Goal: Transaction & Acquisition: Purchase product/service

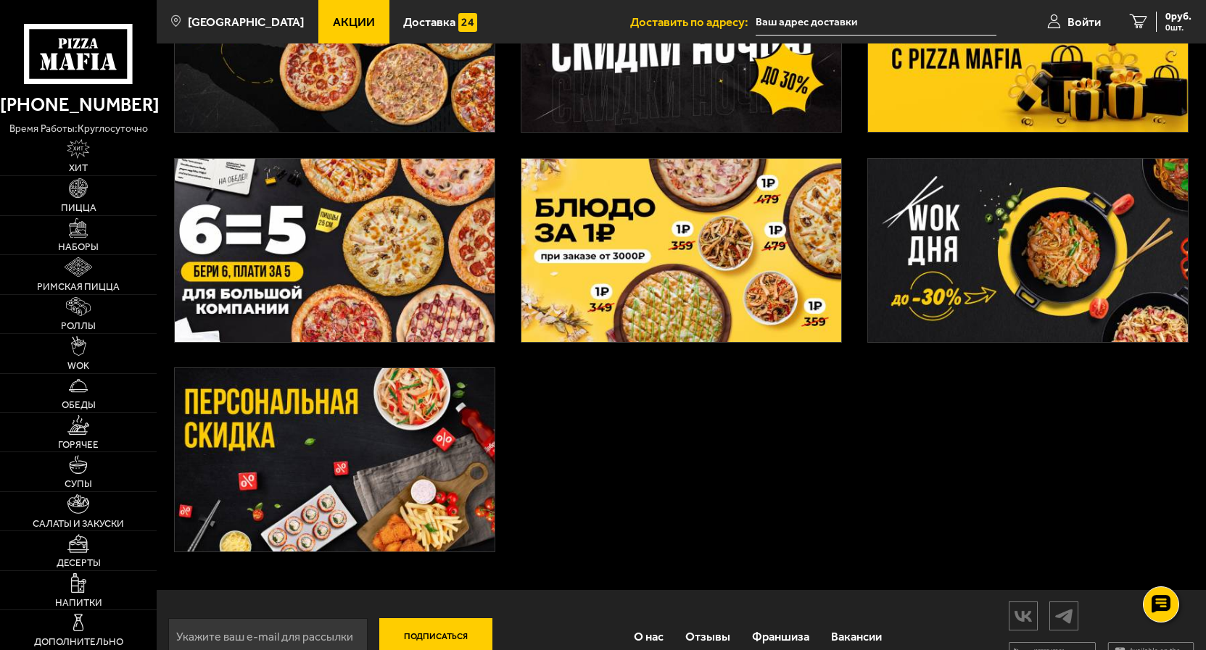
scroll to position [428, 0]
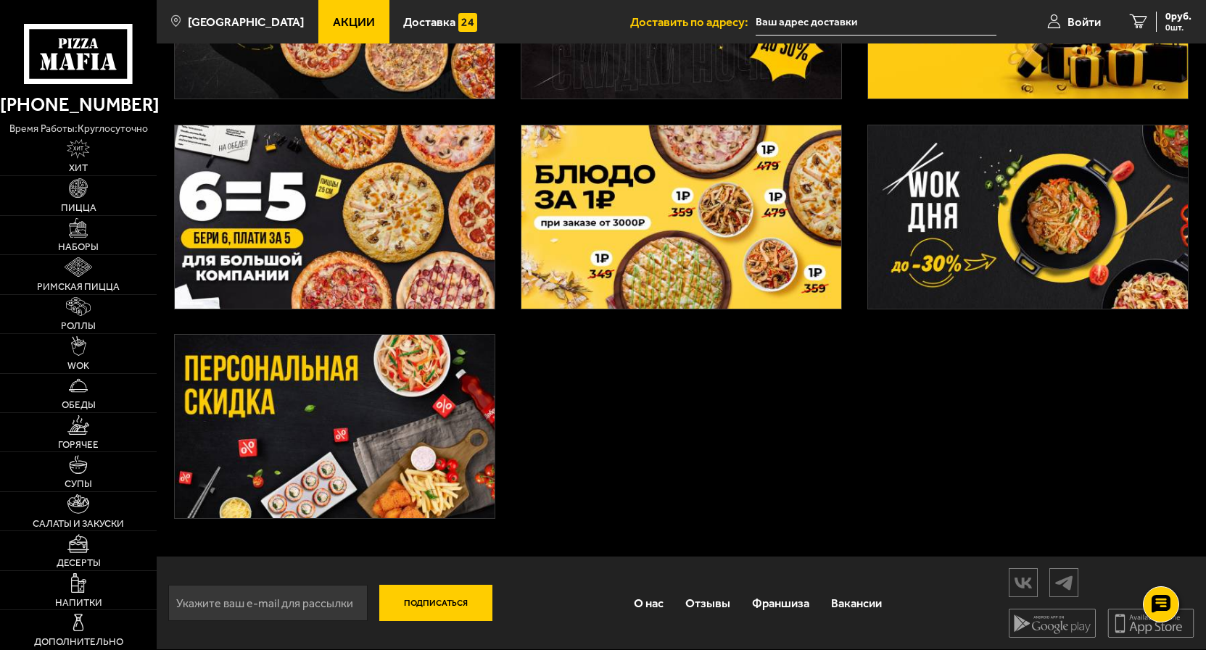
click at [260, 362] on img at bounding box center [335, 426] width 320 height 183
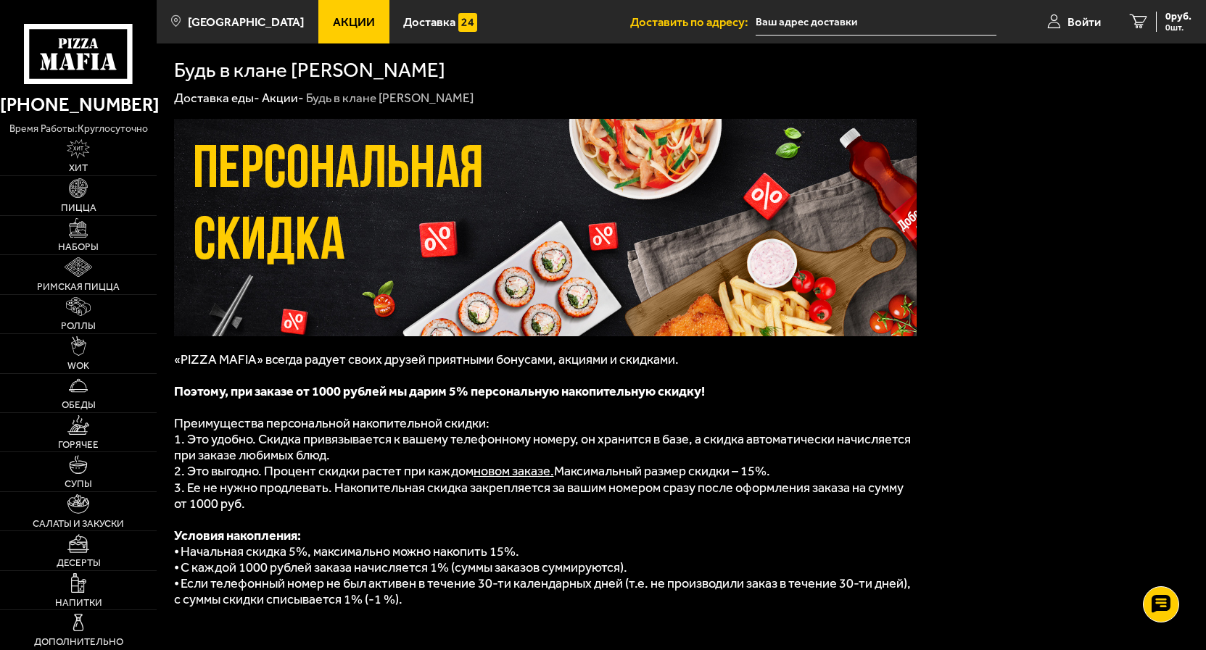
click at [337, 17] on span "Акции" at bounding box center [354, 22] width 42 height 12
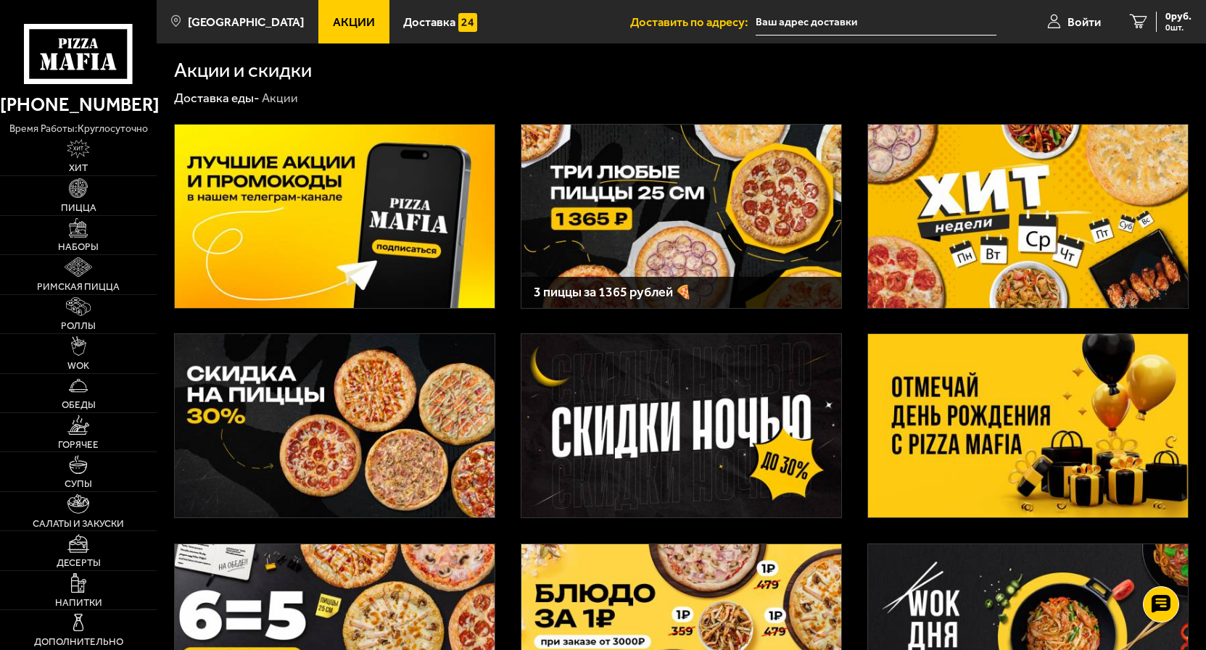
click at [275, 170] on img at bounding box center [335, 216] width 320 height 183
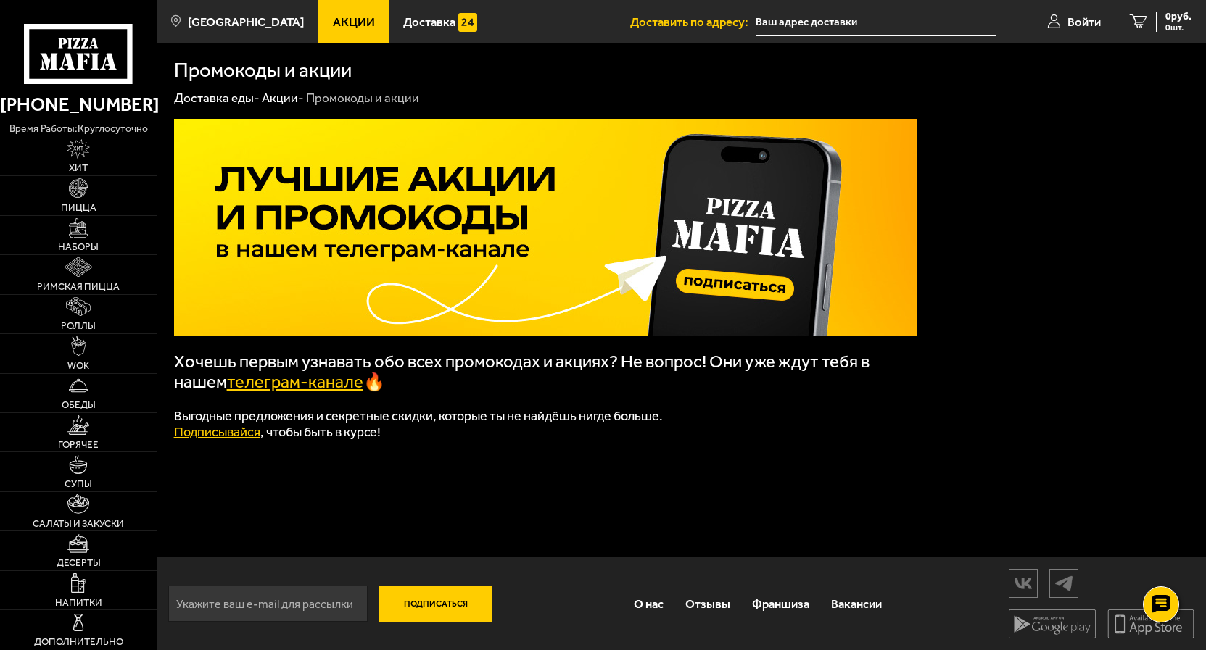
click at [276, 380] on link "телеграм-канале" at bounding box center [295, 382] width 136 height 20
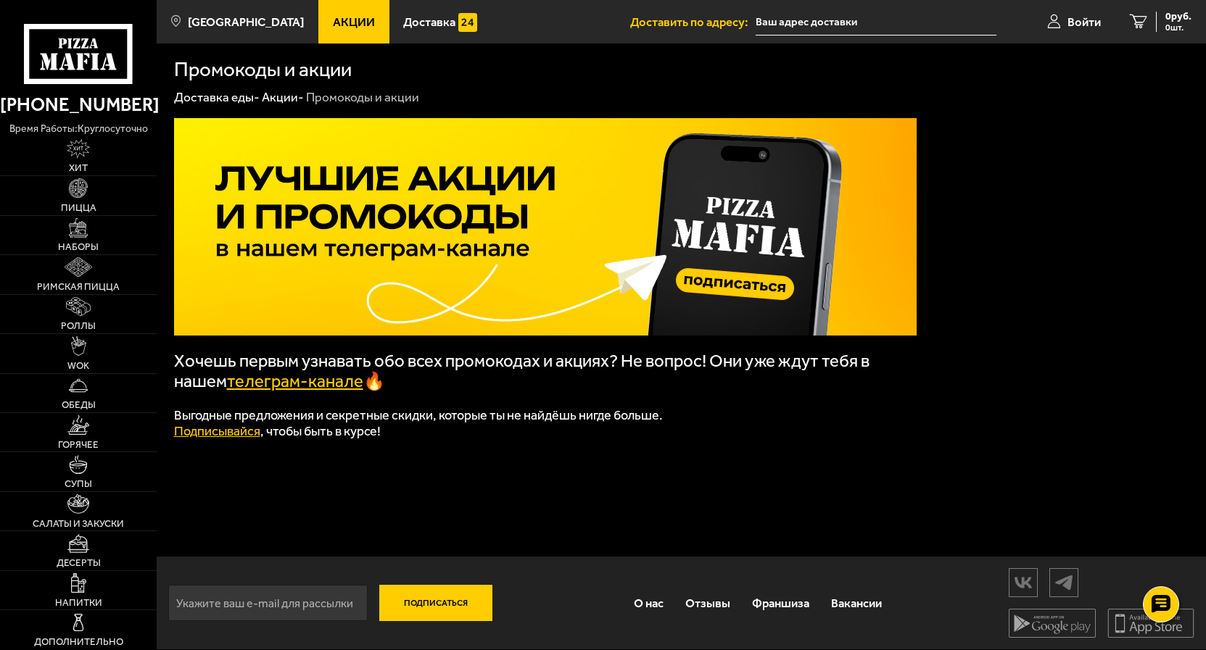
click at [333, 20] on span "Акции" at bounding box center [354, 22] width 42 height 12
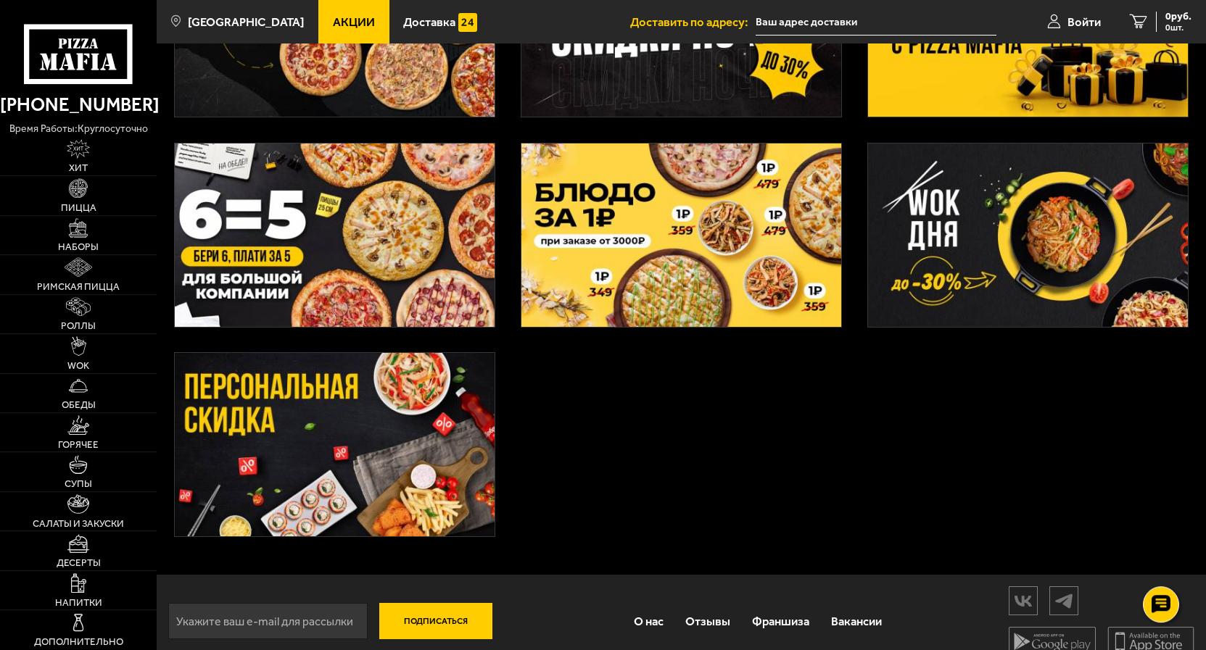
scroll to position [428, 0]
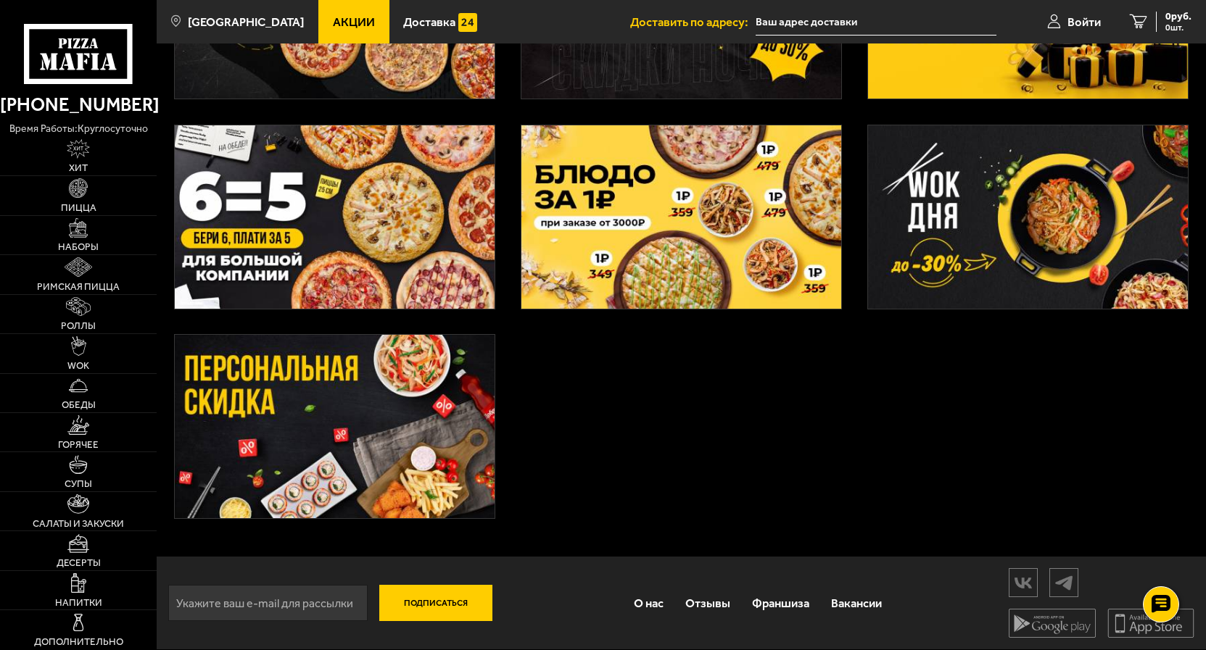
click at [370, 196] on img at bounding box center [335, 216] width 320 height 183
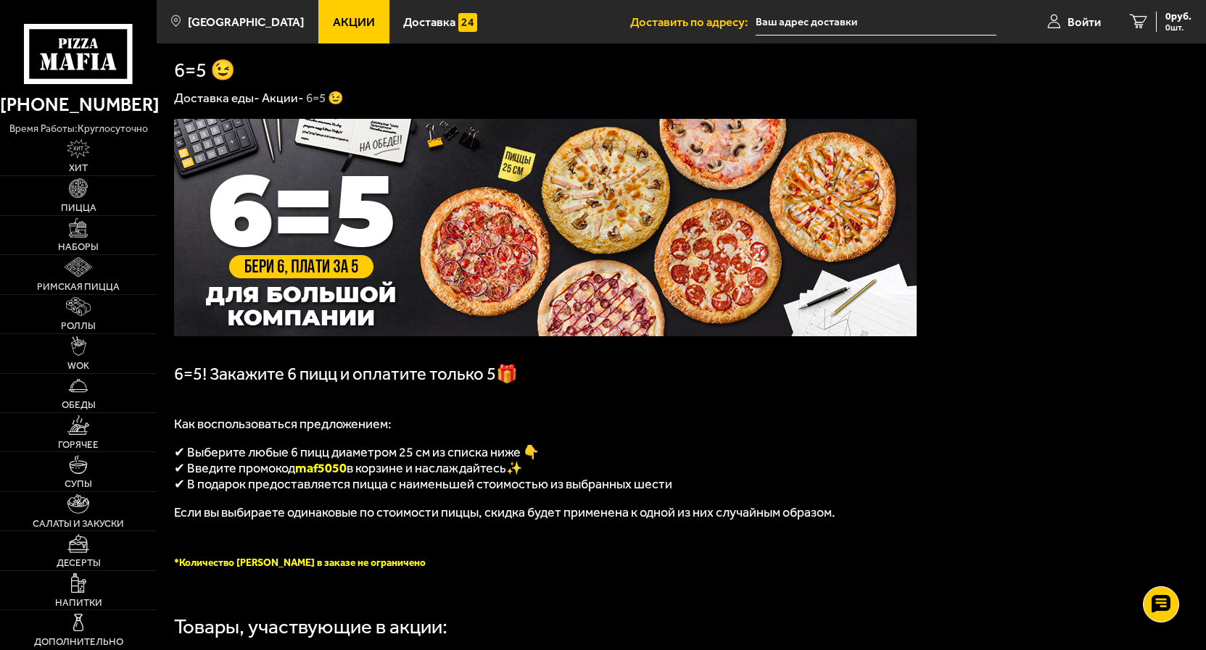
drag, startPoint x: 334, startPoint y: 22, endPoint x: 333, endPoint y: 30, distance: 8.8
click at [333, 22] on span "Акции" at bounding box center [354, 22] width 42 height 12
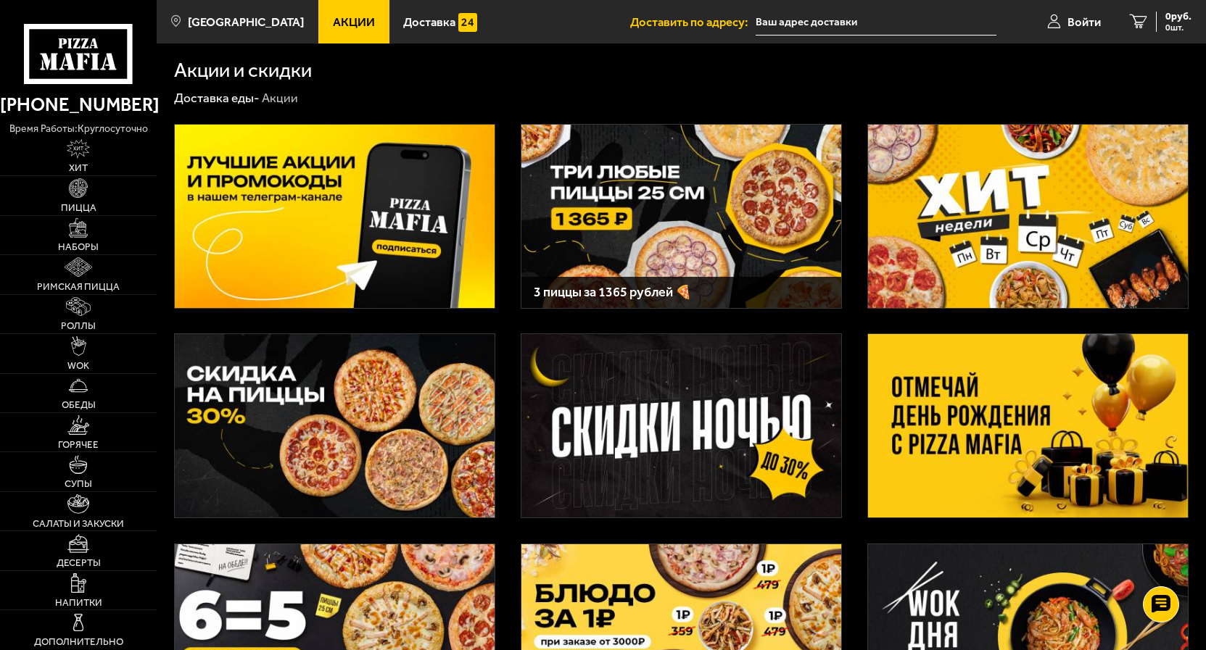
click at [957, 444] on img at bounding box center [1028, 425] width 320 height 183
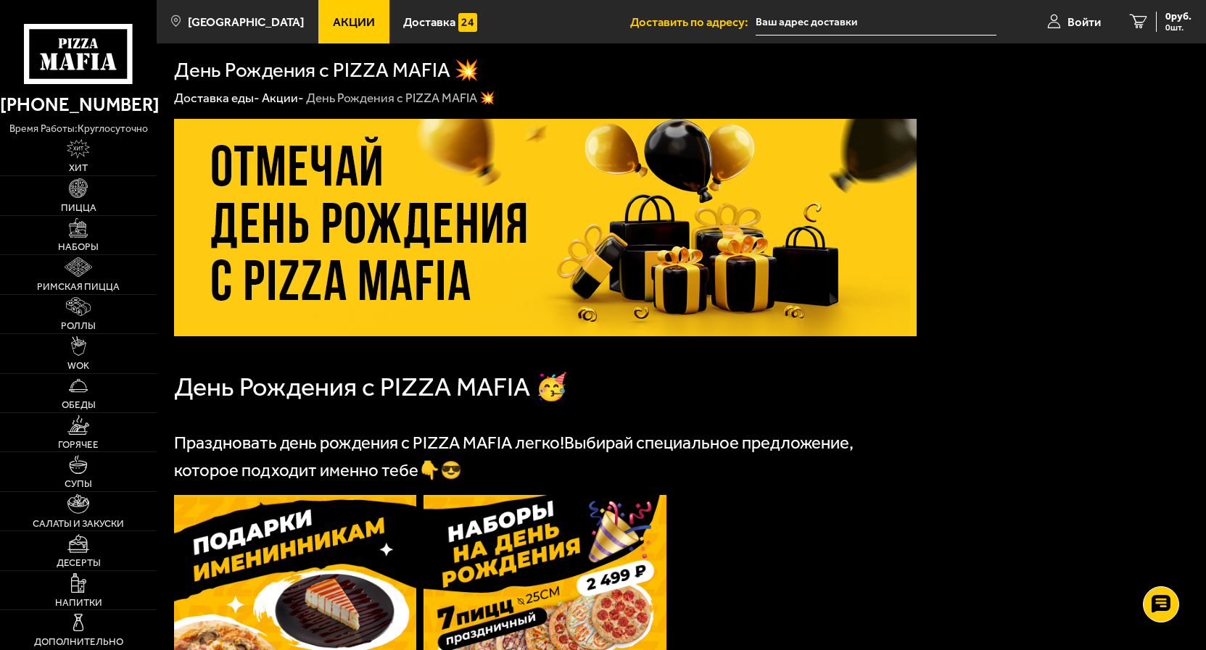
click at [338, 18] on span "Акции" at bounding box center [354, 22] width 42 height 12
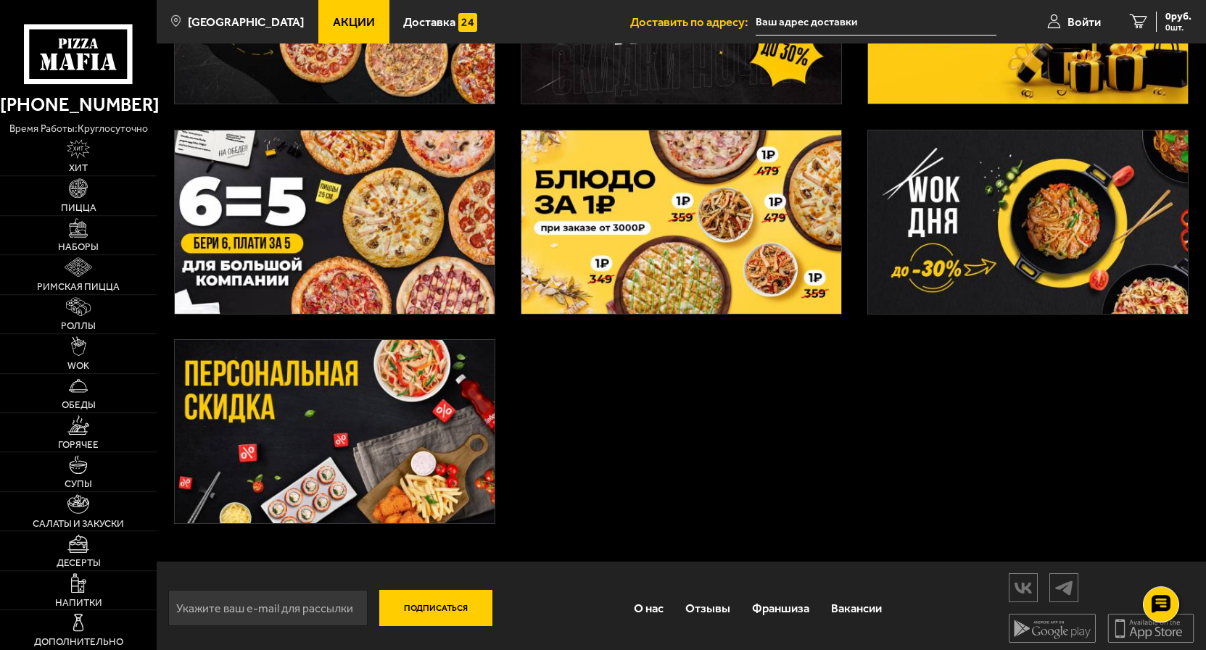
scroll to position [428, 0]
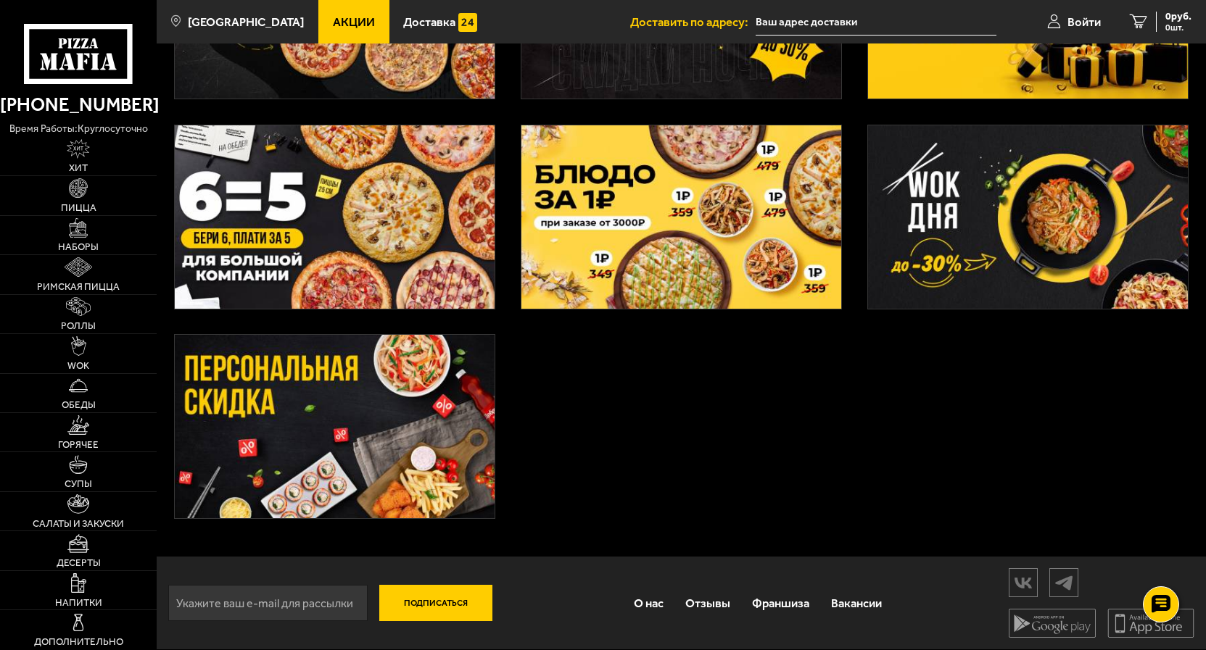
click at [310, 375] on img at bounding box center [335, 426] width 320 height 183
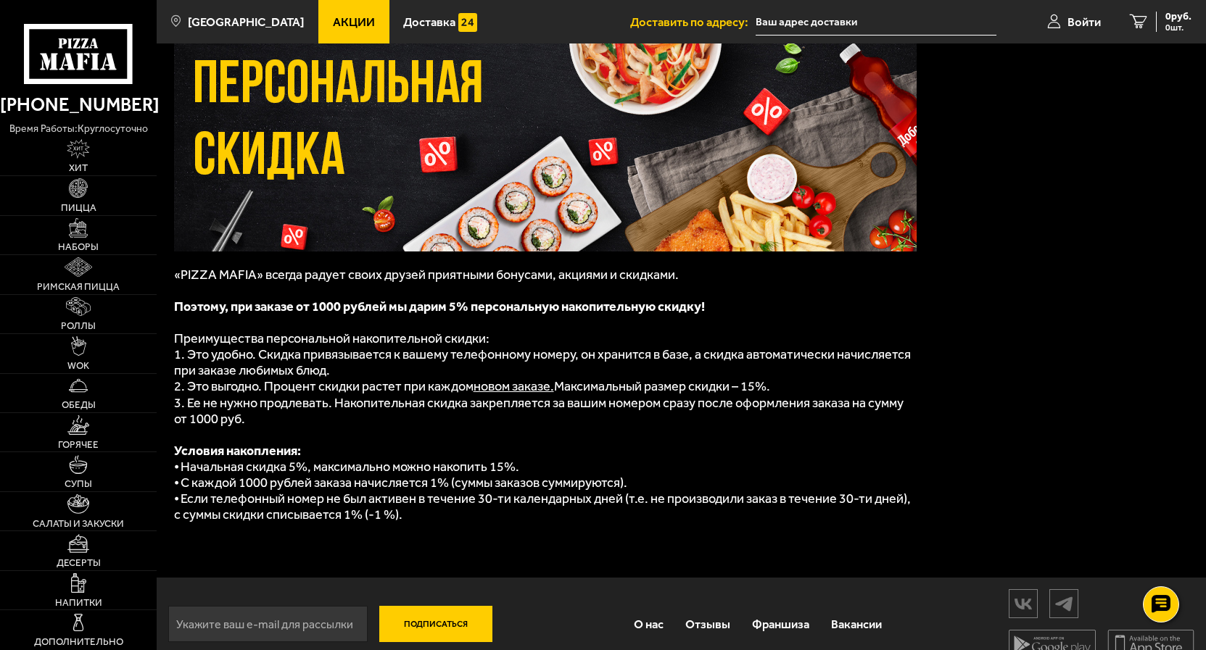
scroll to position [111, 0]
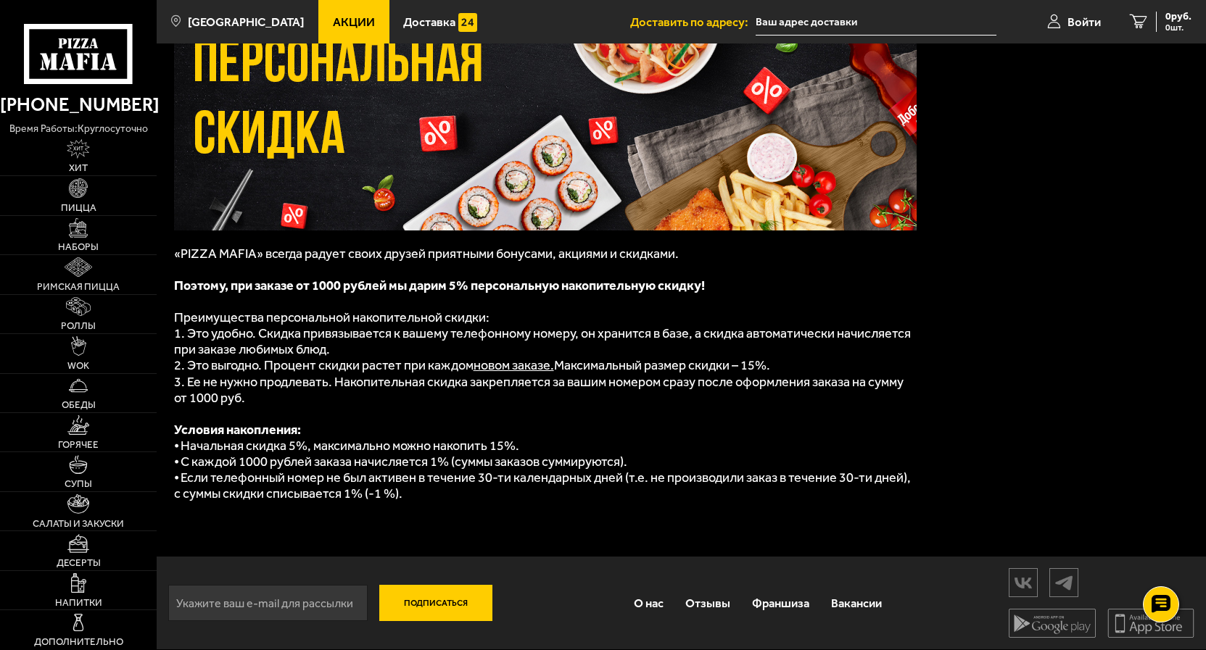
click at [283, 611] on input "email" at bounding box center [267, 603] width 199 height 36
type input "[EMAIL_ADDRESS][DOMAIN_NAME]"
click at [409, 602] on button "Подписаться" at bounding box center [435, 603] width 113 height 36
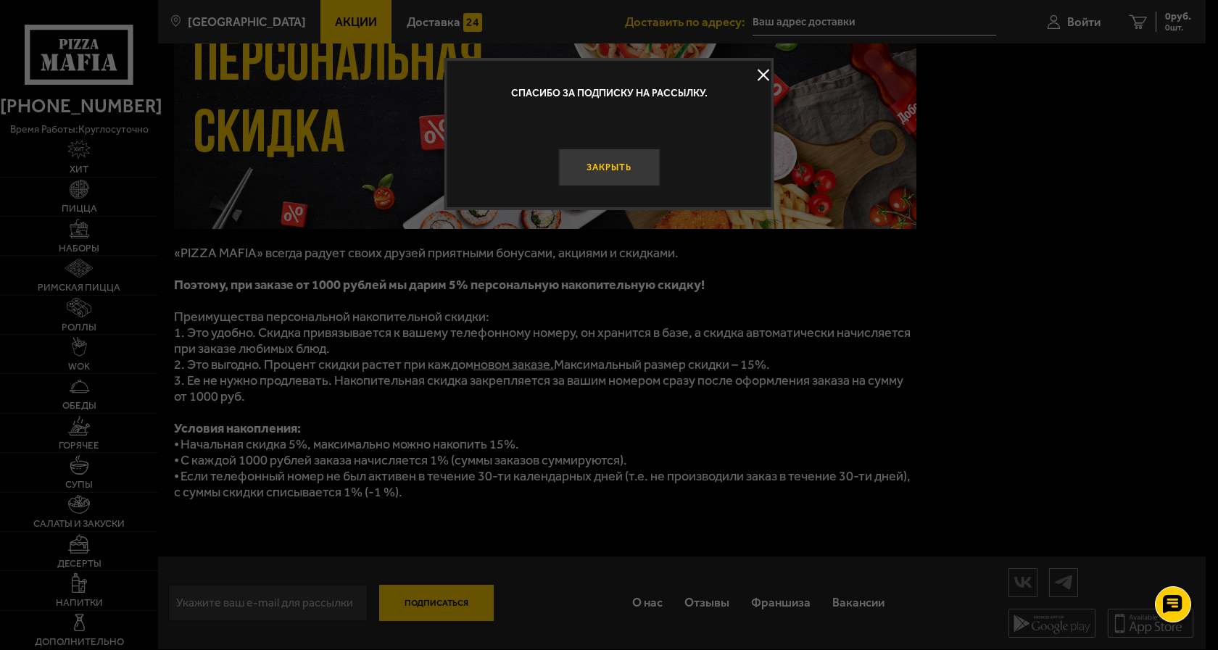
click at [634, 165] on button "Закрыть" at bounding box center [608, 168] width 101 height 38
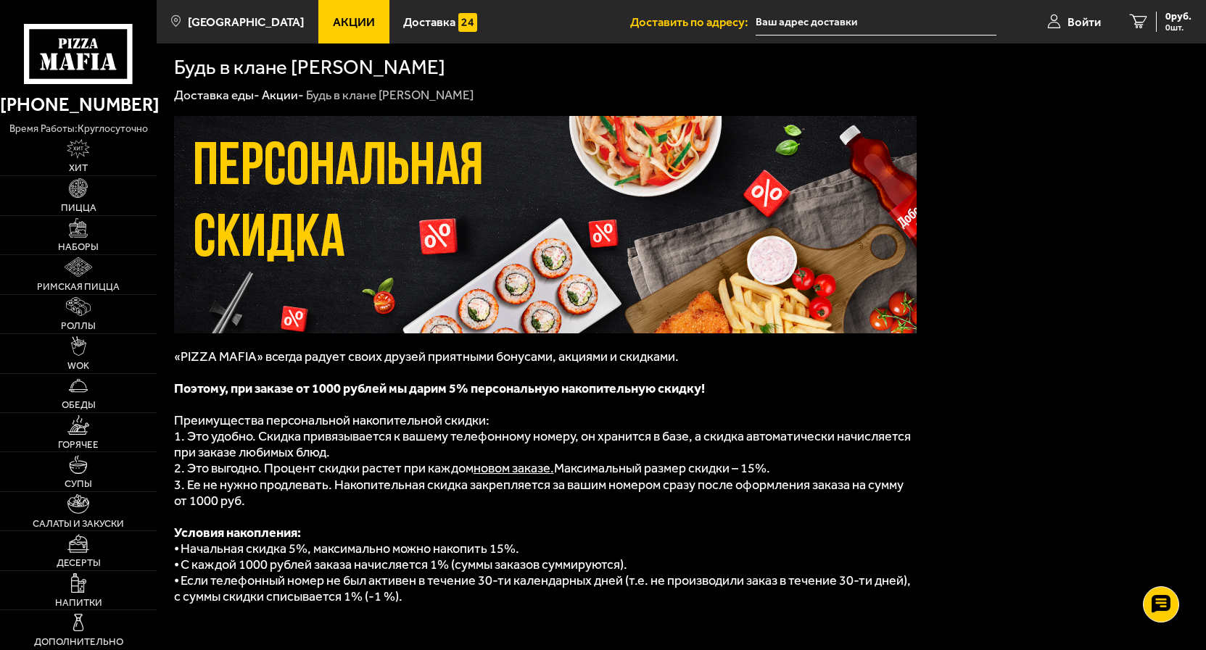
scroll to position [0, 0]
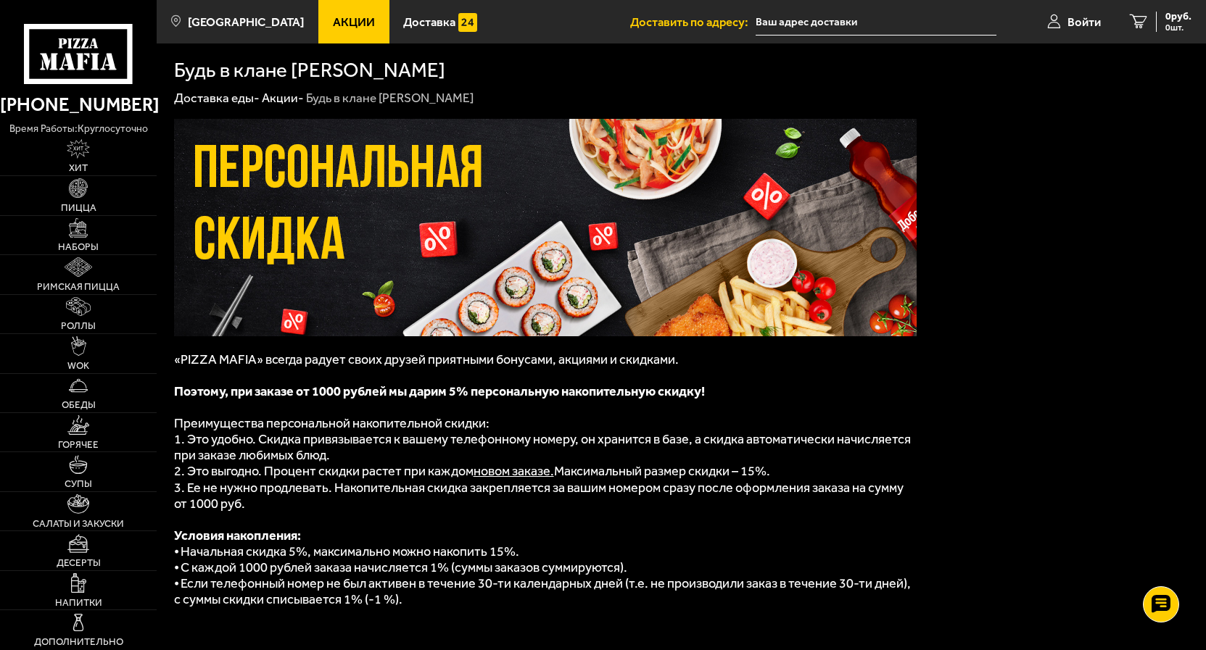
click at [333, 22] on span "Акции" at bounding box center [354, 22] width 42 height 12
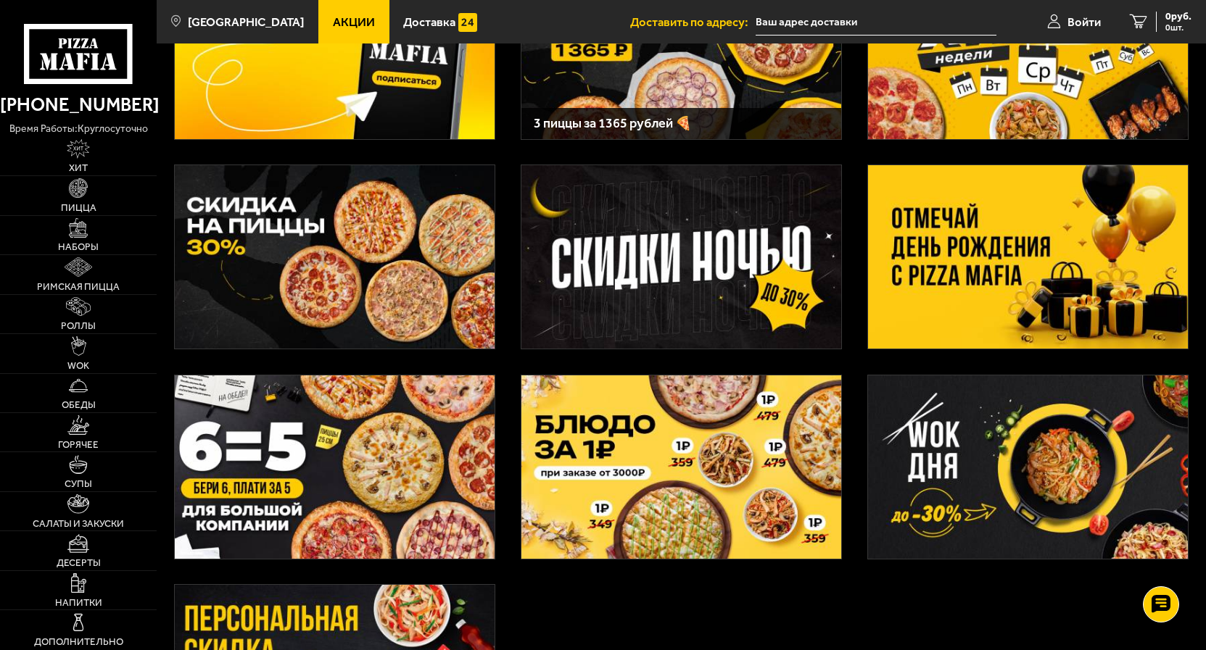
scroll to position [222, 0]
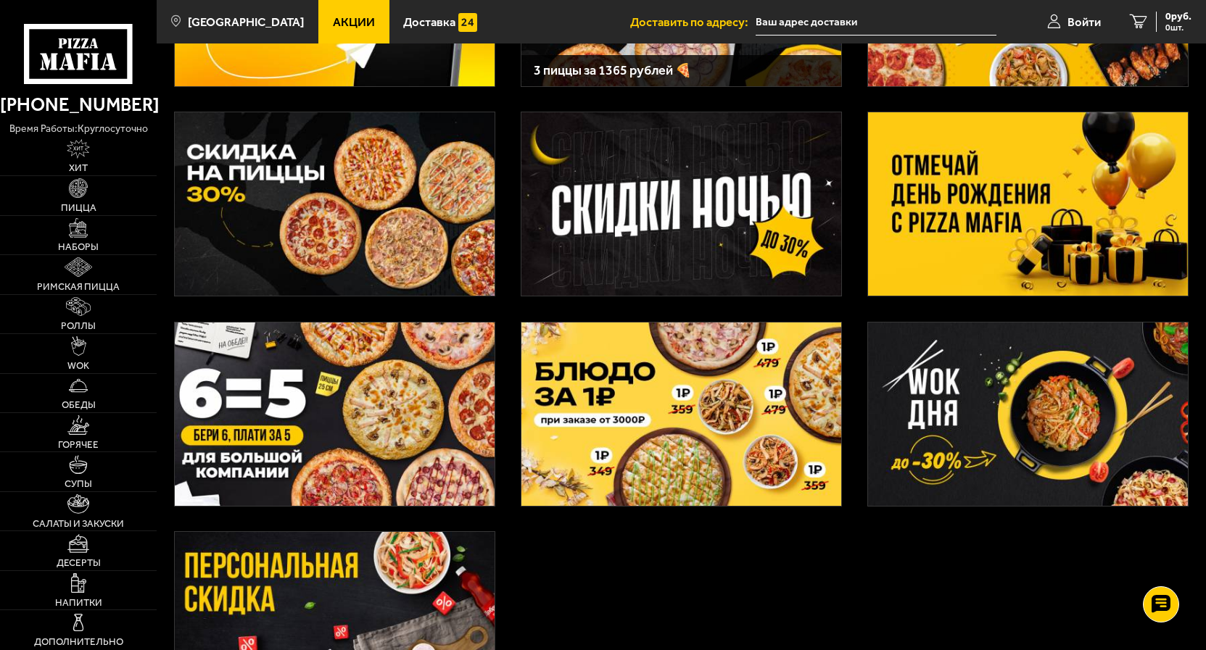
click at [396, 444] on img at bounding box center [335, 414] width 320 height 183
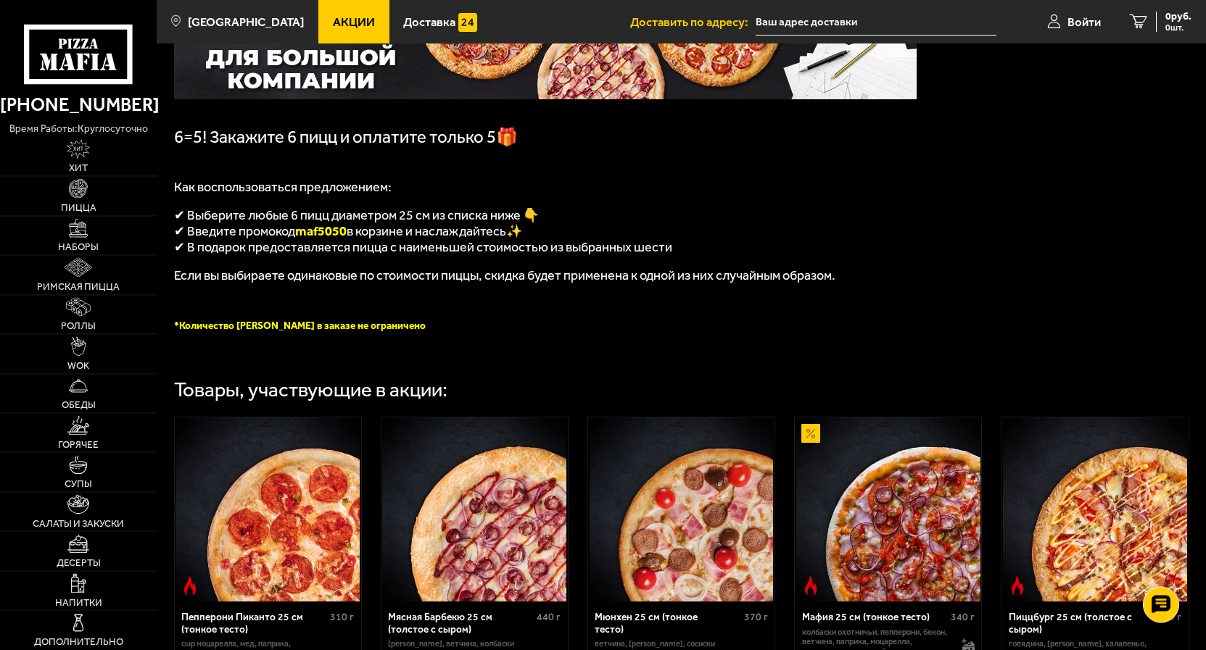
scroll to position [296, 0]
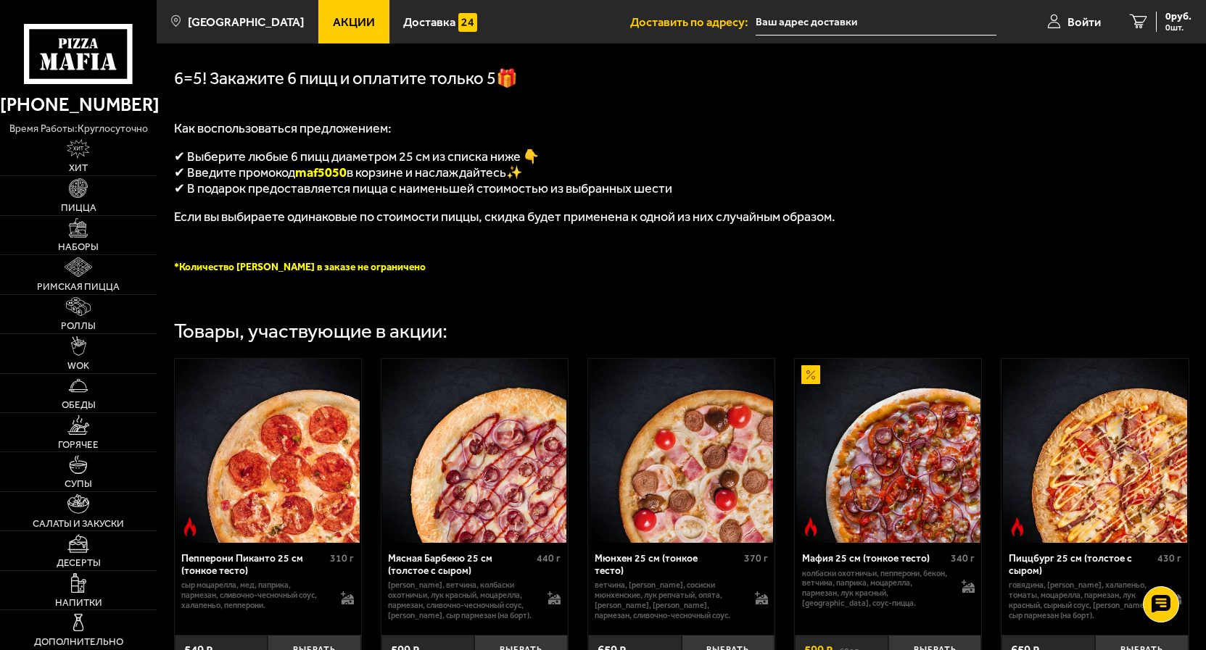
drag, startPoint x: 298, startPoint y: 175, endPoint x: 353, endPoint y: 173, distance: 55.2
click at [353, 173] on p "✔ Введите промокод maf5050 в корзине и наслаждайтесь✨" at bounding box center [545, 173] width 742 height 16
copy p "✔ Введите промокод maf5050"
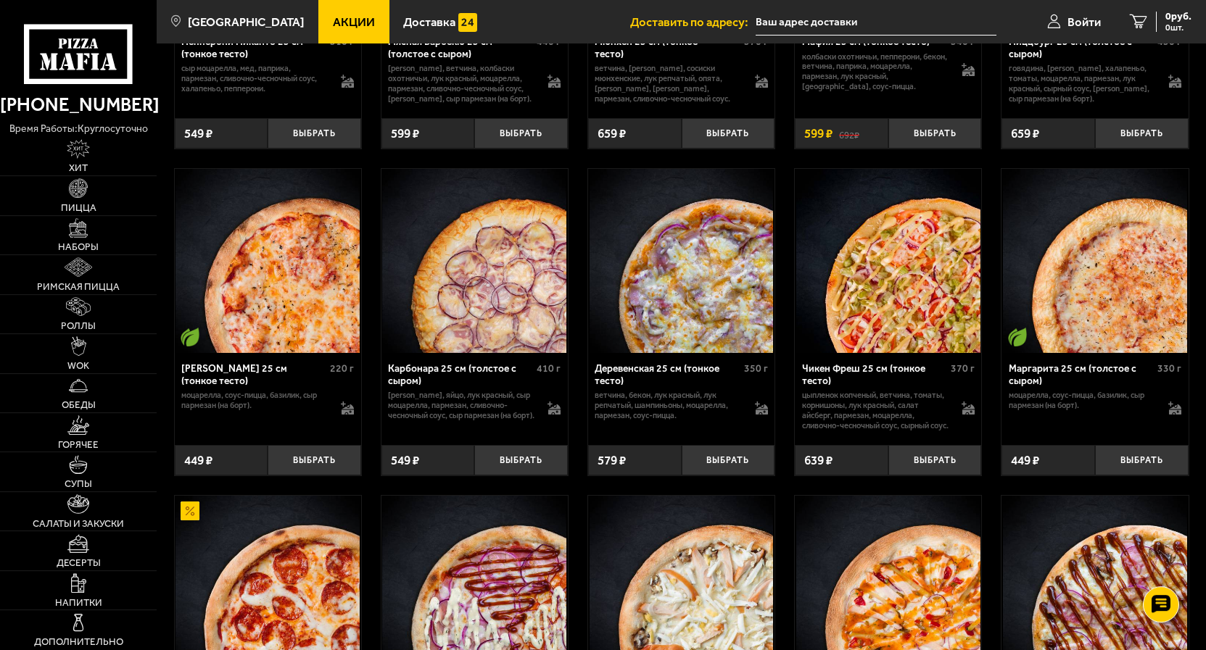
scroll to position [813, 0]
click at [931, 475] on button "Выбрать" at bounding box center [935, 459] width 94 height 30
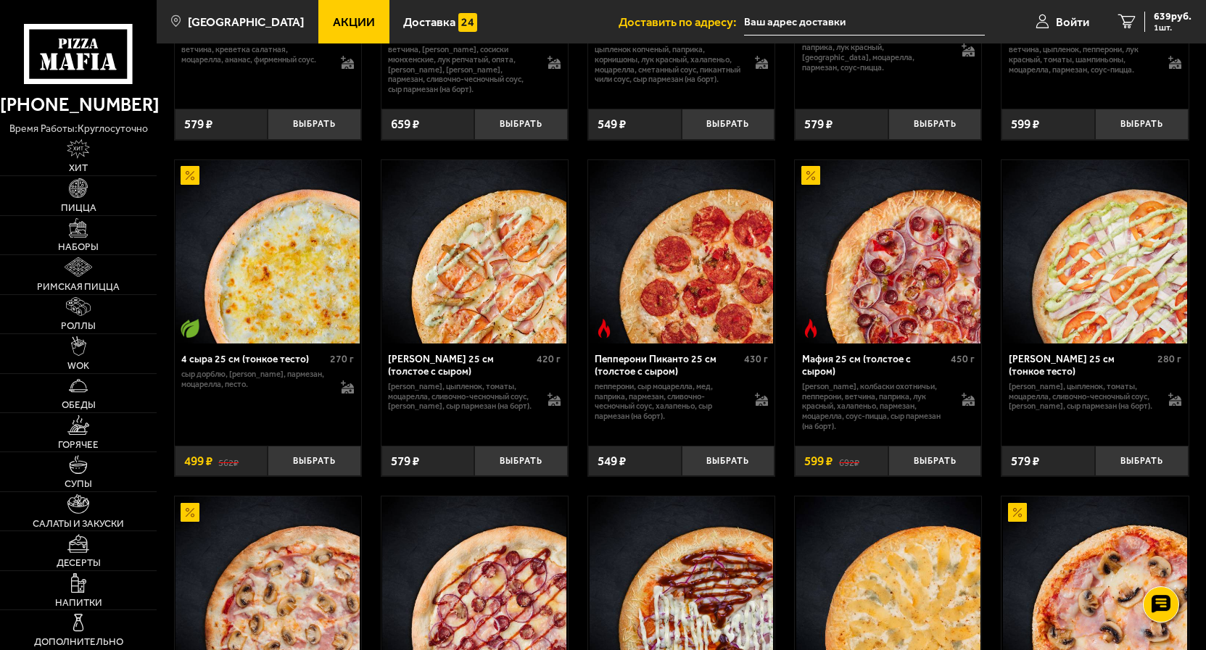
scroll to position [1849, 0]
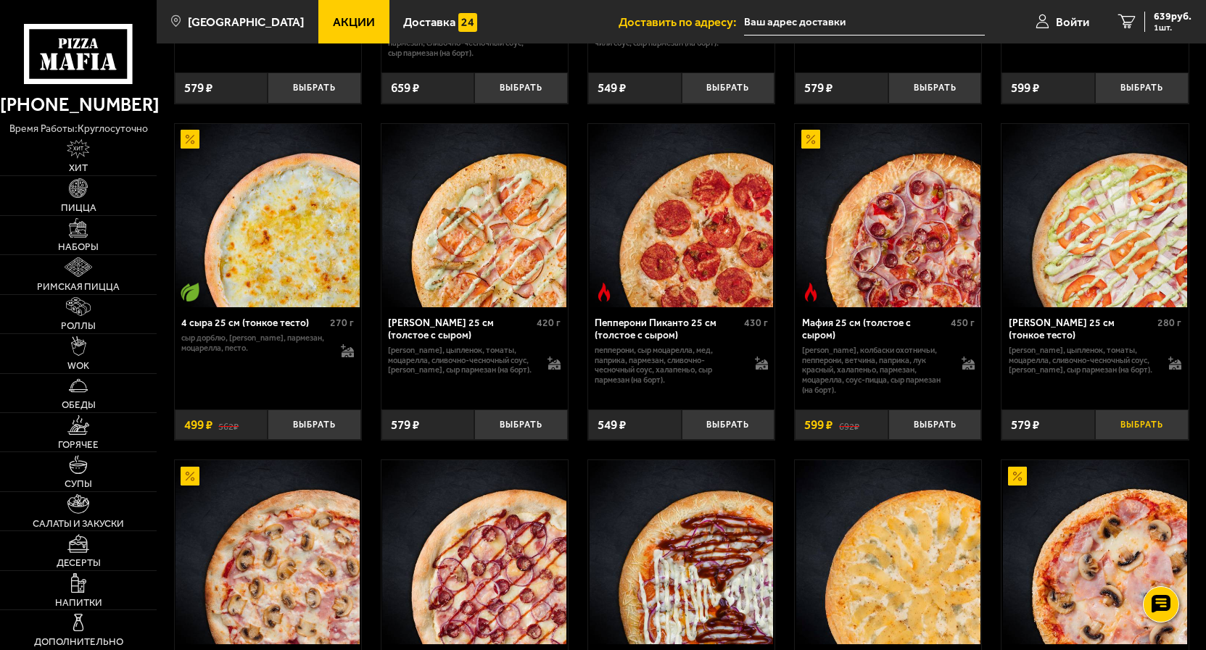
click at [1136, 440] on button "Выбрать" at bounding box center [1142, 425] width 94 height 30
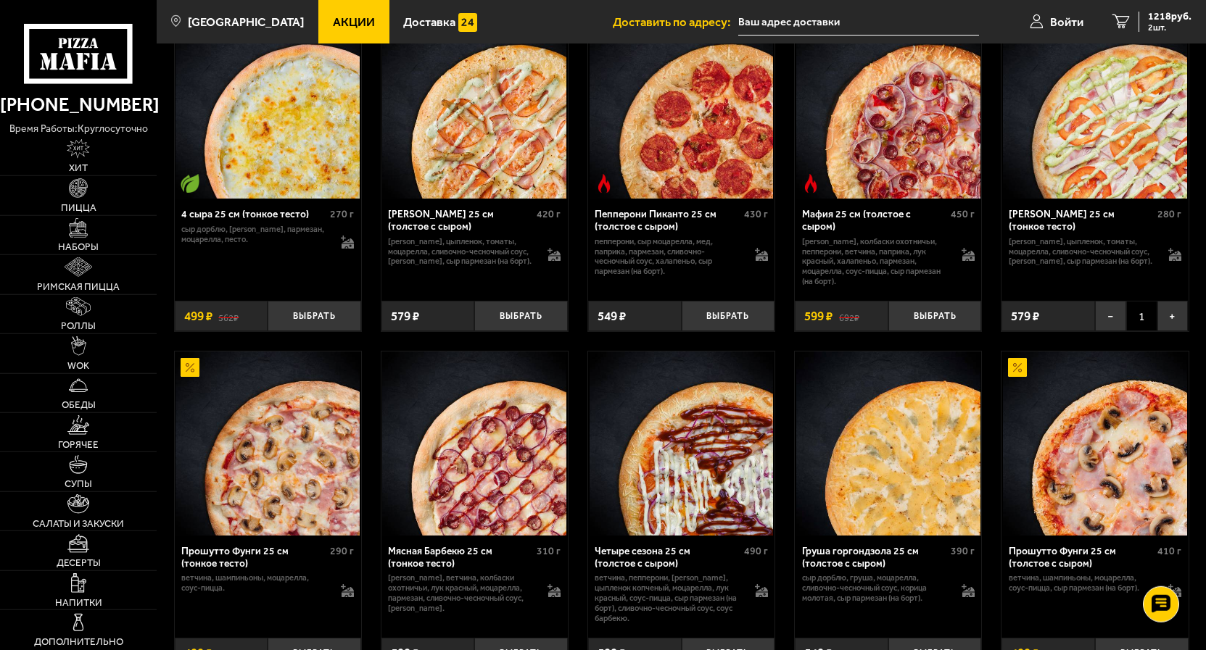
scroll to position [1923, 0]
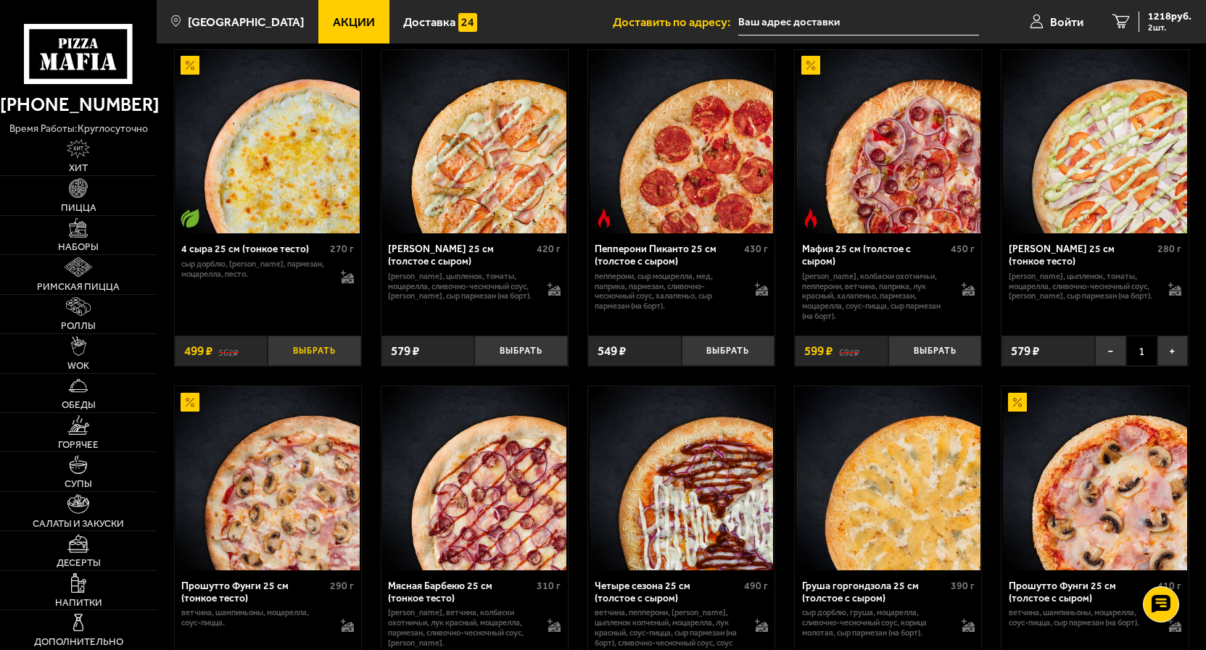
click at [320, 366] on button "Выбрать" at bounding box center [314, 351] width 94 height 30
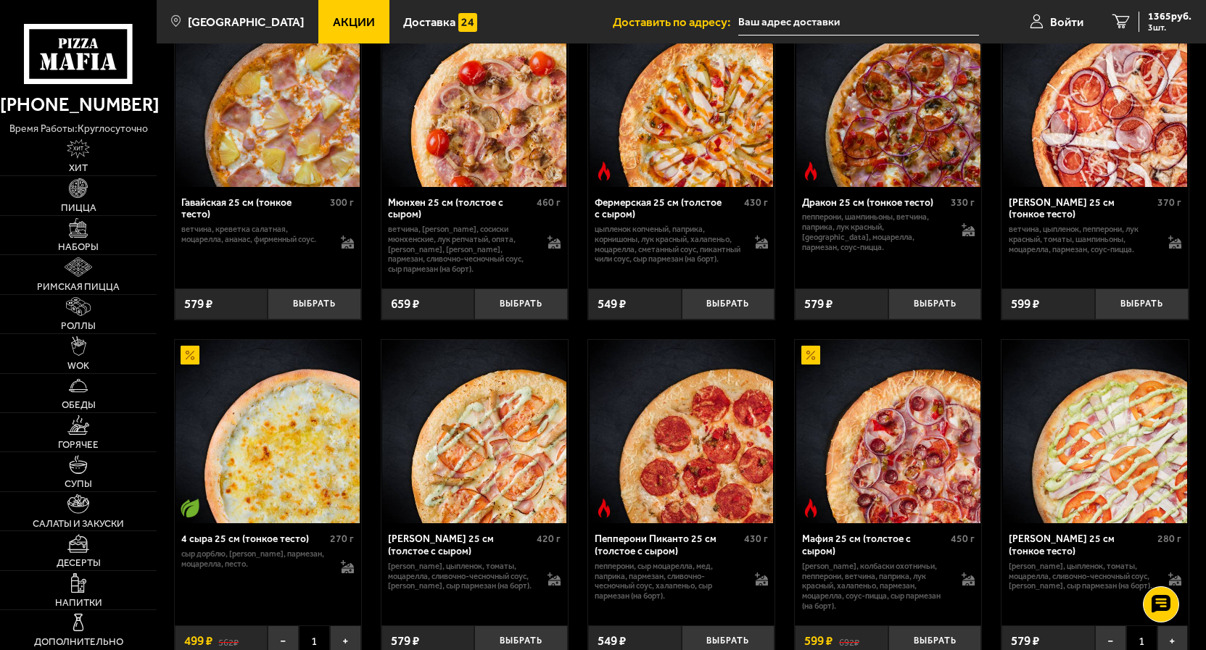
scroll to position [1627, 0]
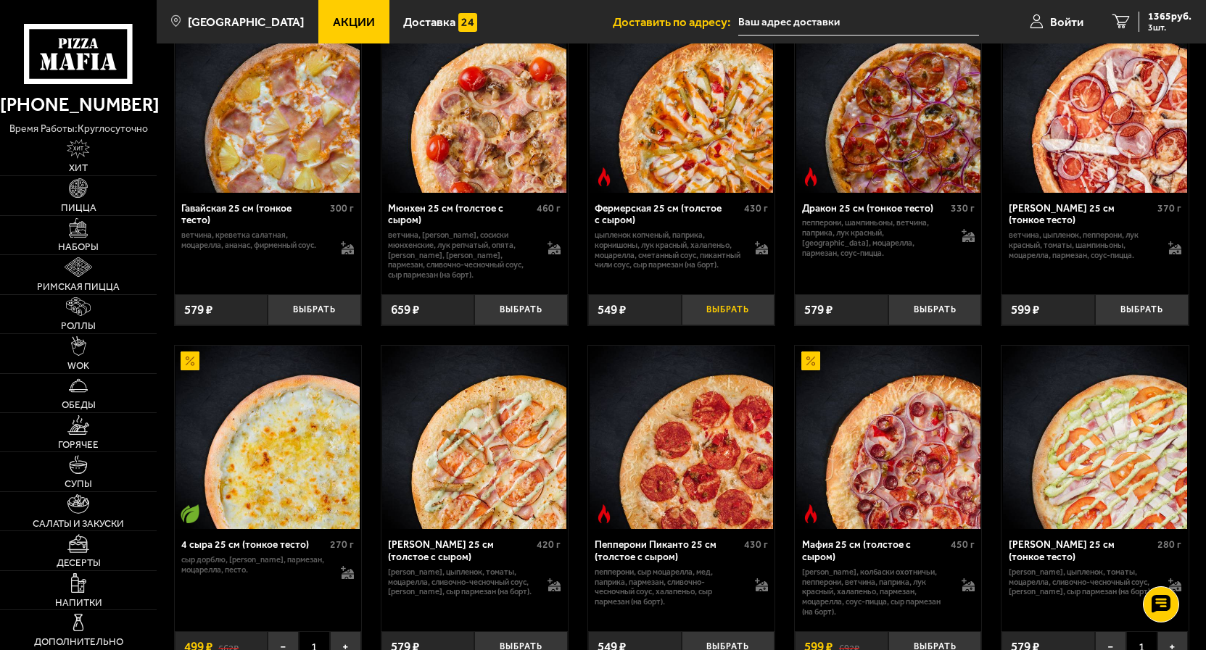
click at [736, 325] on button "Выбрать" at bounding box center [728, 309] width 94 height 30
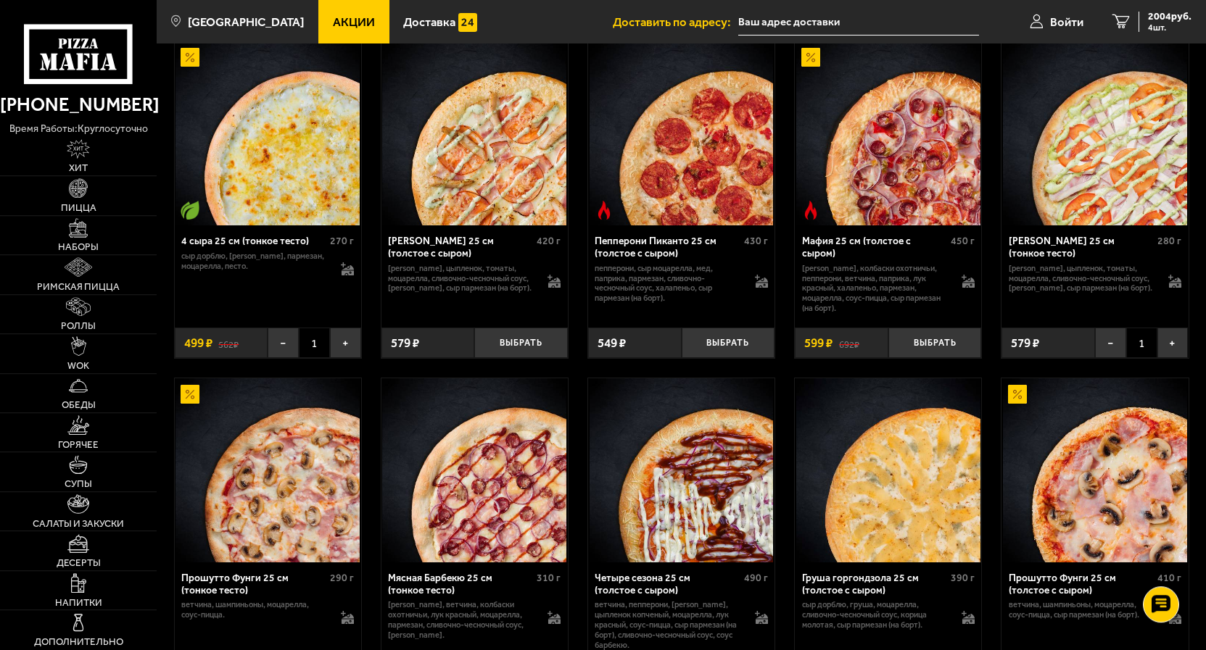
scroll to position [2070, 0]
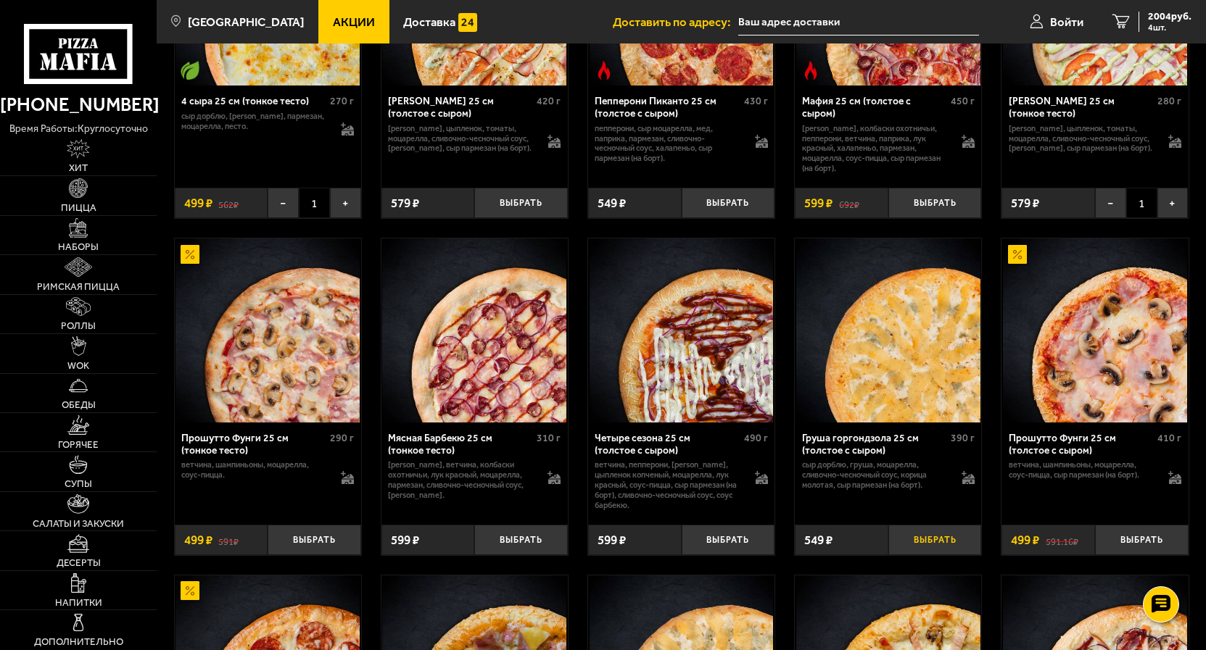
click at [944, 555] on button "Выбрать" at bounding box center [935, 540] width 94 height 30
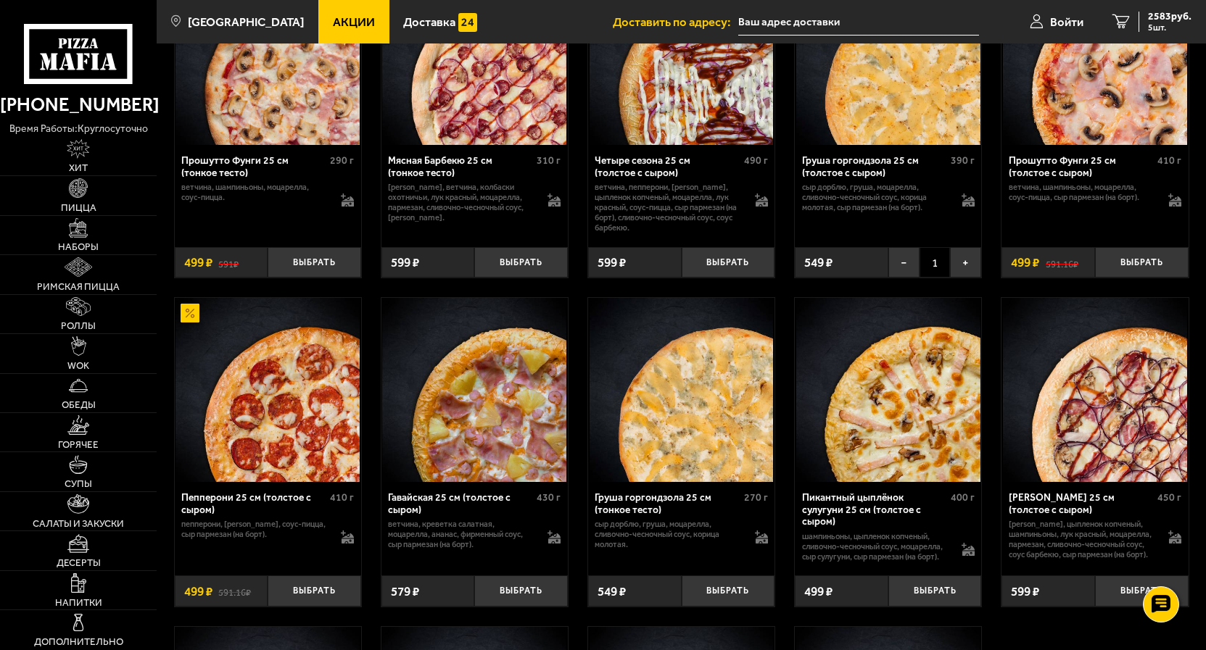
scroll to position [2366, 0]
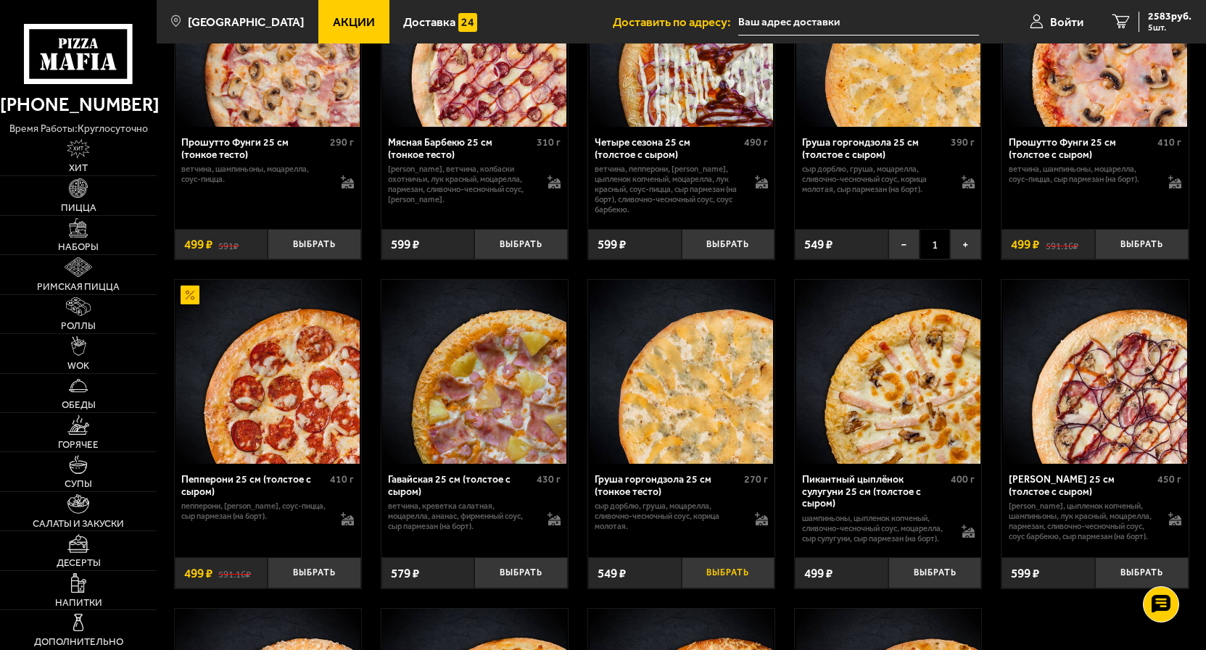
click at [730, 588] on button "Выбрать" at bounding box center [728, 572] width 94 height 30
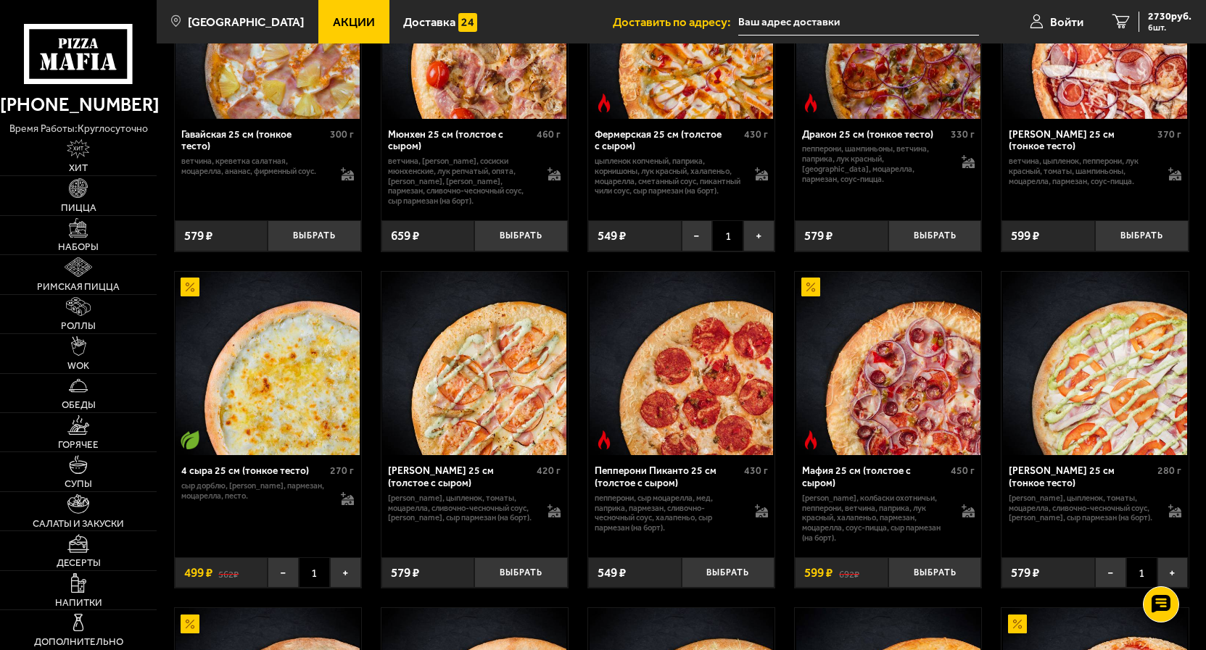
scroll to position [1331, 0]
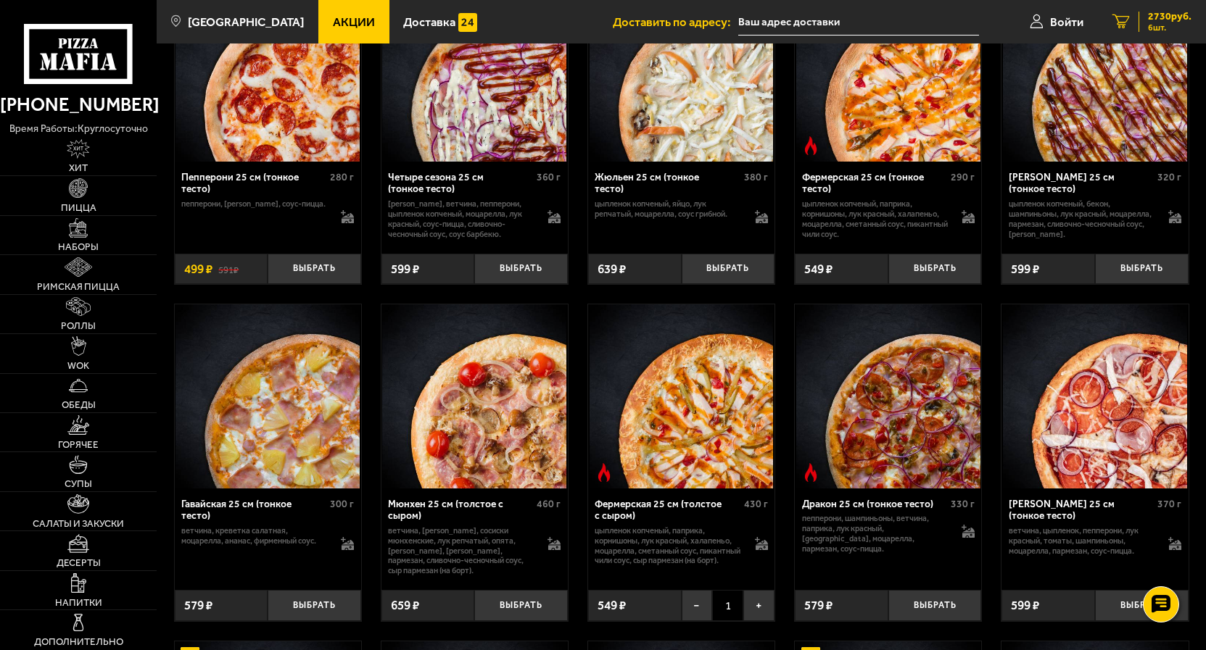
click at [1165, 14] on span "2730 руб." at bounding box center [1169, 17] width 43 height 10
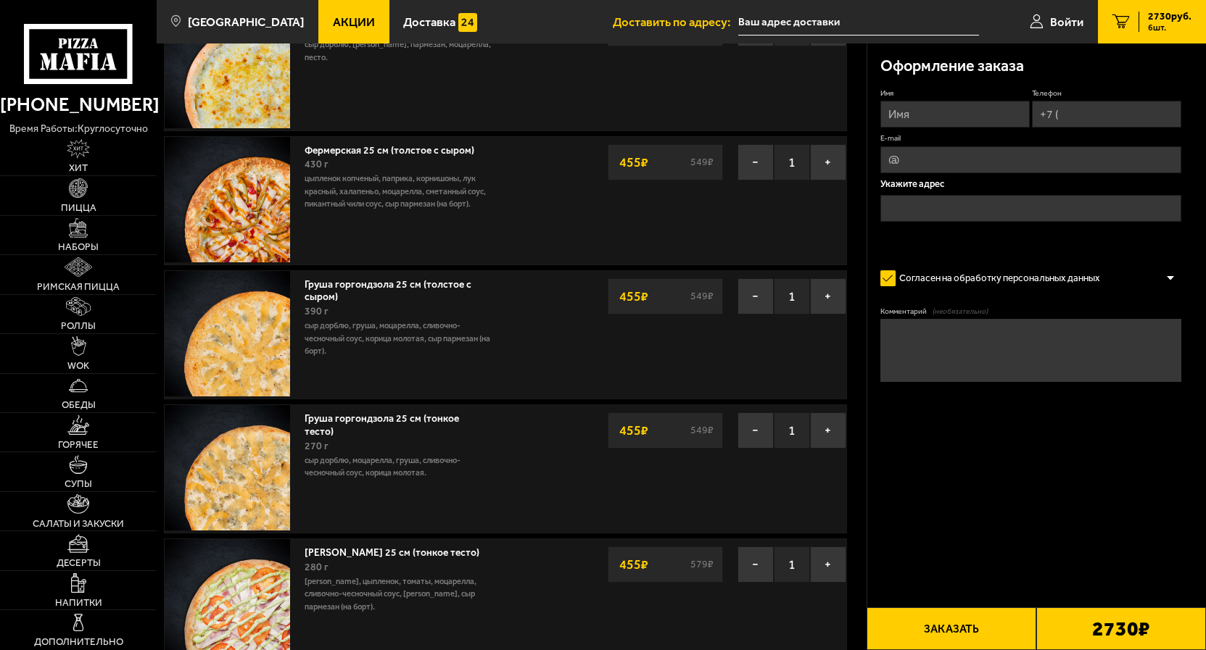
scroll to position [114, 0]
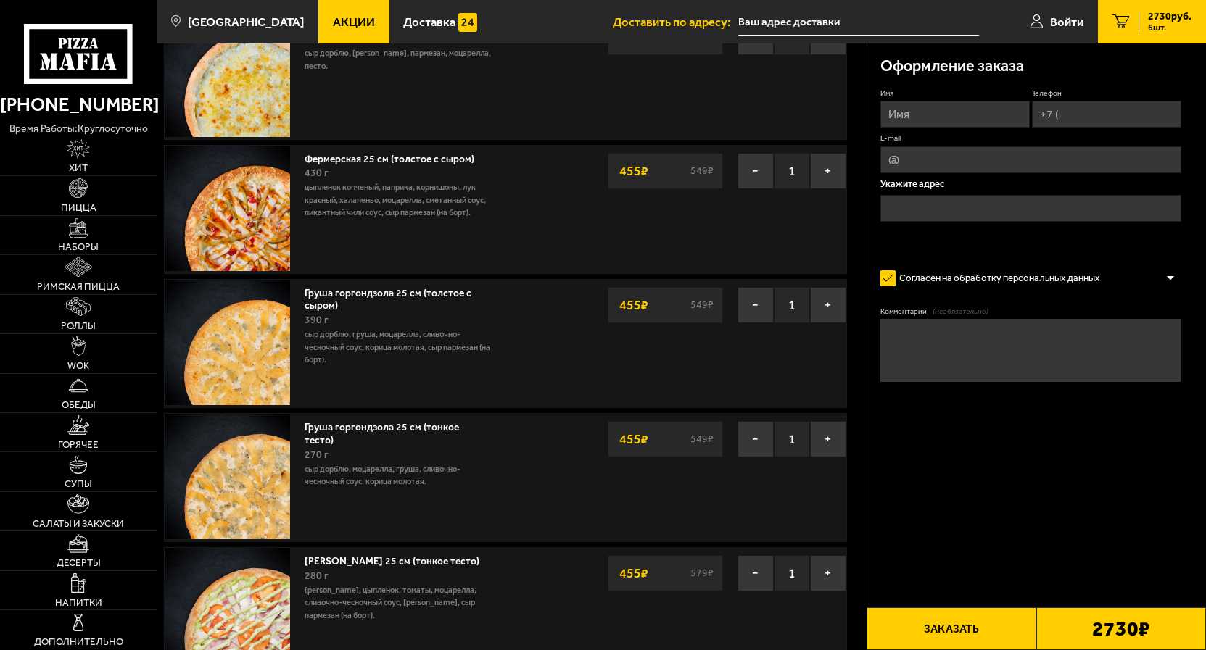
click at [898, 109] on input "Имя" at bounding box center [954, 114] width 149 height 27
drag, startPoint x: 924, startPoint y: 117, endPoint x: 810, endPoint y: 114, distance: 113.9
click at [880, 114] on input "Kjdm" at bounding box center [954, 114] width 149 height 27
type input "Любовь"
click at [911, 164] on input "E-mail" at bounding box center [1031, 159] width 302 height 27
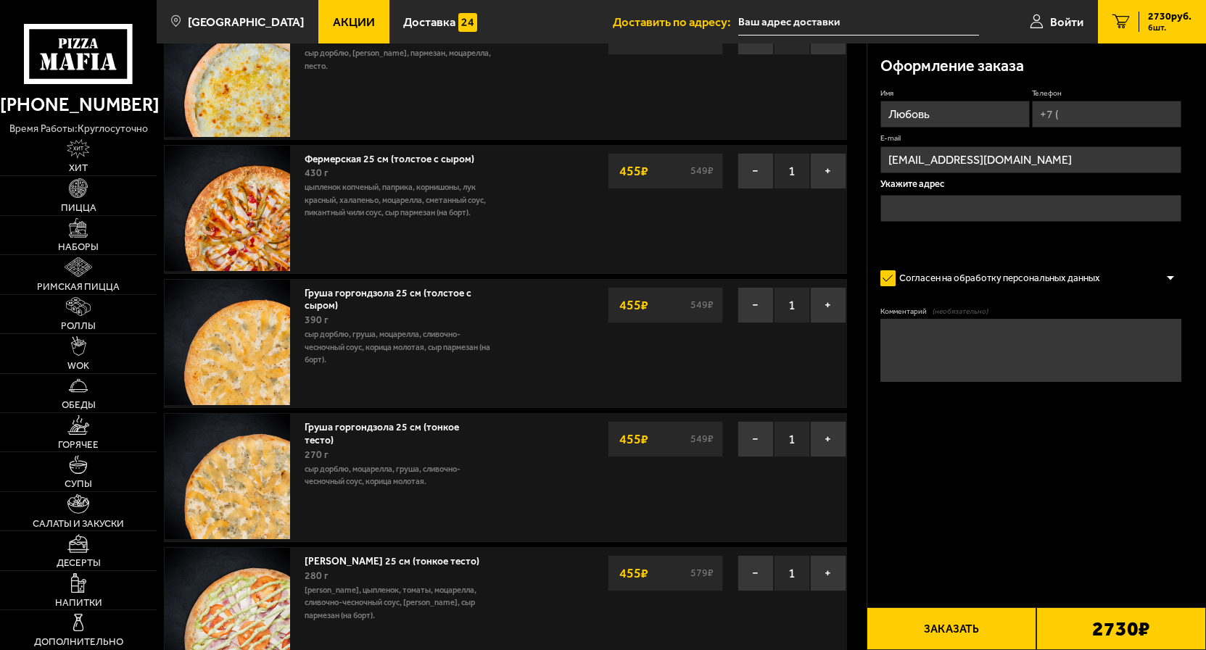
type input "[EMAIL_ADDRESS][DOMAIN_NAME]"
click at [913, 210] on input "text" at bounding box center [1031, 208] width 302 height 27
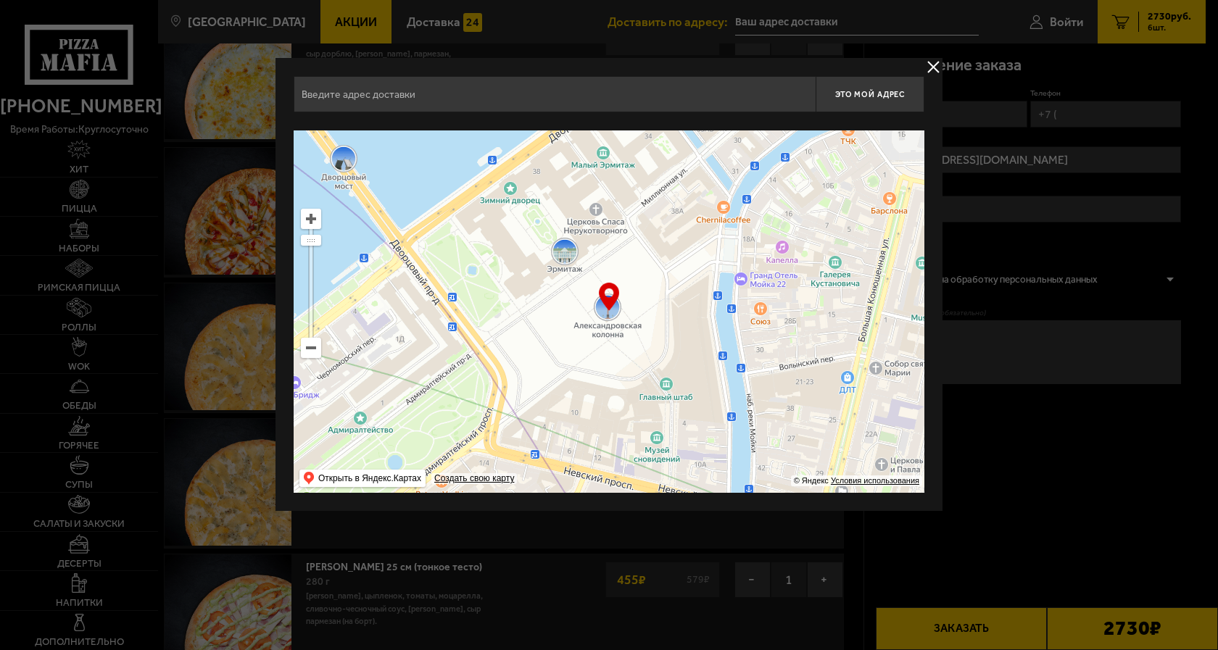
click at [307, 351] on ymaps at bounding box center [311, 348] width 19 height 19
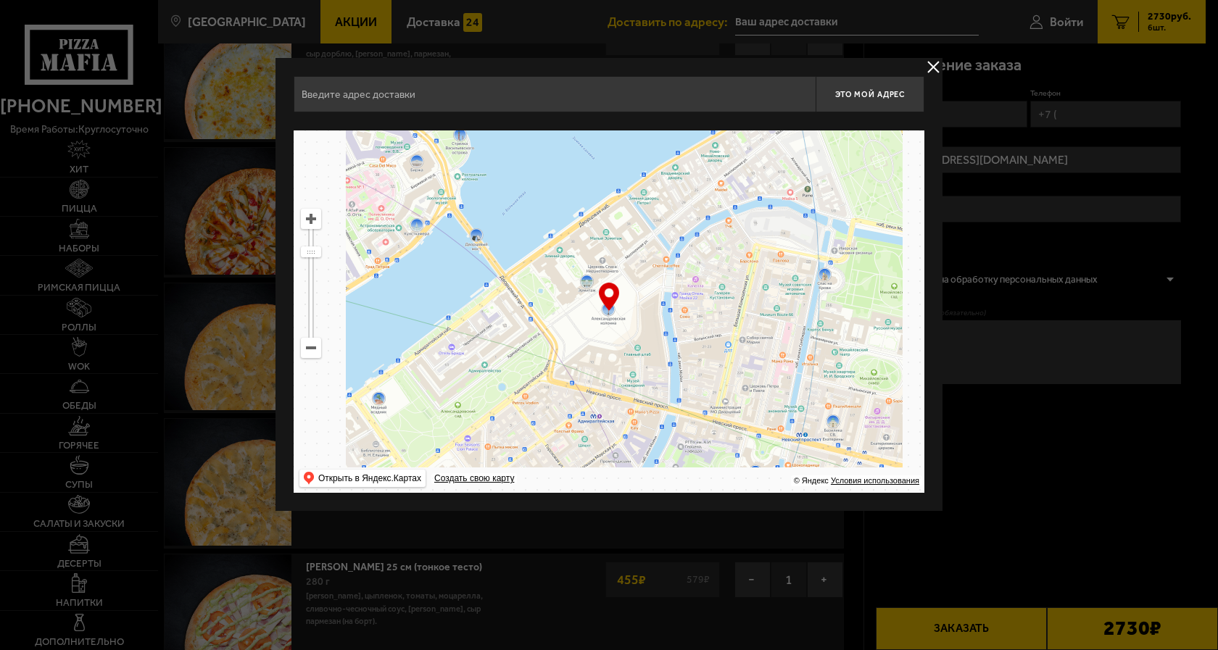
click at [307, 351] on ymaps at bounding box center [311, 348] width 19 height 19
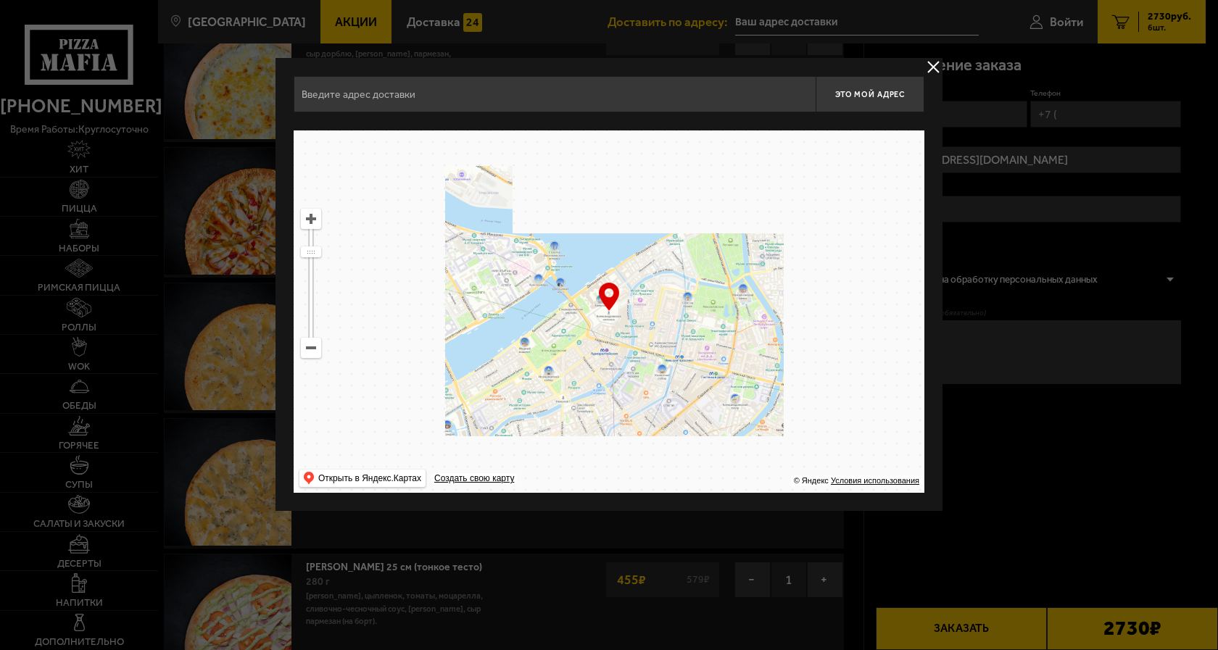
click at [307, 351] on ymaps at bounding box center [311, 348] width 19 height 19
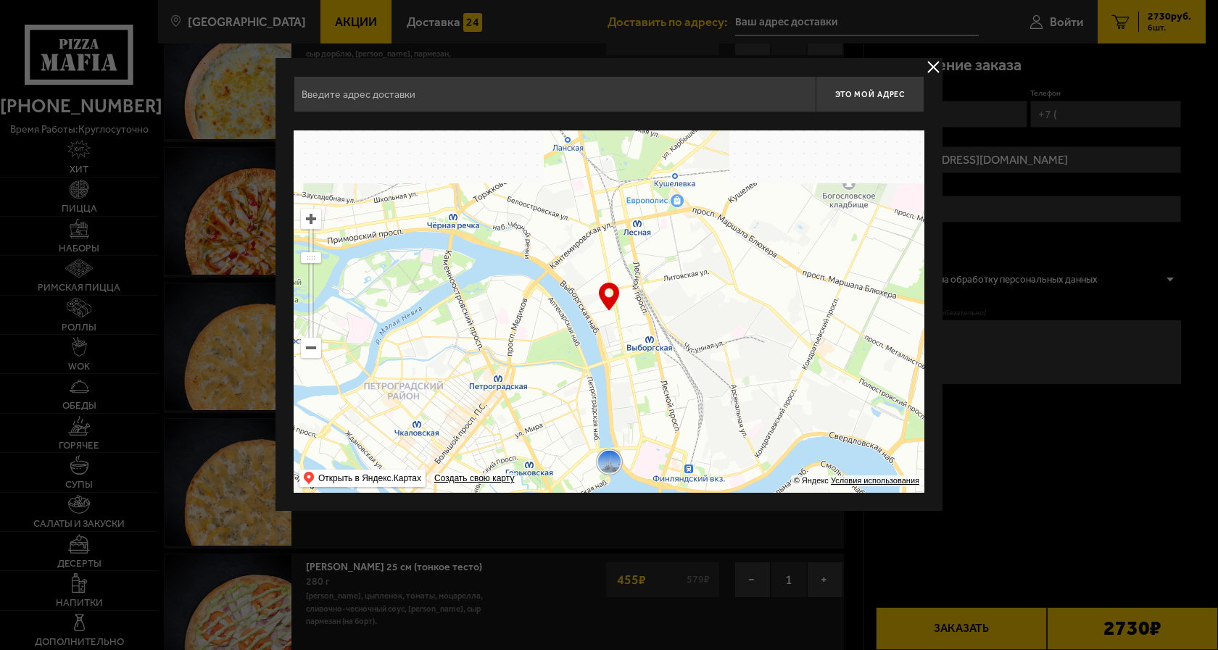
drag, startPoint x: 763, startPoint y: 172, endPoint x: 670, endPoint y: 469, distance: 311.4
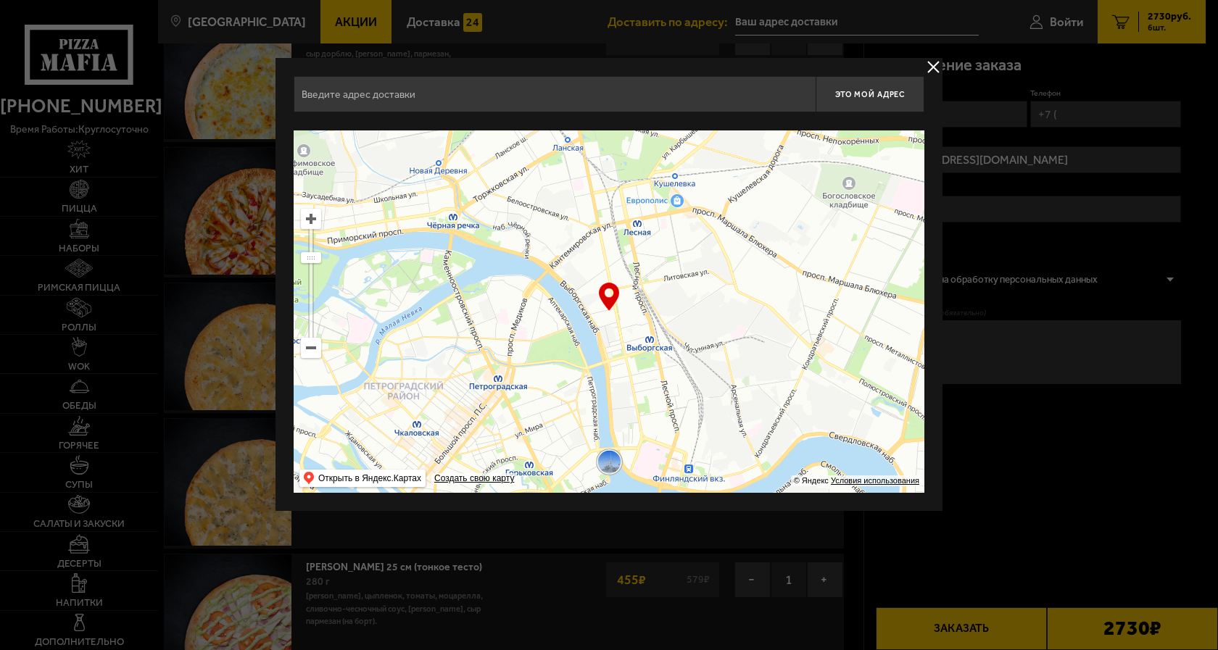
click at [670, 469] on ymaps at bounding box center [609, 311] width 631 height 362
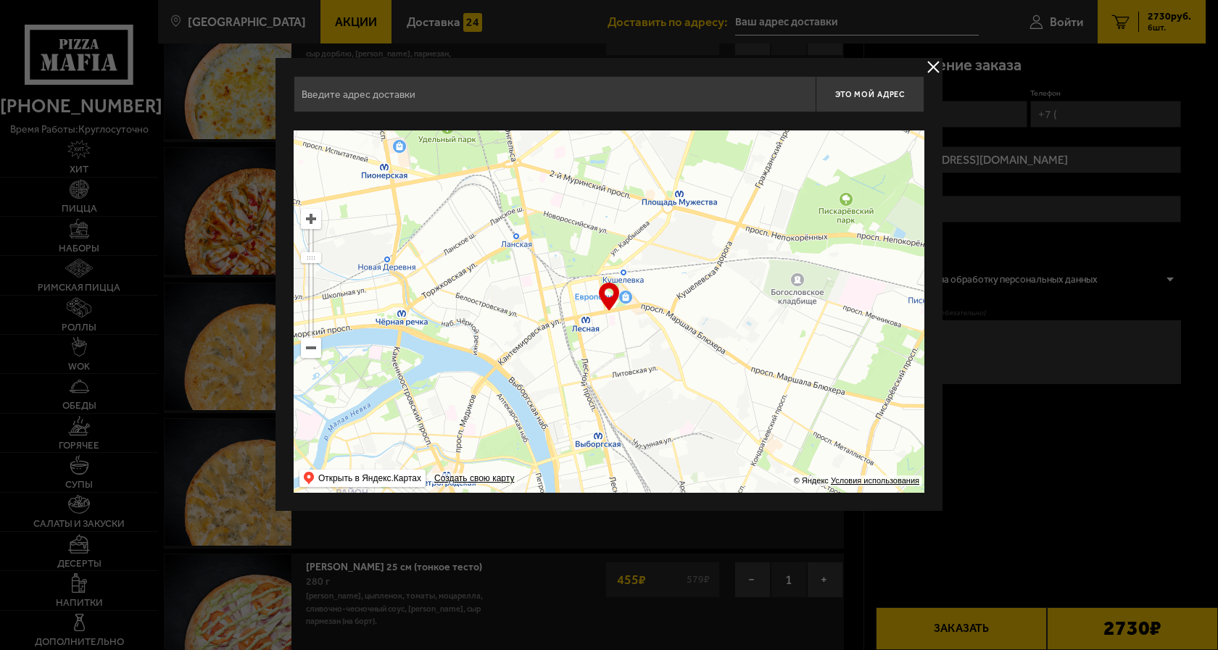
type input "[STREET_ADDRESS]"
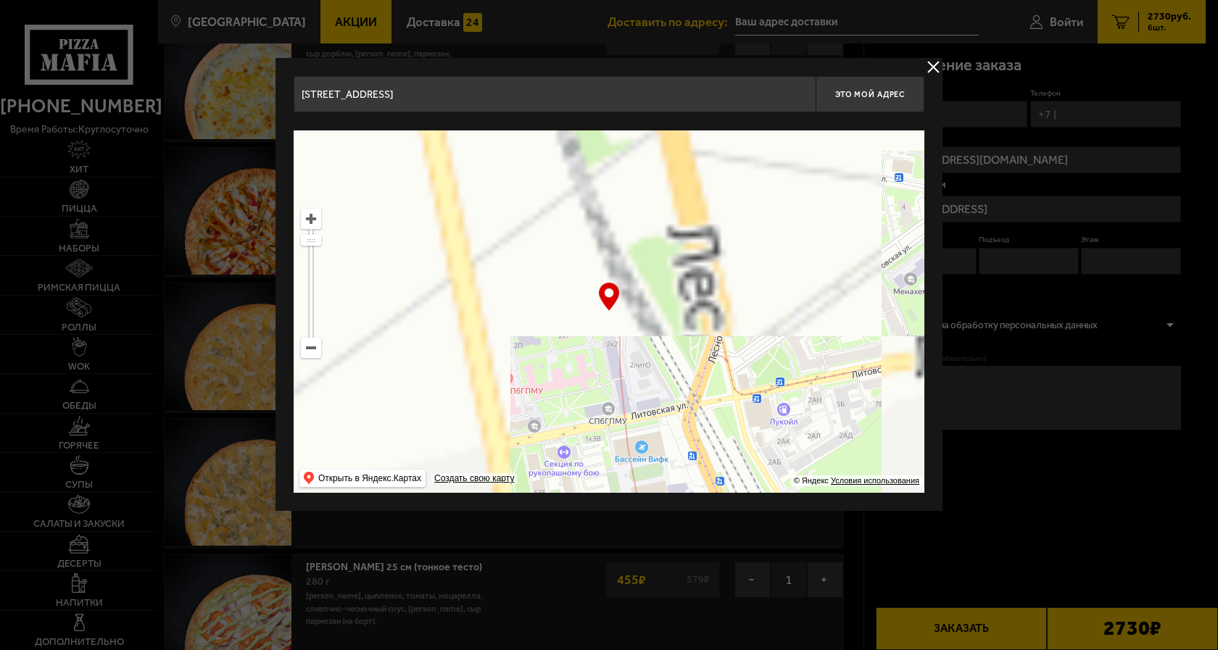
drag, startPoint x: 763, startPoint y: 184, endPoint x: 692, endPoint y: 352, distance: 182.6
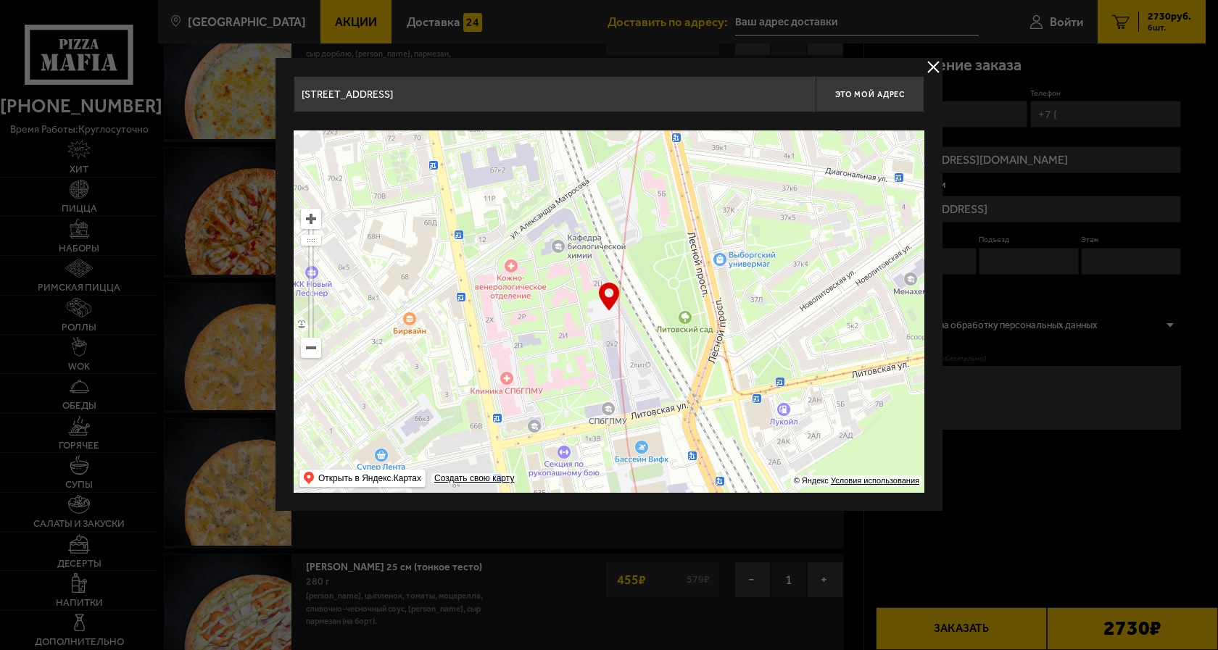
click at [692, 352] on ymaps at bounding box center [609, 311] width 631 height 362
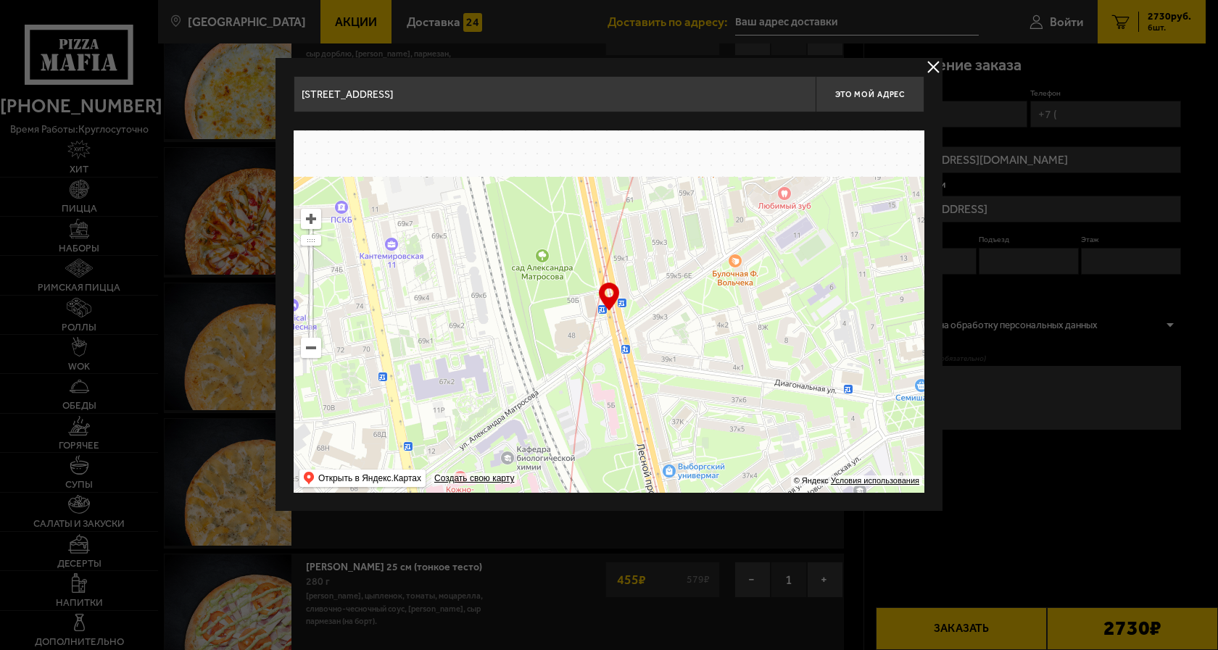
drag, startPoint x: 744, startPoint y: 192, endPoint x: 693, endPoint y: 403, distance: 217.1
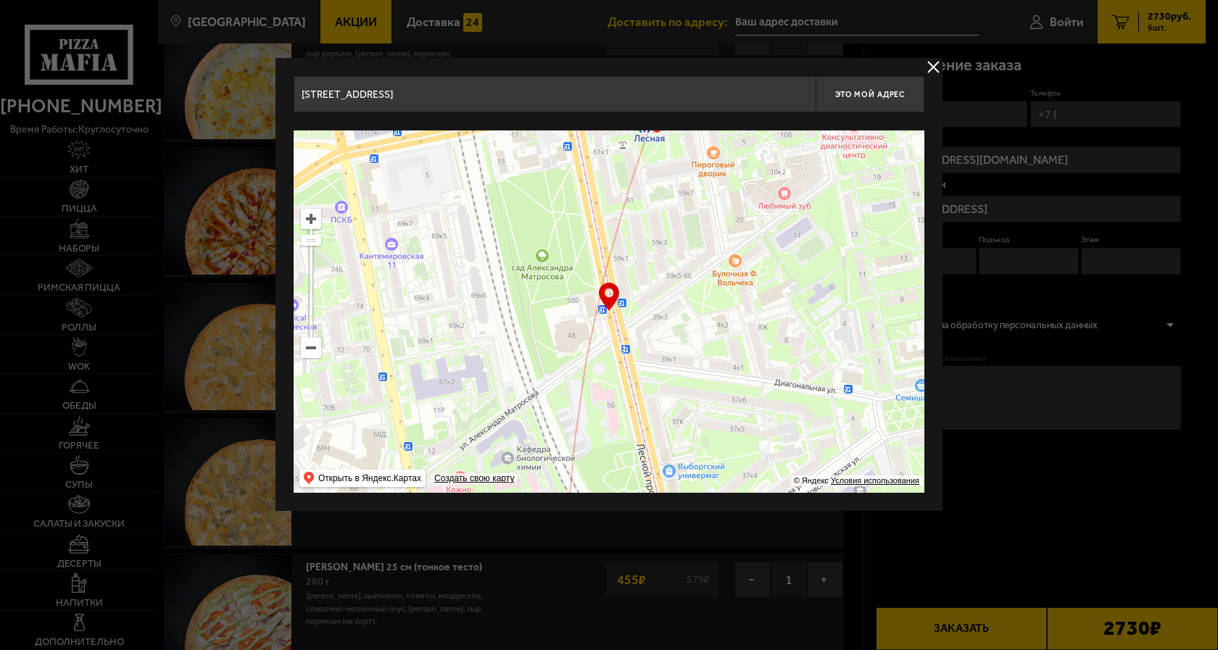
click at [693, 403] on ymaps at bounding box center [609, 311] width 631 height 362
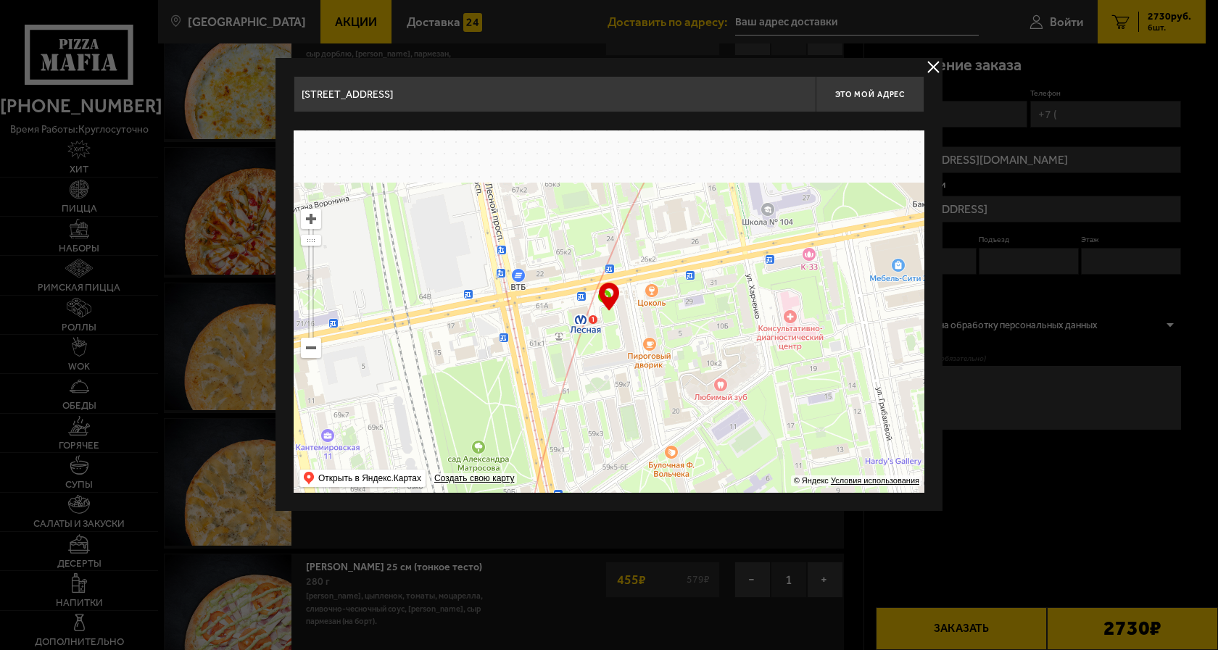
drag, startPoint x: 715, startPoint y: 228, endPoint x: 652, endPoint y: 418, distance: 200.1
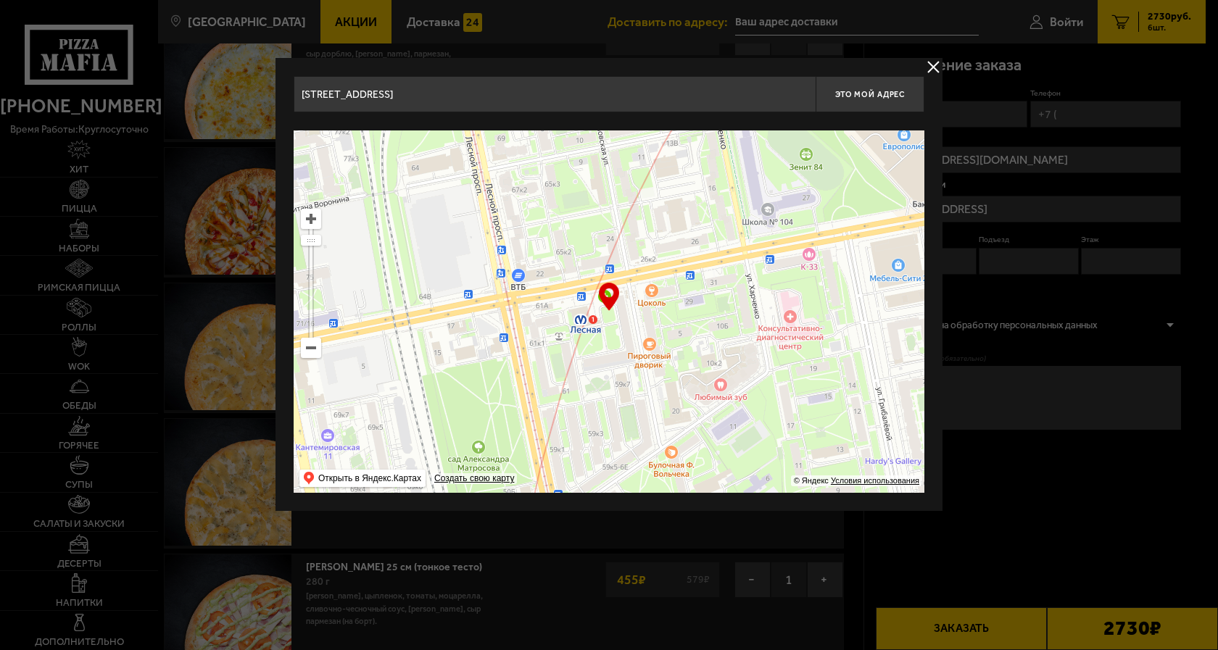
click at [652, 418] on ymaps at bounding box center [609, 311] width 631 height 362
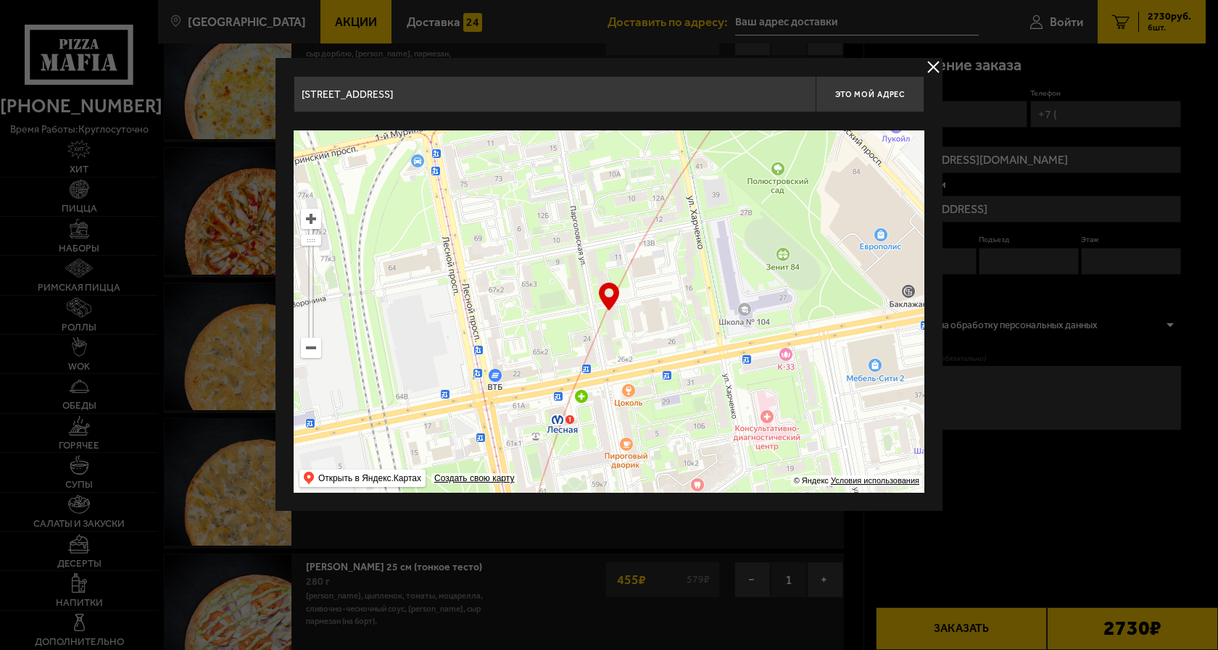
type input "[STREET_ADDRESS]"
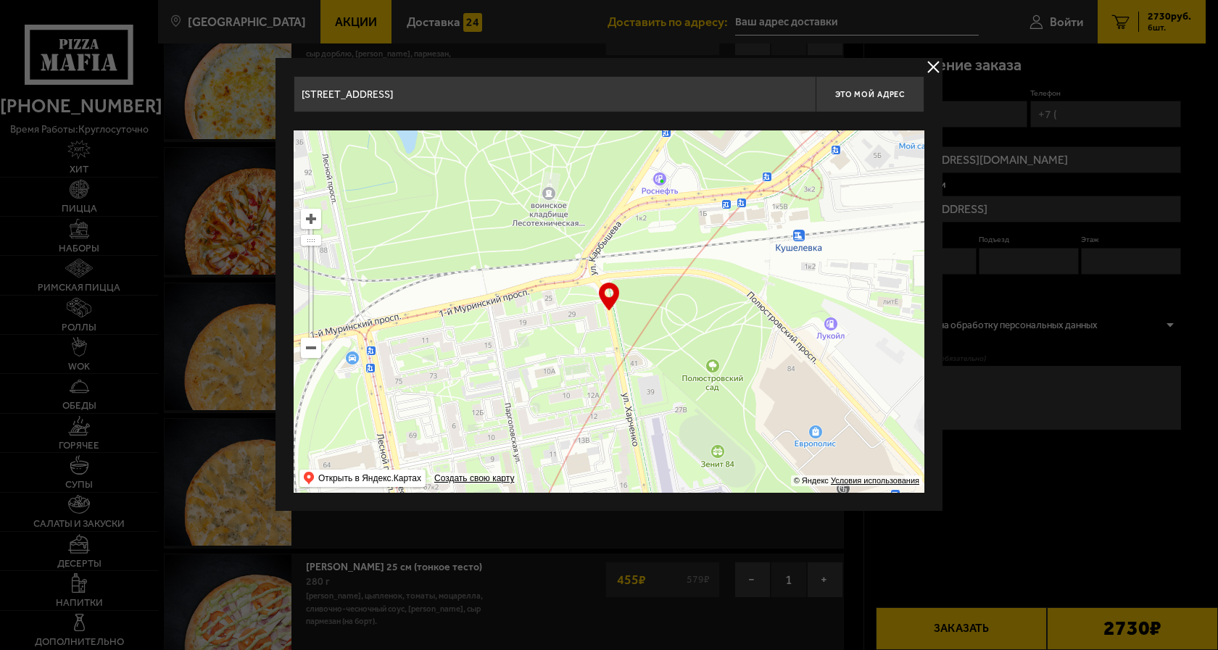
drag, startPoint x: 763, startPoint y: 208, endPoint x: 697, endPoint y: 415, distance: 216.9
click at [697, 415] on ymaps at bounding box center [609, 311] width 631 height 362
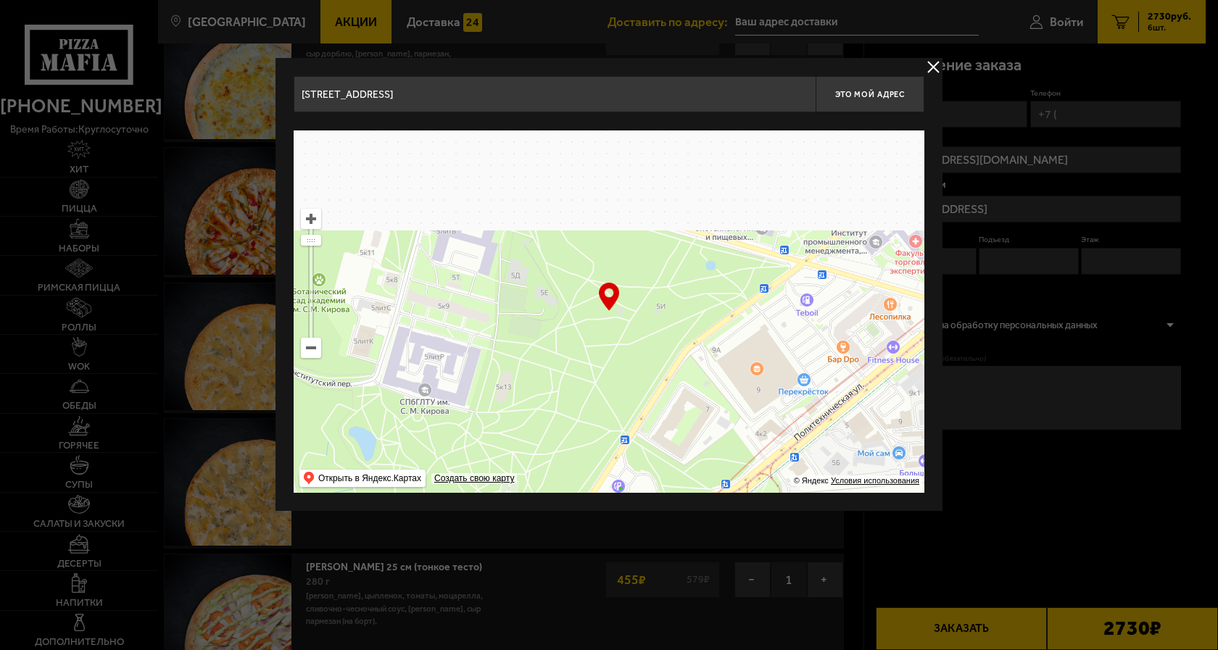
drag, startPoint x: 739, startPoint y: 222, endPoint x: 708, endPoint y: 390, distance: 170.9
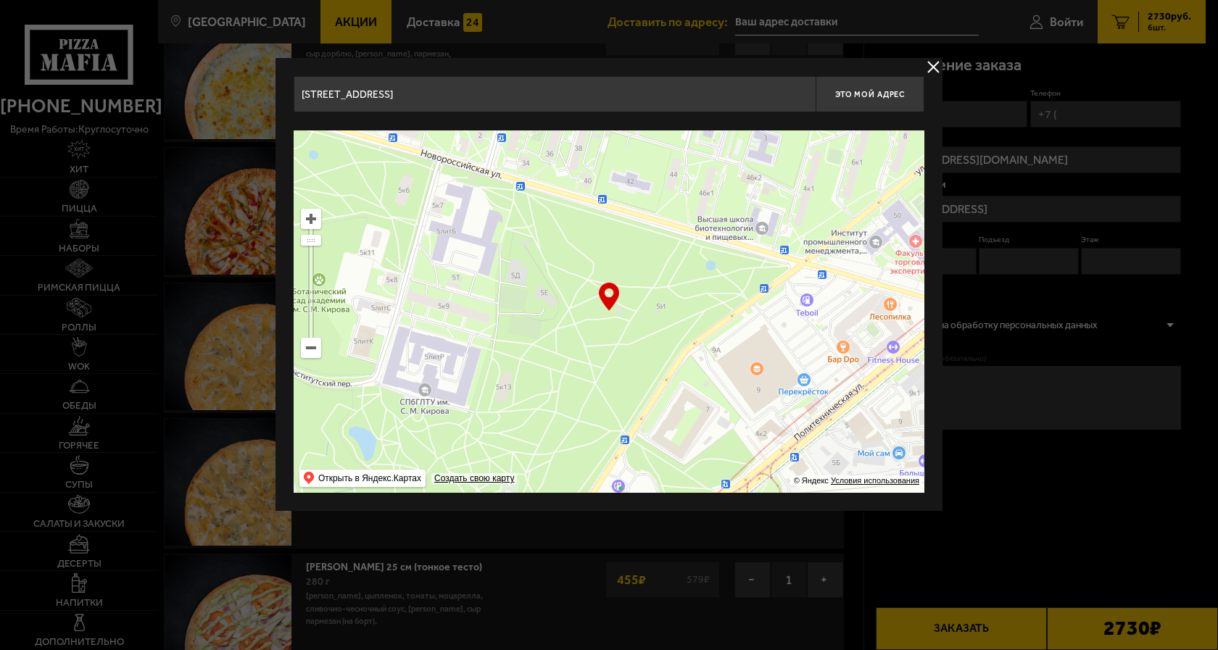
click at [708, 390] on ymaps at bounding box center [609, 311] width 631 height 362
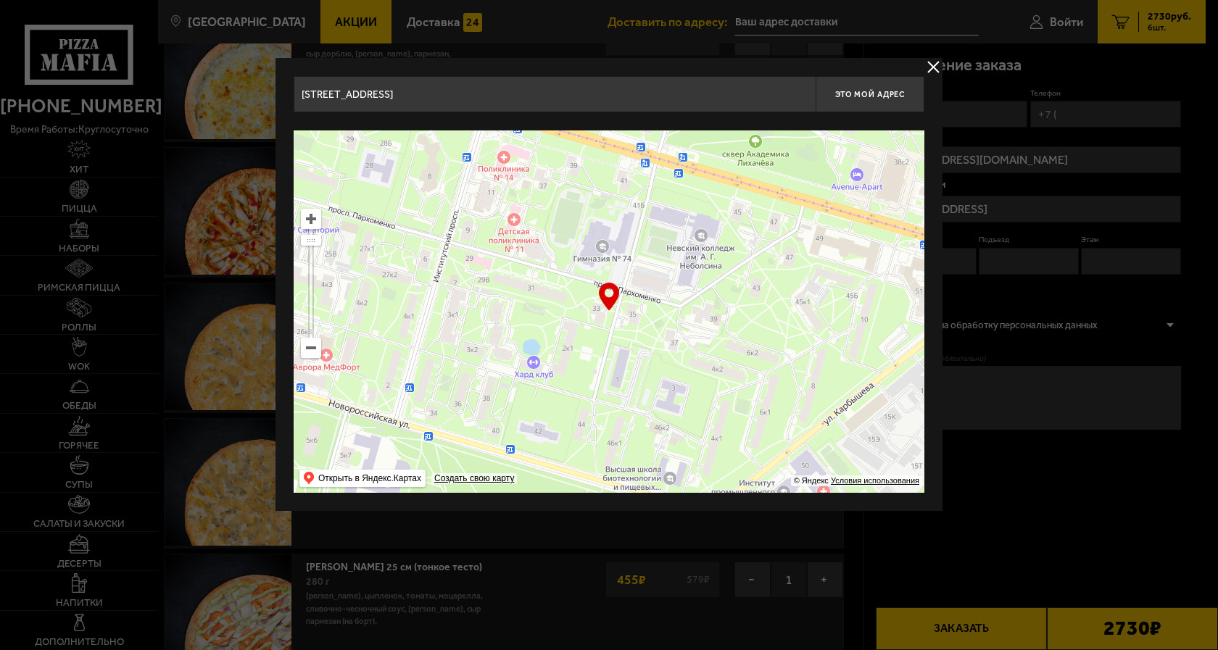
drag, startPoint x: 726, startPoint y: 280, endPoint x: 655, endPoint y: 432, distance: 168.3
click at [655, 432] on ymaps at bounding box center [609, 311] width 631 height 362
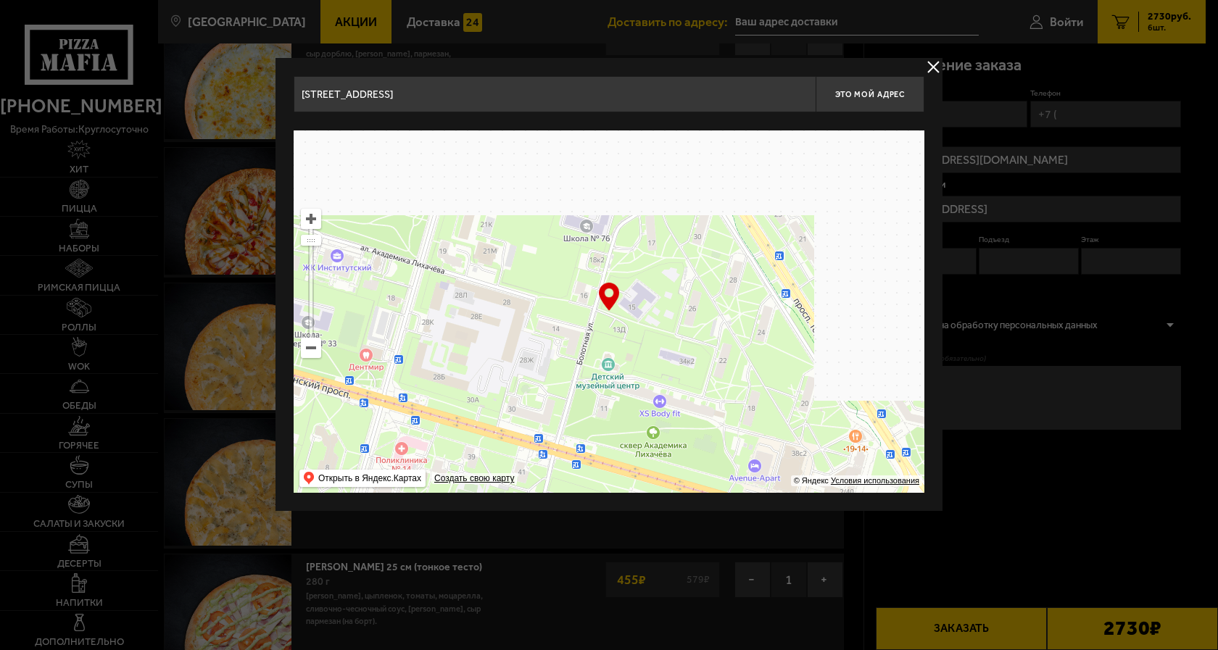
drag, startPoint x: 760, startPoint y: 208, endPoint x: 645, endPoint y: 466, distance: 282.6
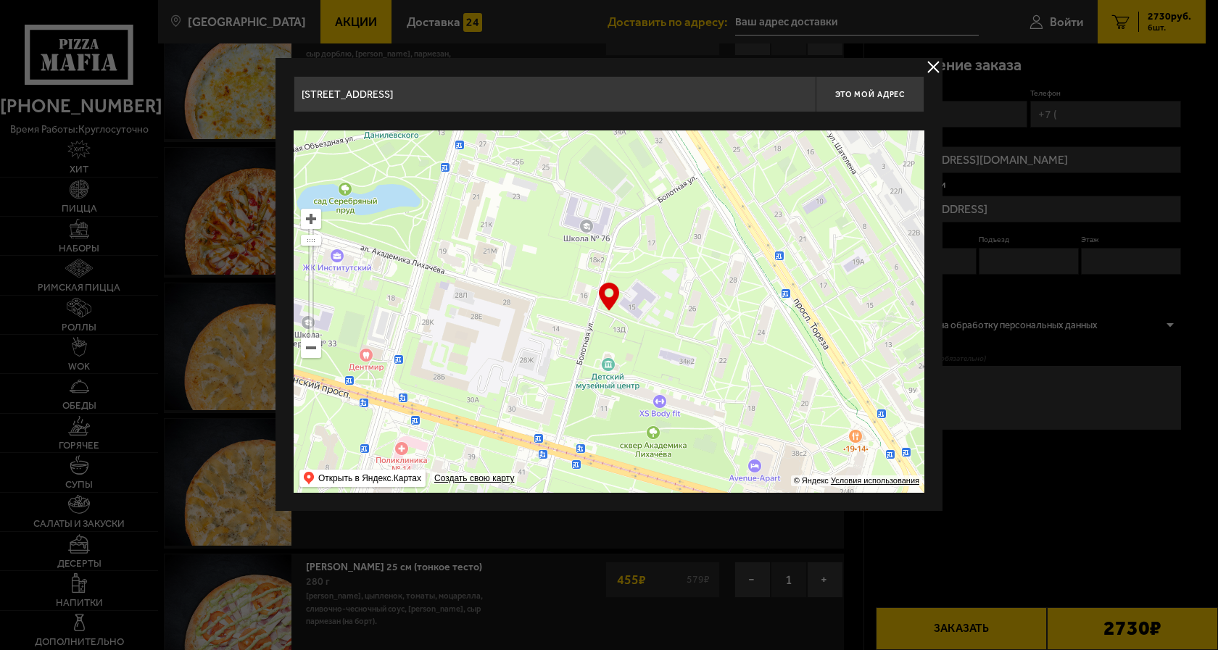
click at [645, 466] on ymaps at bounding box center [609, 311] width 631 height 362
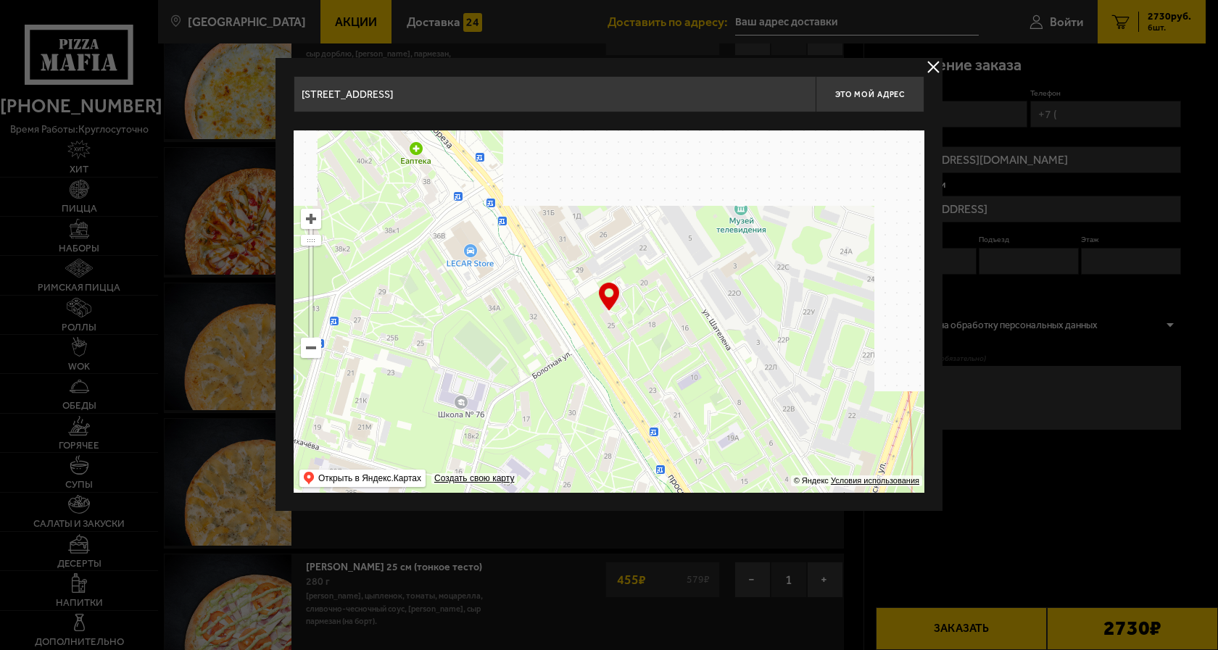
type input "[STREET_ADDRESS]"
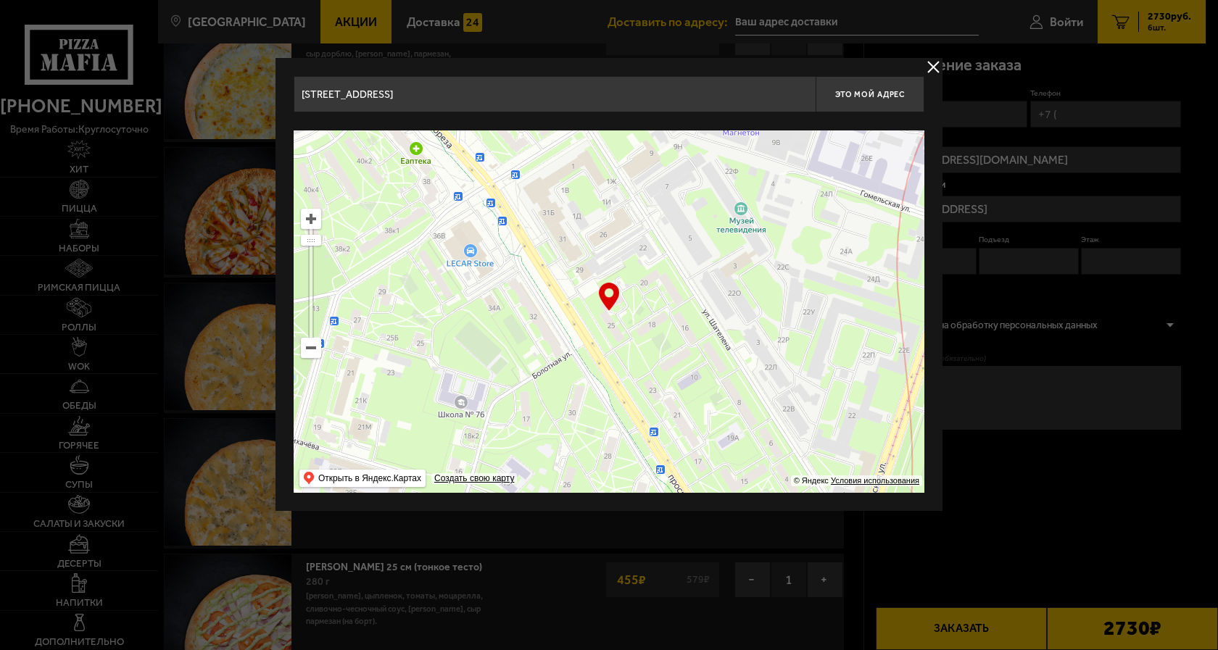
type input "[STREET_ADDRESS]"
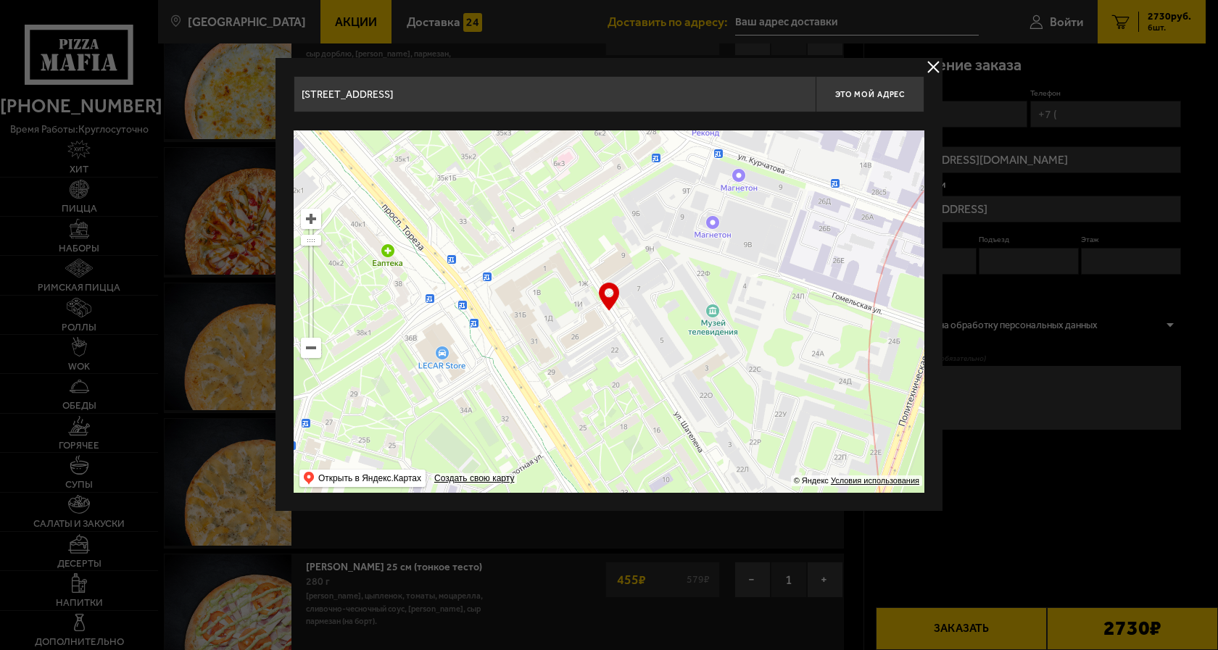
drag, startPoint x: 814, startPoint y: 249, endPoint x: 749, endPoint y: 475, distance: 234.7
click at [747, 475] on ymaps at bounding box center [609, 311] width 631 height 362
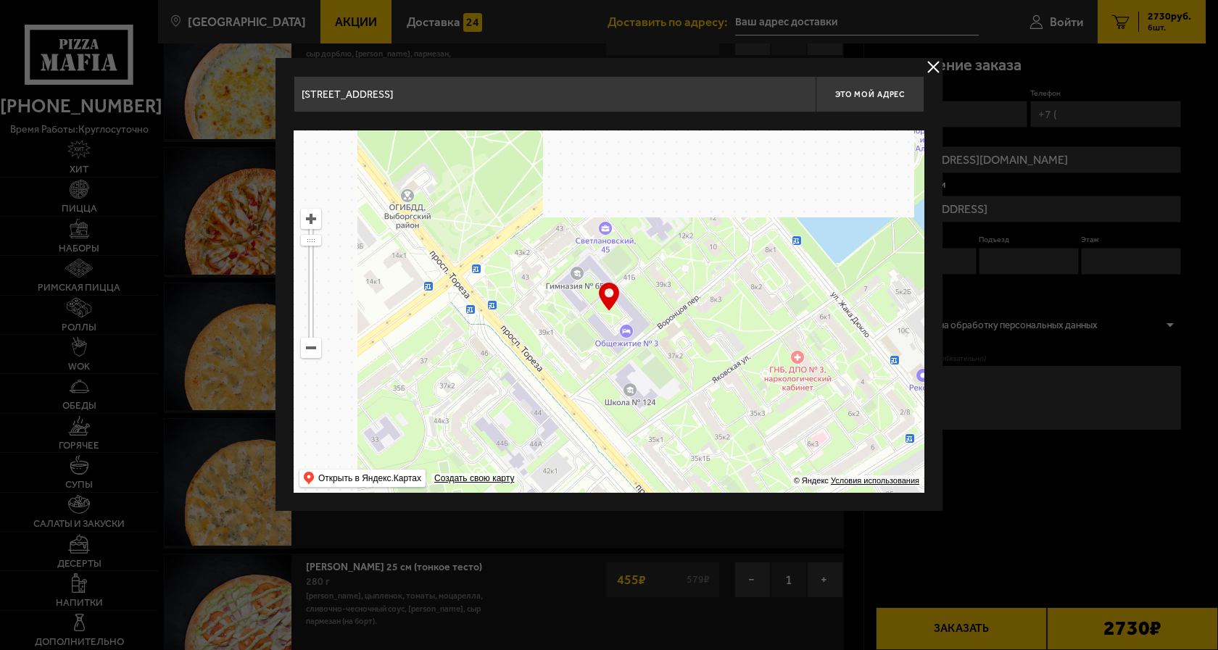
drag, startPoint x: 692, startPoint y: 231, endPoint x: 917, endPoint y: 458, distance: 319.9
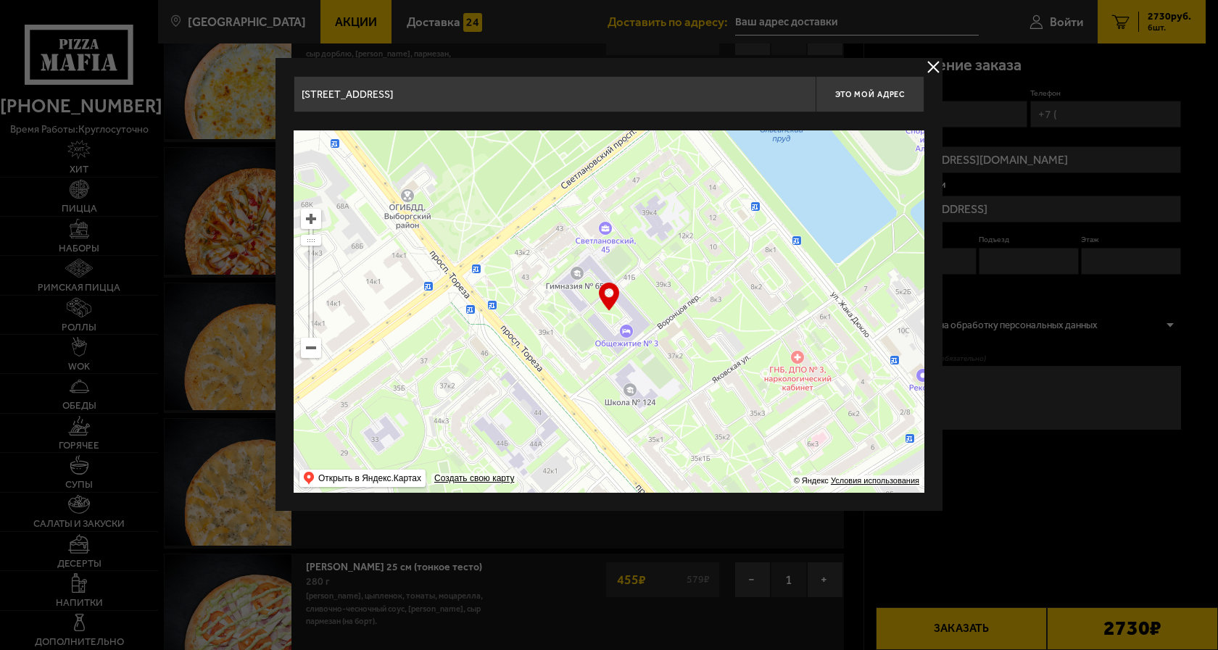
click at [916, 457] on ymaps at bounding box center [609, 311] width 631 height 362
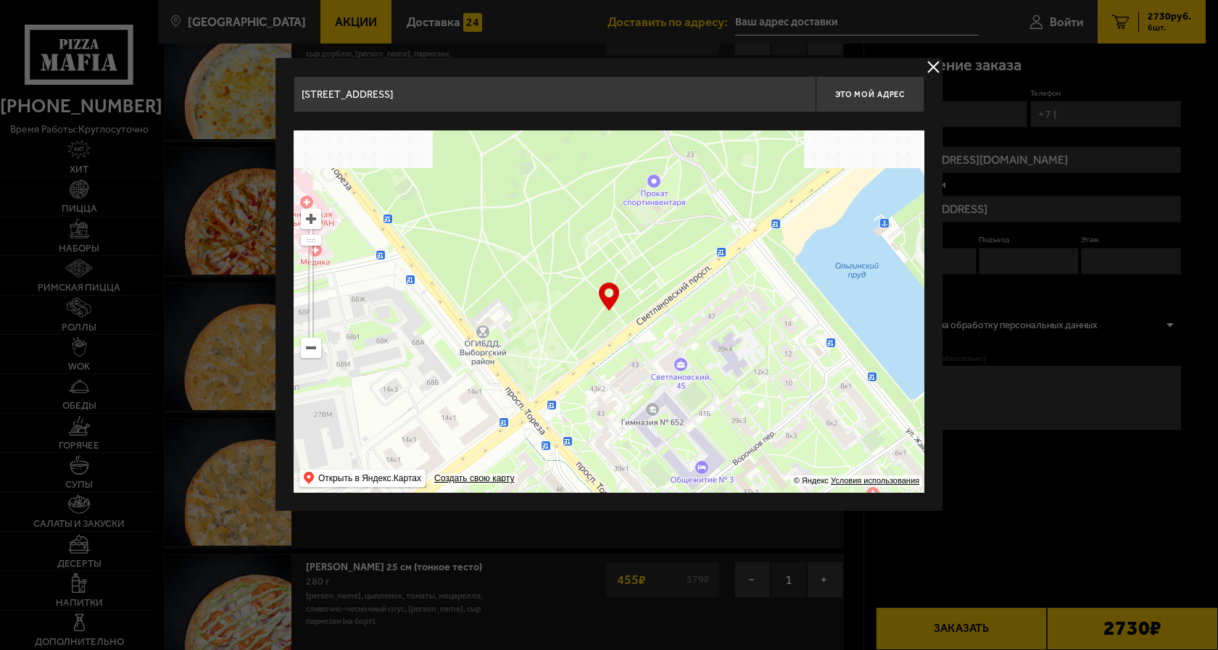
type input "[STREET_ADDRESS]"
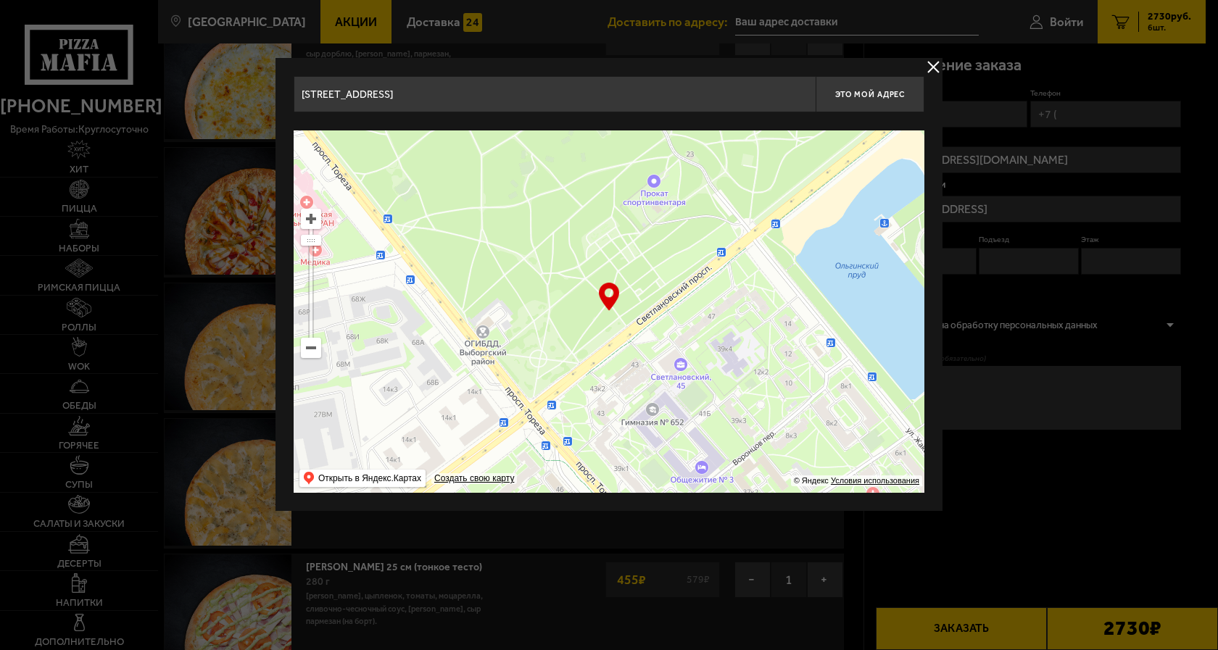
type input "[STREET_ADDRESS]"
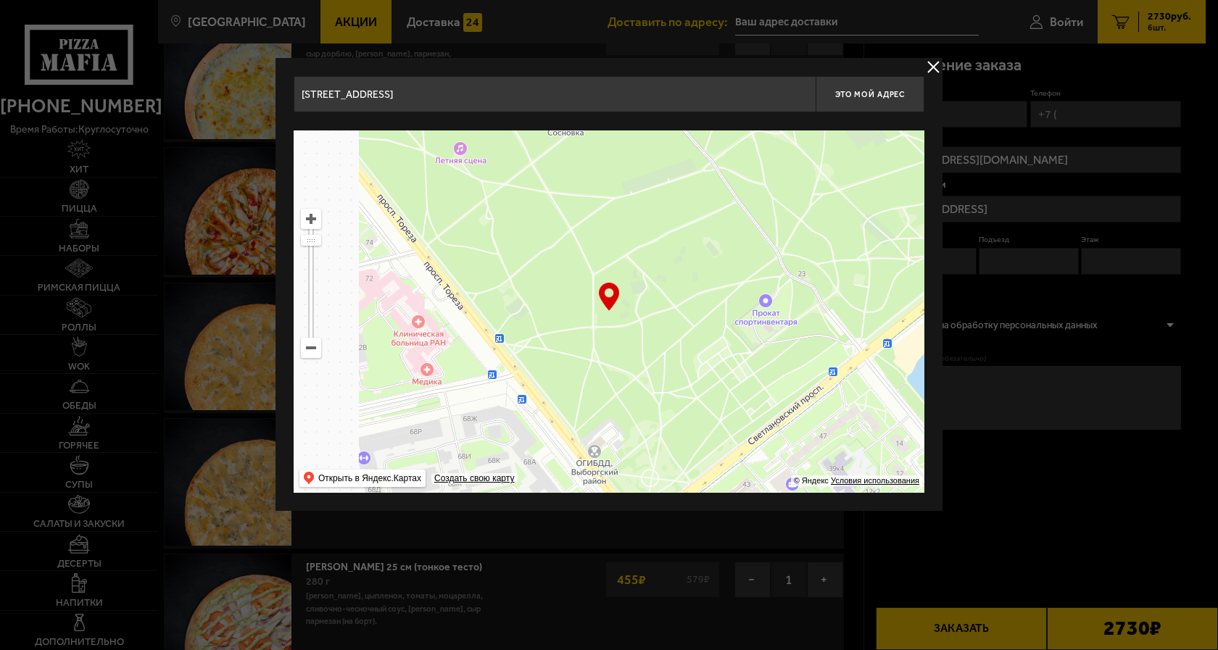
drag, startPoint x: 669, startPoint y: 238, endPoint x: 851, endPoint y: 447, distance: 276.9
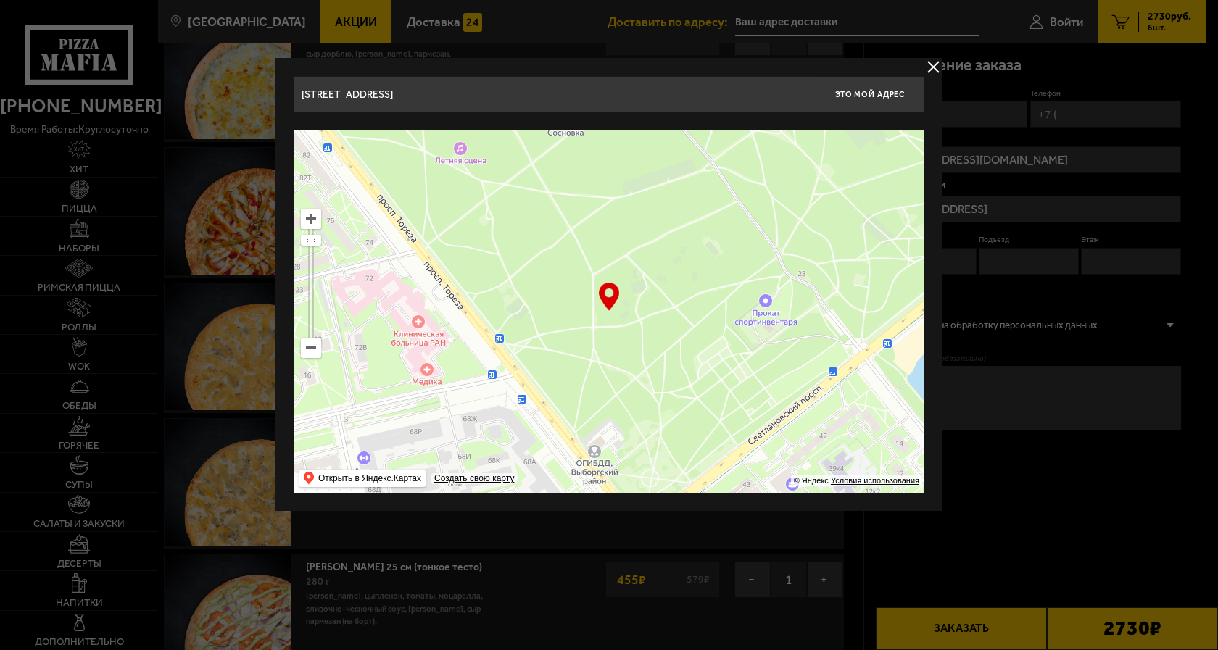
click at [851, 447] on ymaps at bounding box center [609, 311] width 631 height 362
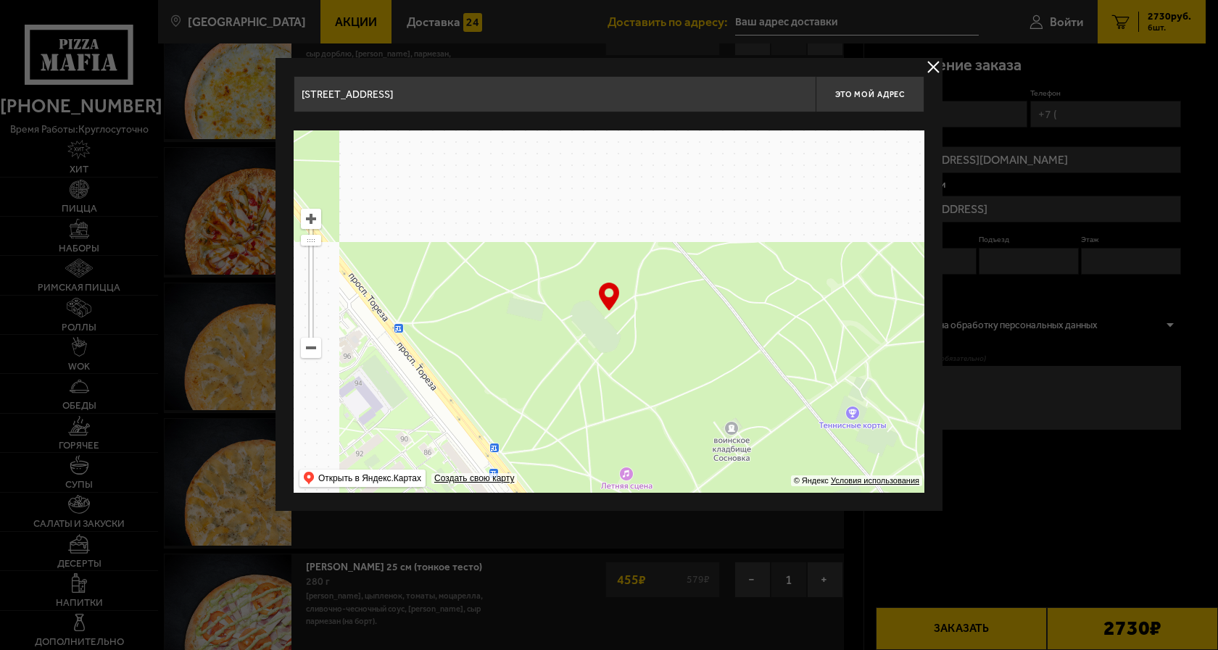
drag, startPoint x: 644, startPoint y: 214, endPoint x: 815, endPoint y: 401, distance: 253.0
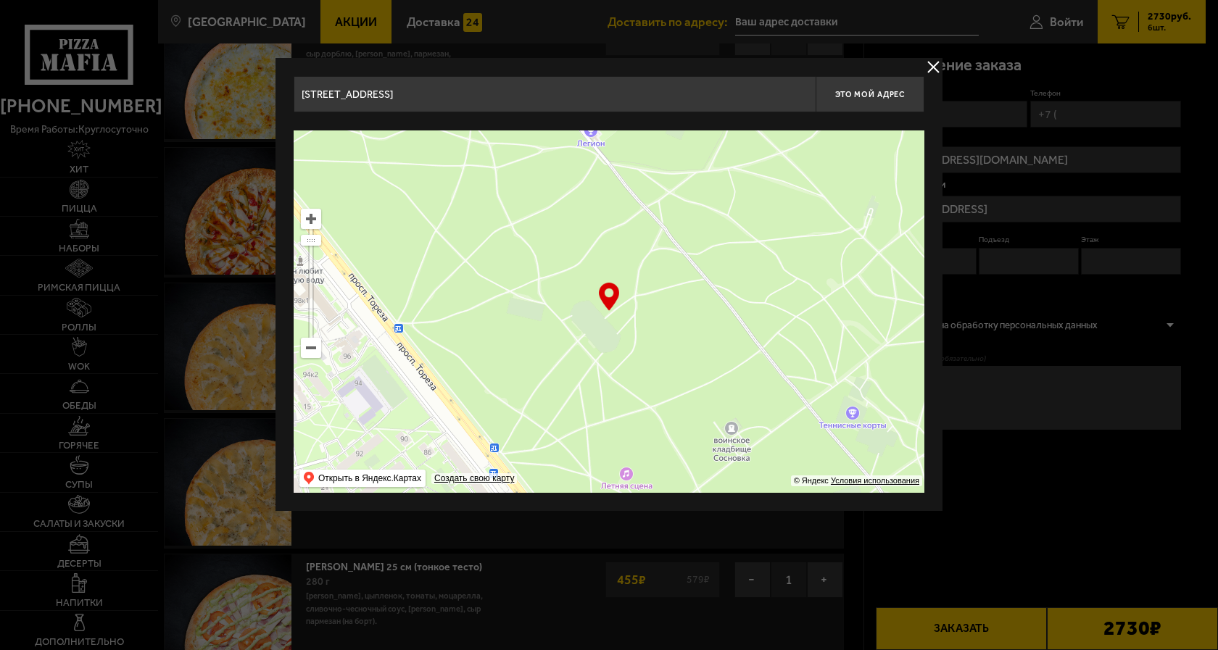
click at [815, 401] on ymaps at bounding box center [609, 311] width 631 height 362
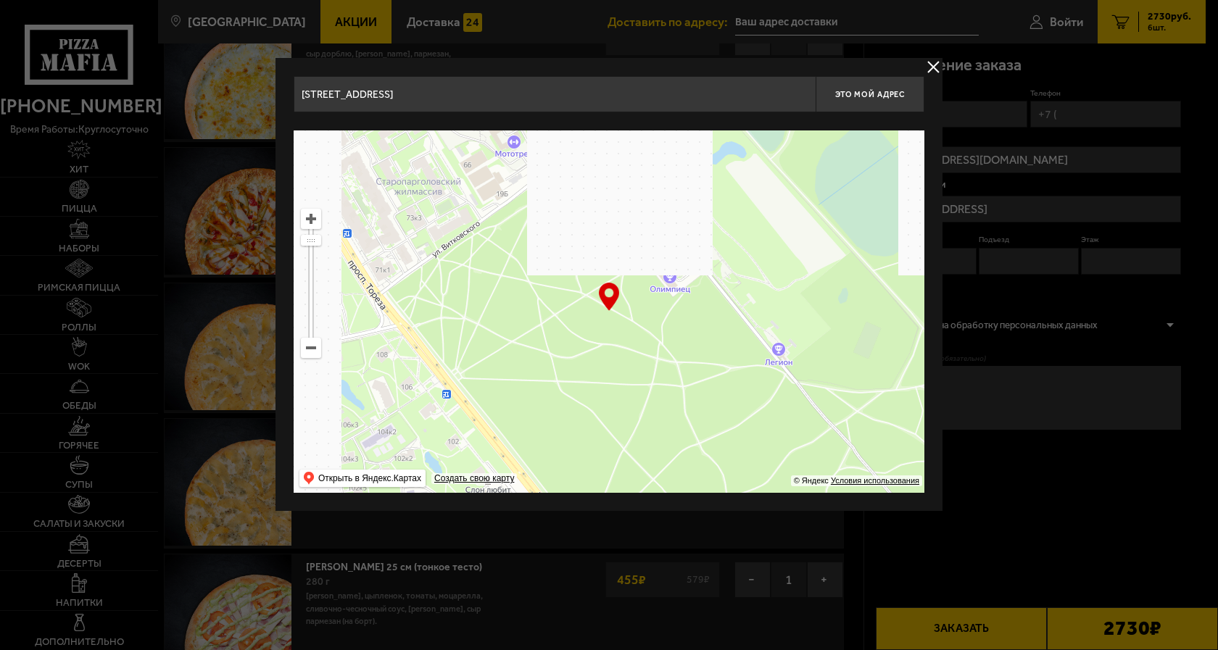
drag, startPoint x: 679, startPoint y: 240, endPoint x: 766, endPoint y: 355, distance: 144.4
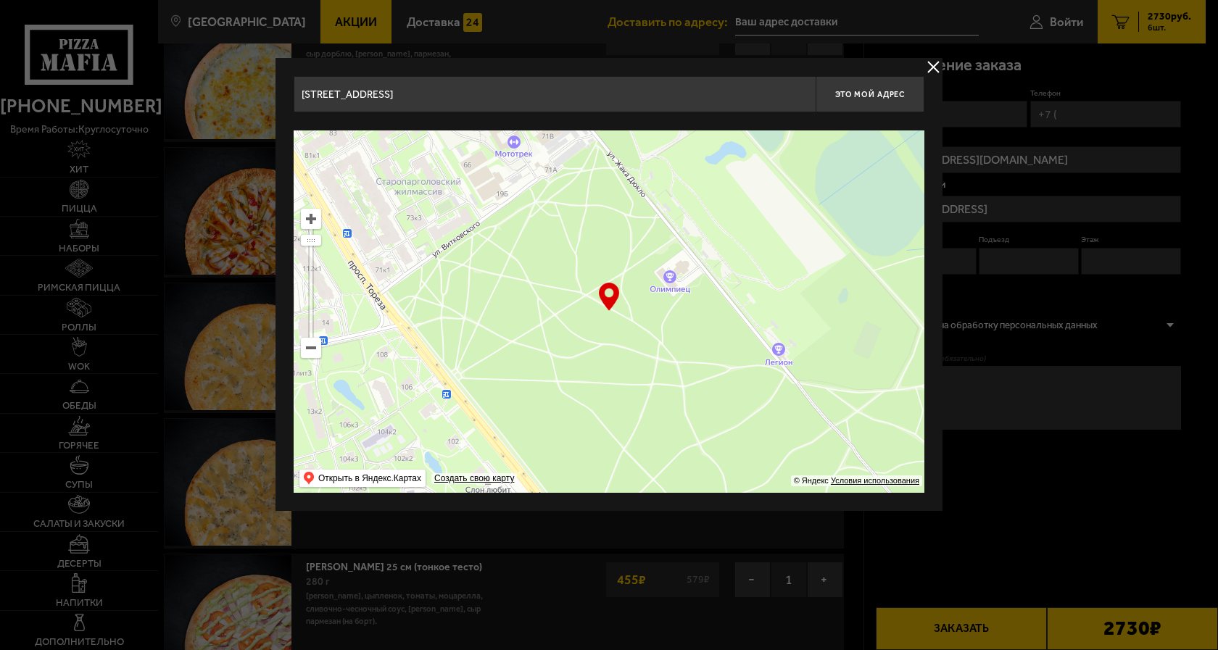
click at [766, 355] on ymaps at bounding box center [609, 311] width 631 height 362
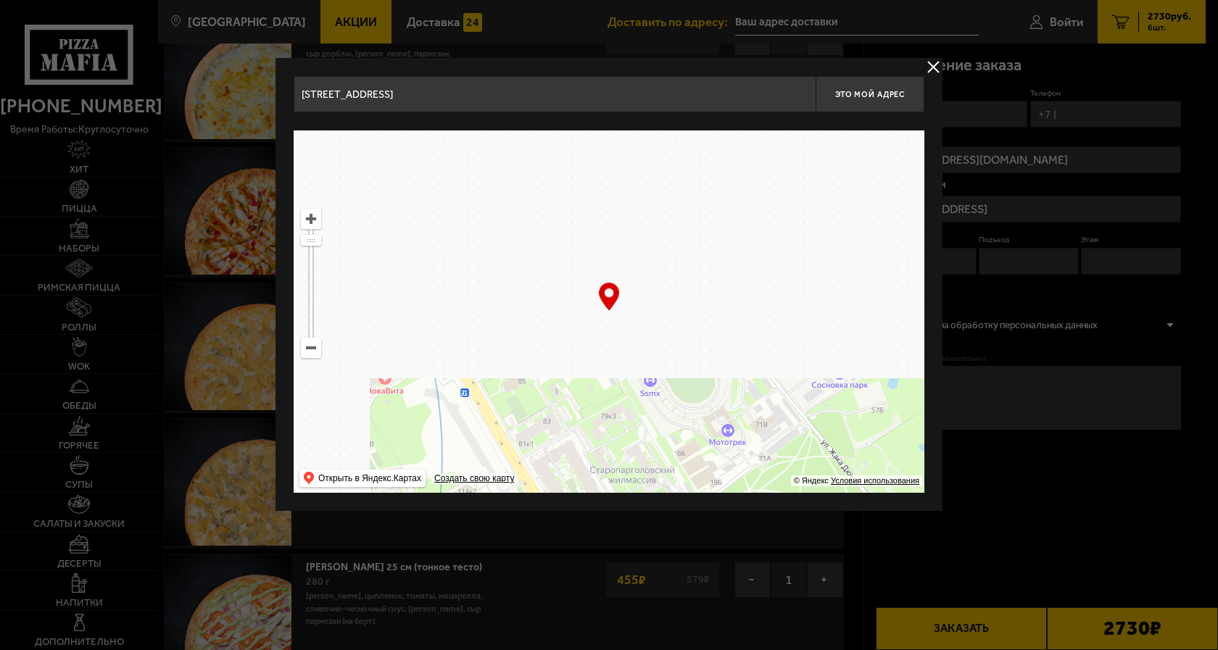
drag, startPoint x: 652, startPoint y: 224, endPoint x: 748, endPoint y: 407, distance: 206.9
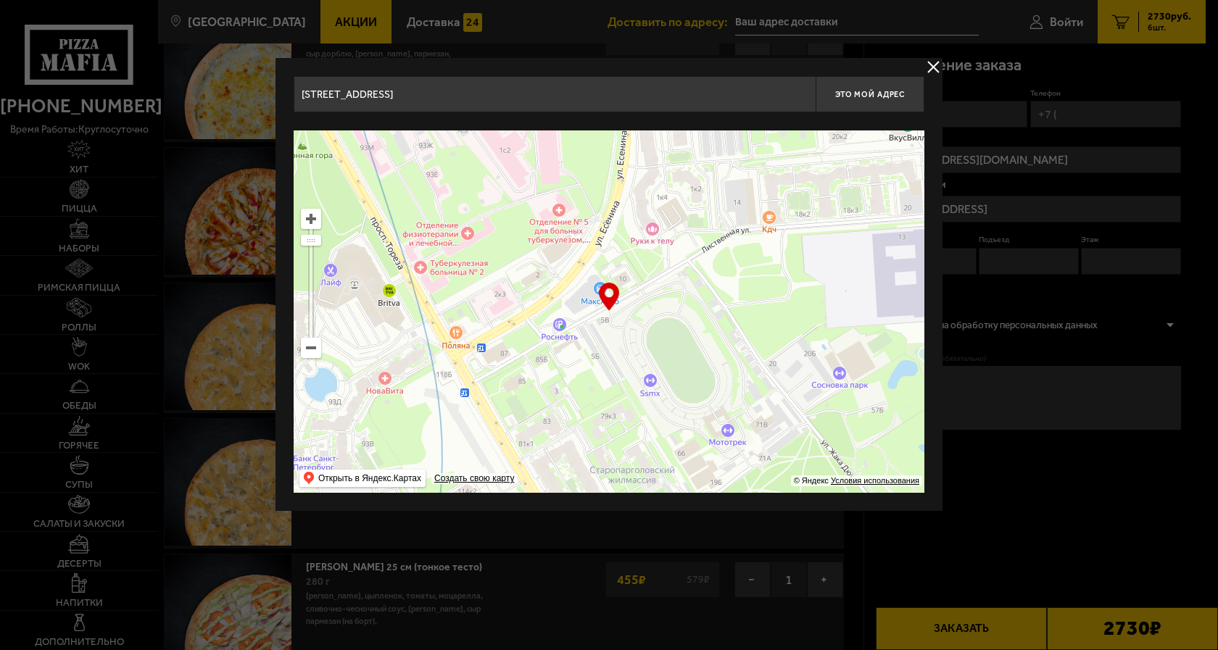
click at [752, 405] on ymaps at bounding box center [609, 311] width 631 height 362
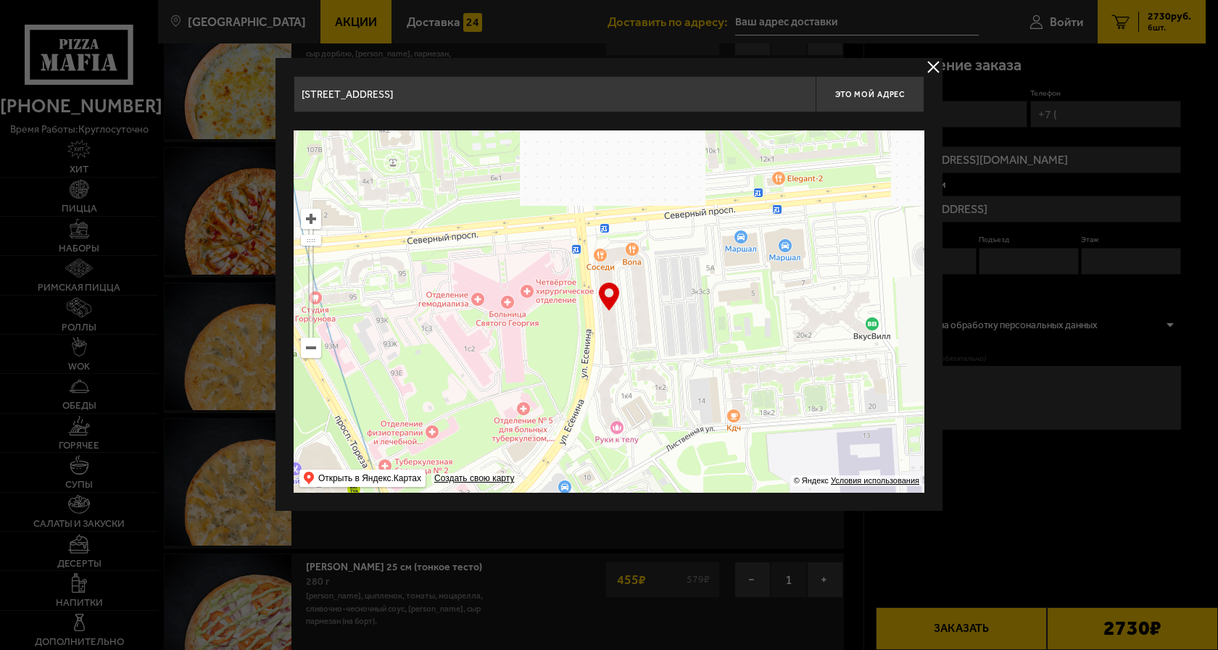
drag, startPoint x: 697, startPoint y: 282, endPoint x: 679, endPoint y: 373, distance: 93.1
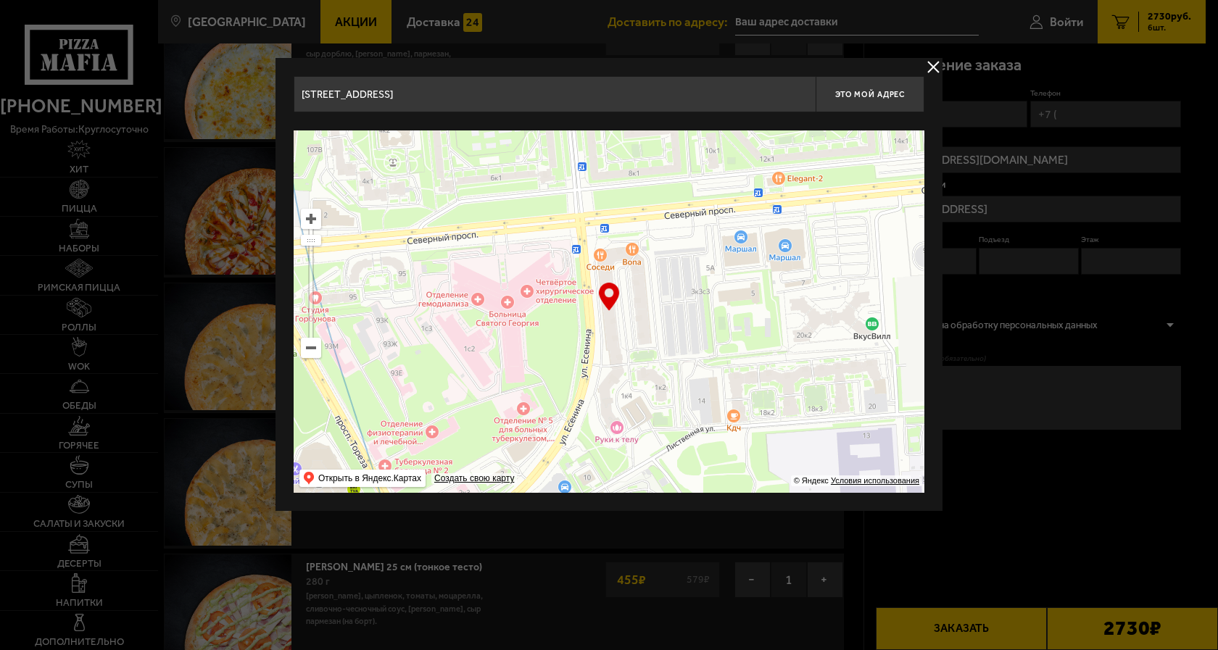
click at [679, 373] on ymaps at bounding box center [609, 311] width 631 height 362
type input "[STREET_ADDRESS][PERSON_NAME]"
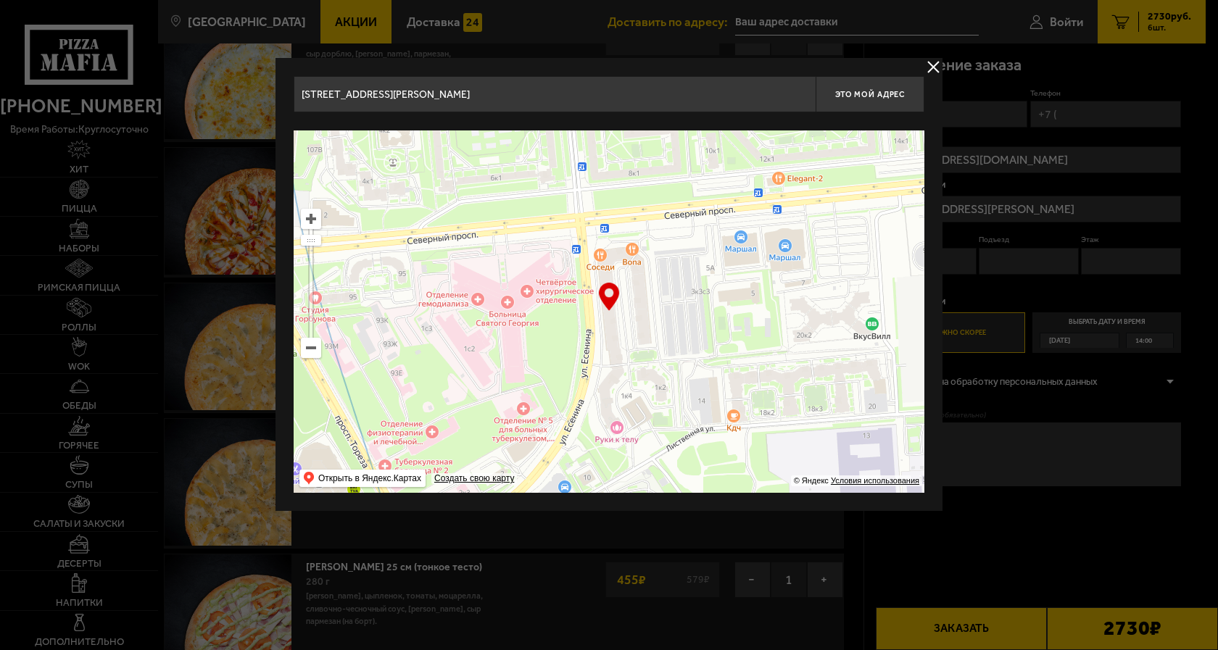
click at [612, 293] on div "… © Яндекс Условия использования Открыть в Яндекс.Картах Создать свою карту" at bounding box center [609, 311] width 631 height 362
click at [887, 89] on button "Это мой адрес" at bounding box center [870, 94] width 109 height 36
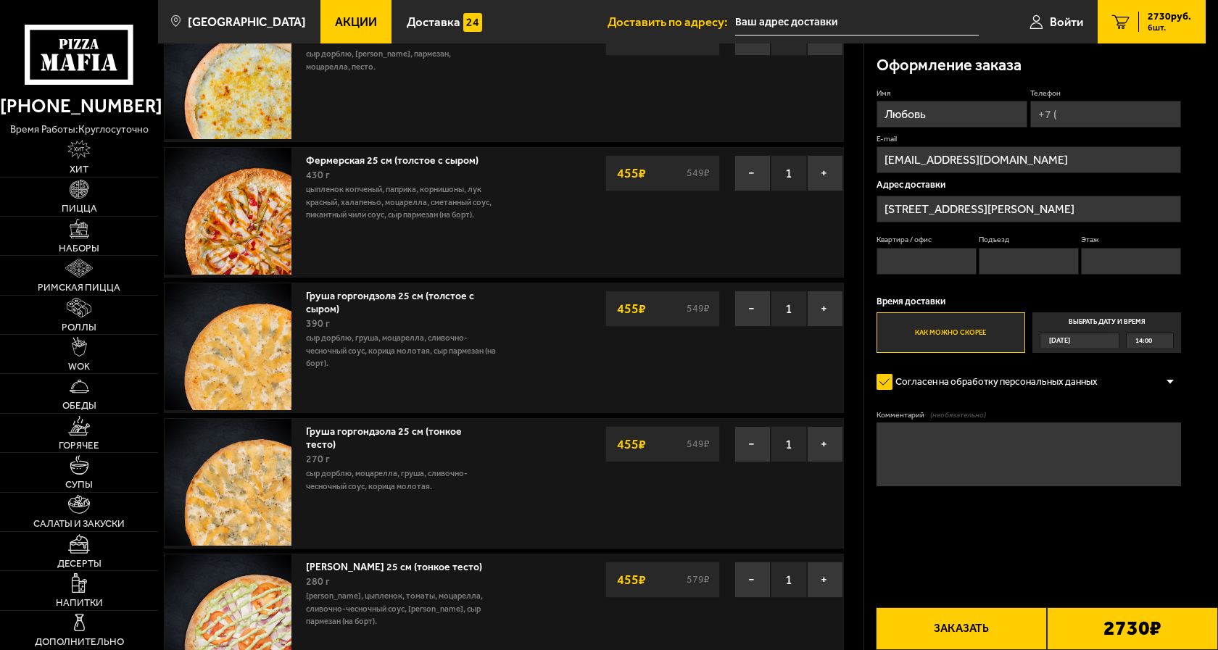
type input "[STREET_ADDRESS][PERSON_NAME]"
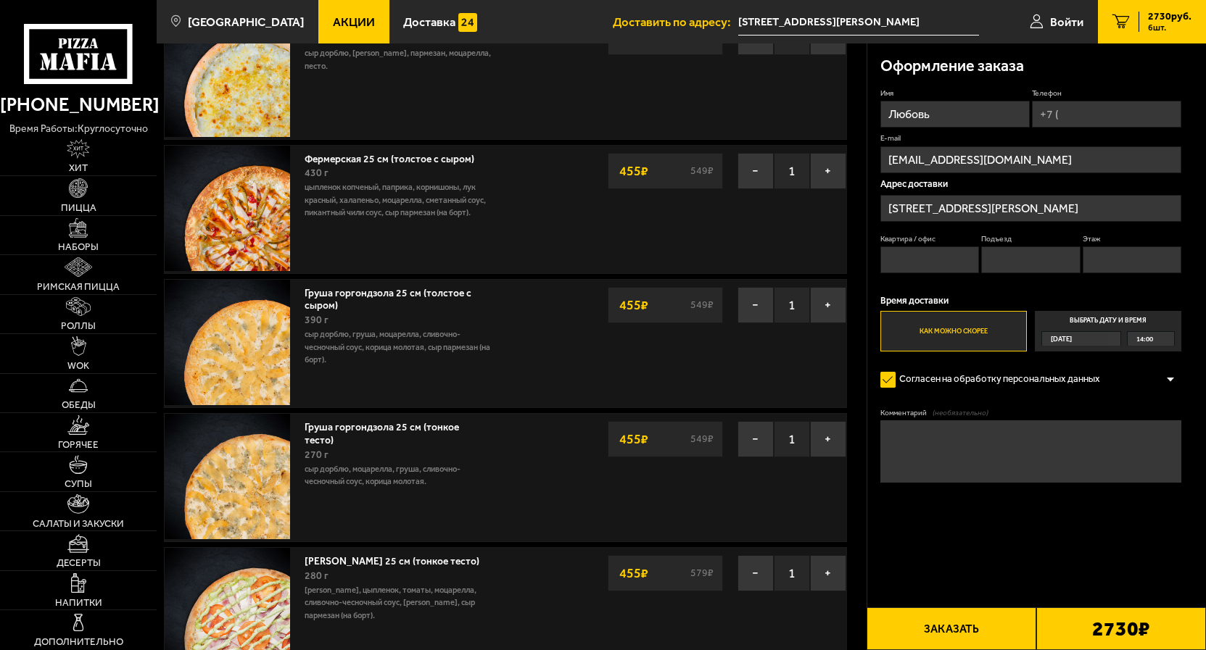
click at [1105, 320] on label "Выбрать дату и время [DATE] 14:00" at bounding box center [1107, 331] width 147 height 40
click at [0, 0] on input "Выбрать дату и время [DATE] 14:00" at bounding box center [0, 0] width 0 height 0
click at [1108, 341] on div "[DATE]" at bounding box center [1075, 339] width 66 height 14
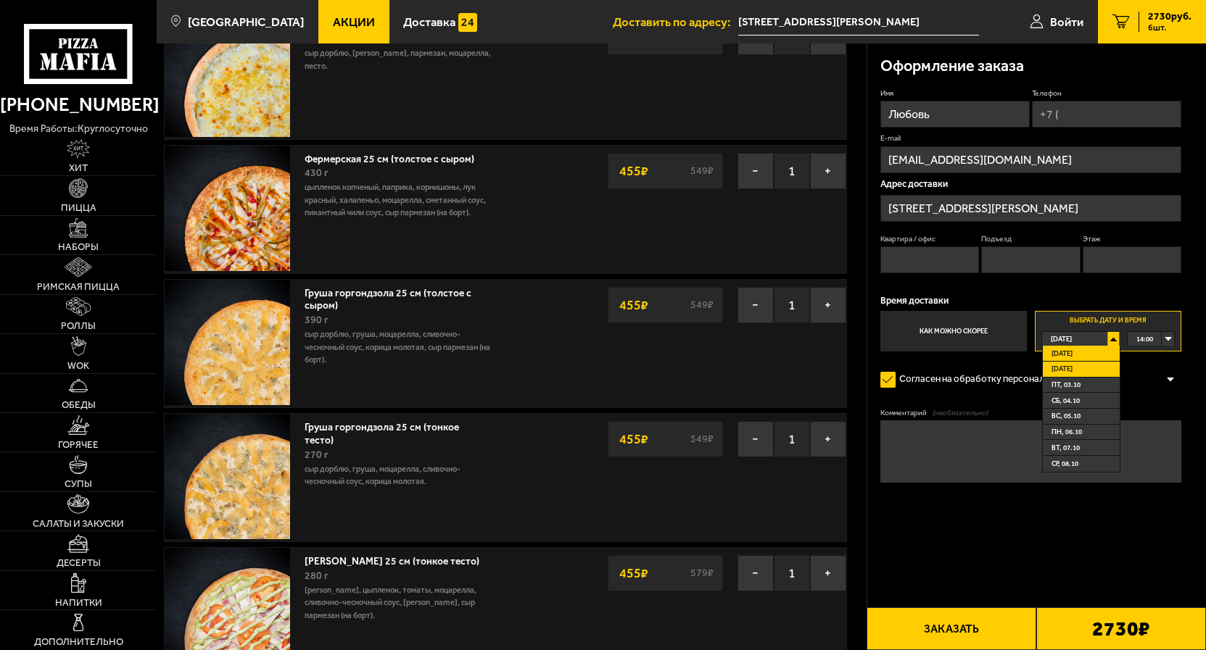
click at [1077, 371] on li "[DATE]" at bounding box center [1080, 370] width 76 height 16
click at [1167, 340] on div "00:00" at bounding box center [1150, 339] width 46 height 14
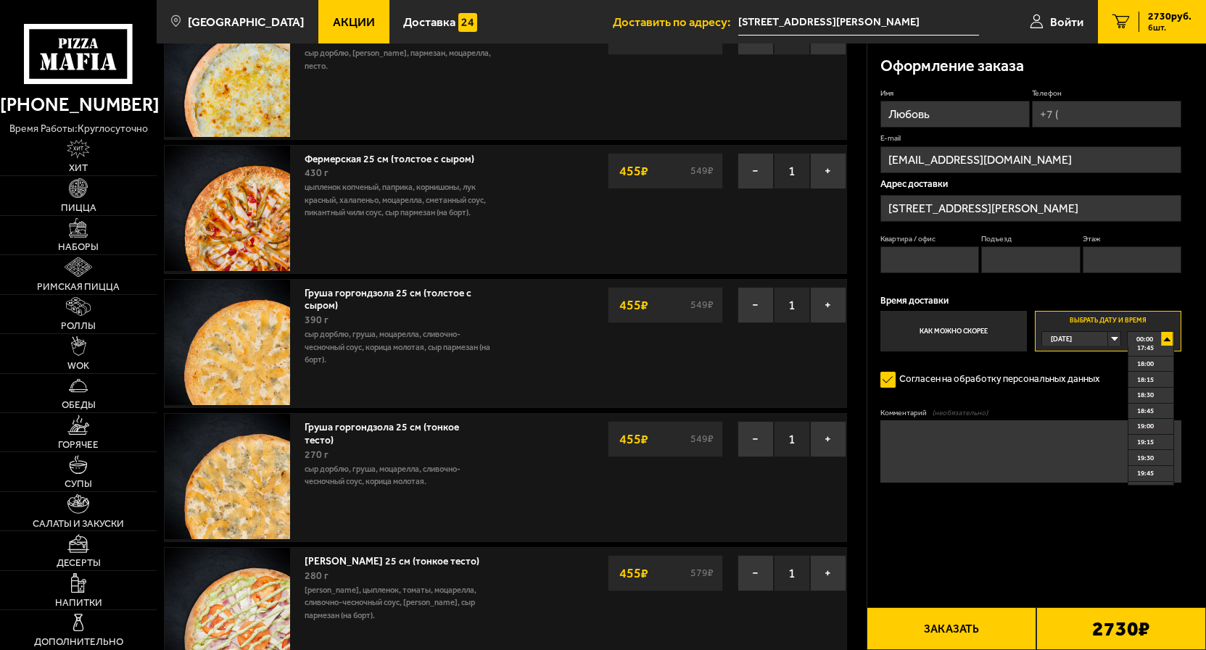
scroll to position [1127, 0]
click at [1148, 394] on span "18:30" at bounding box center [1145, 387] width 17 height 14
click at [930, 260] on input "Квартира / офис" at bounding box center [929, 259] width 99 height 27
type input "1083"
click at [1020, 262] on input "Подъезд" at bounding box center [1030, 259] width 99 height 27
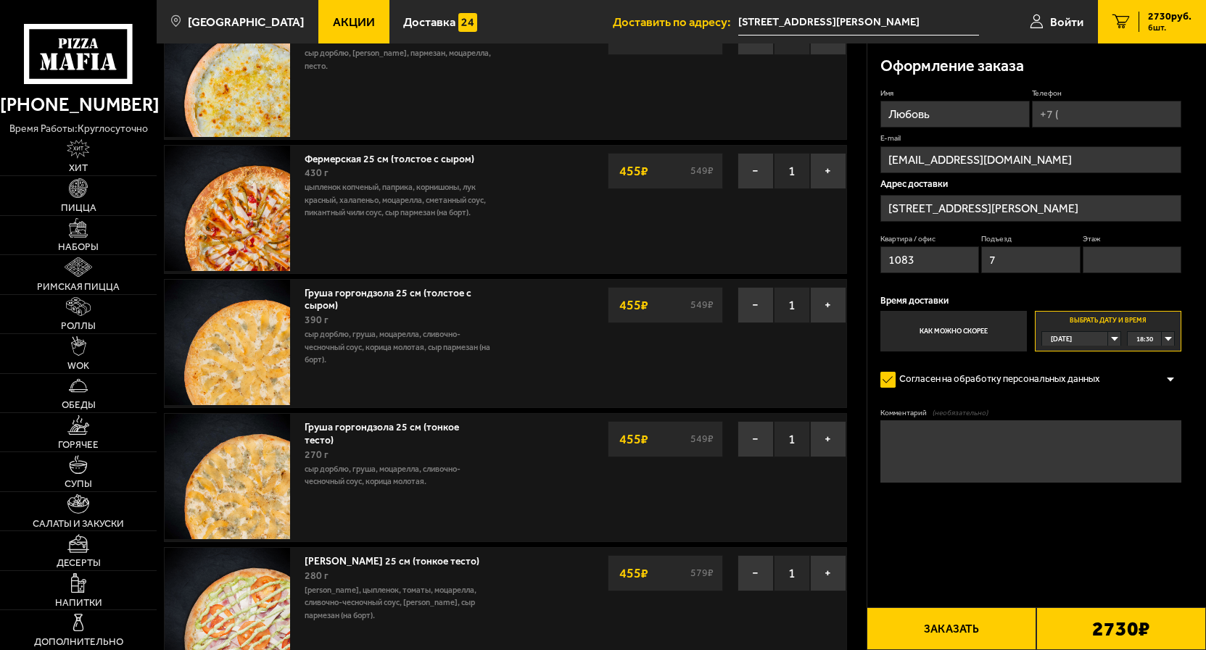
type input "7"
click at [1115, 259] on input "Этаж" at bounding box center [1131, 259] width 99 height 27
type input "22"
click at [1068, 116] on input "Телефон" at bounding box center [1106, 114] width 149 height 27
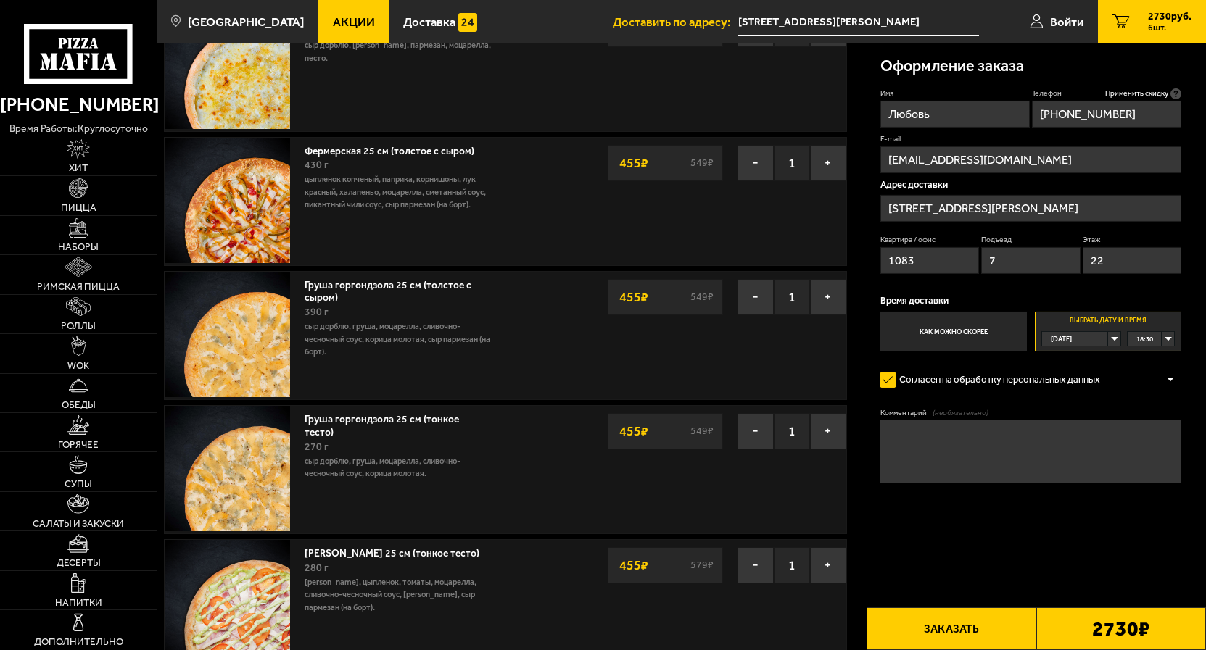
scroll to position [188, 0]
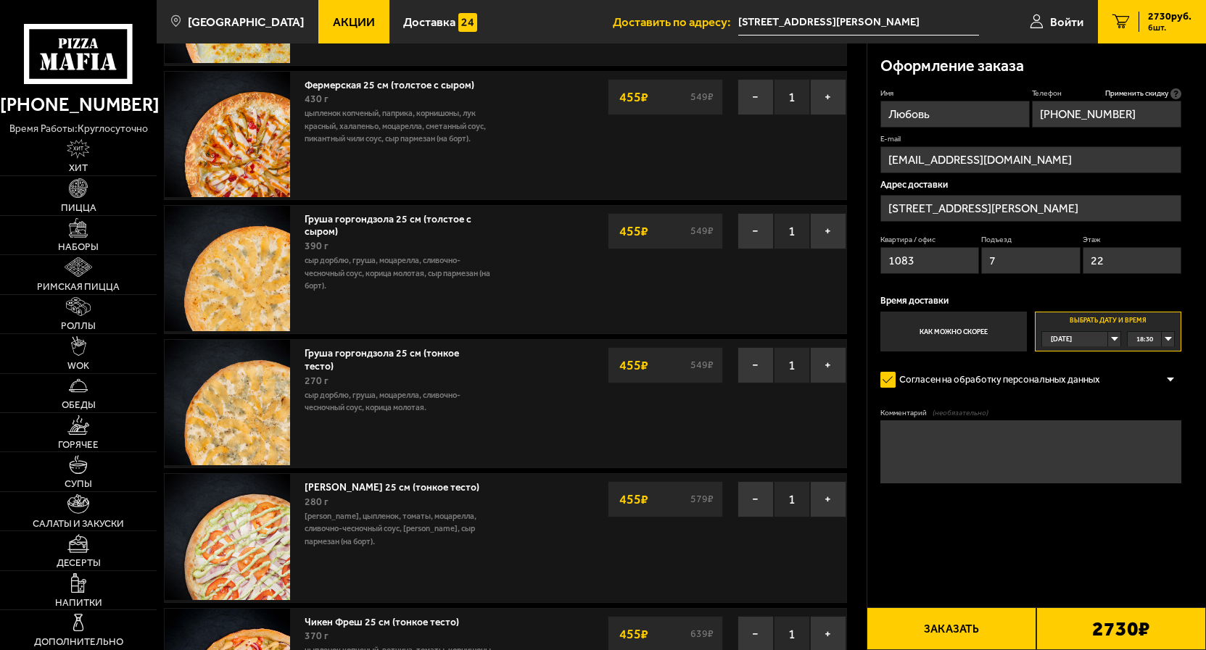
type input "[PHONE_NUMBER]"
click at [1004, 531] on form "Имя Любовь Телефон Применить скидку Вы будете зарегистрированы автоматически. […" at bounding box center [1031, 323] width 302 height 470
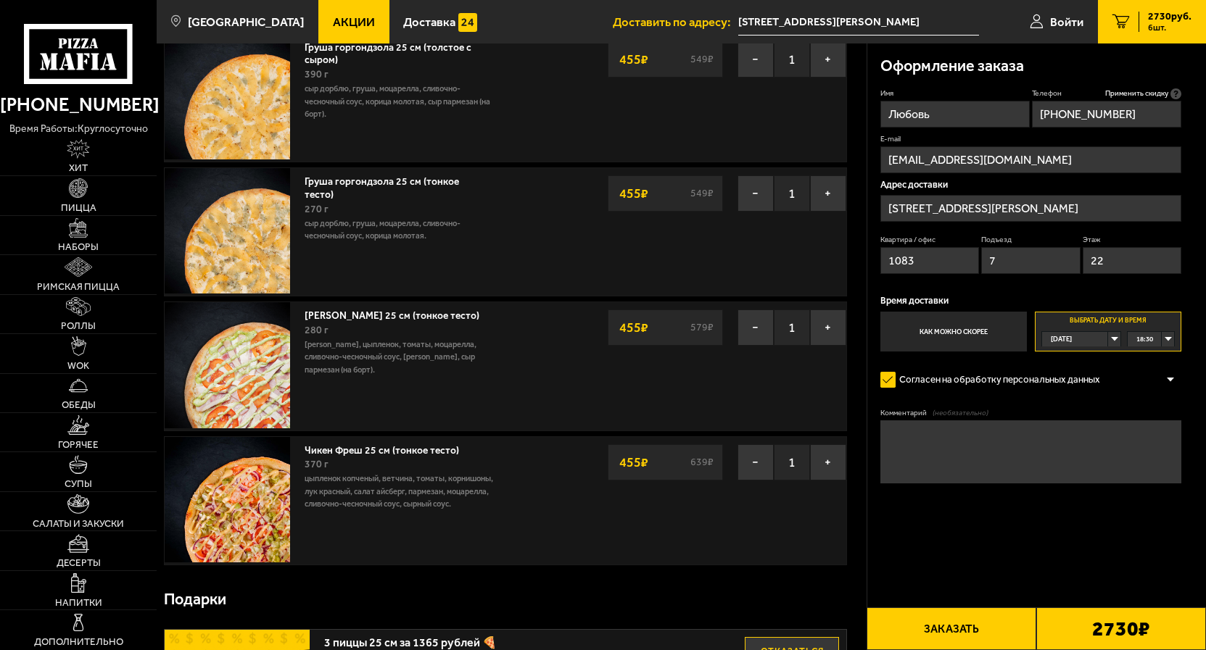
scroll to position [410, 0]
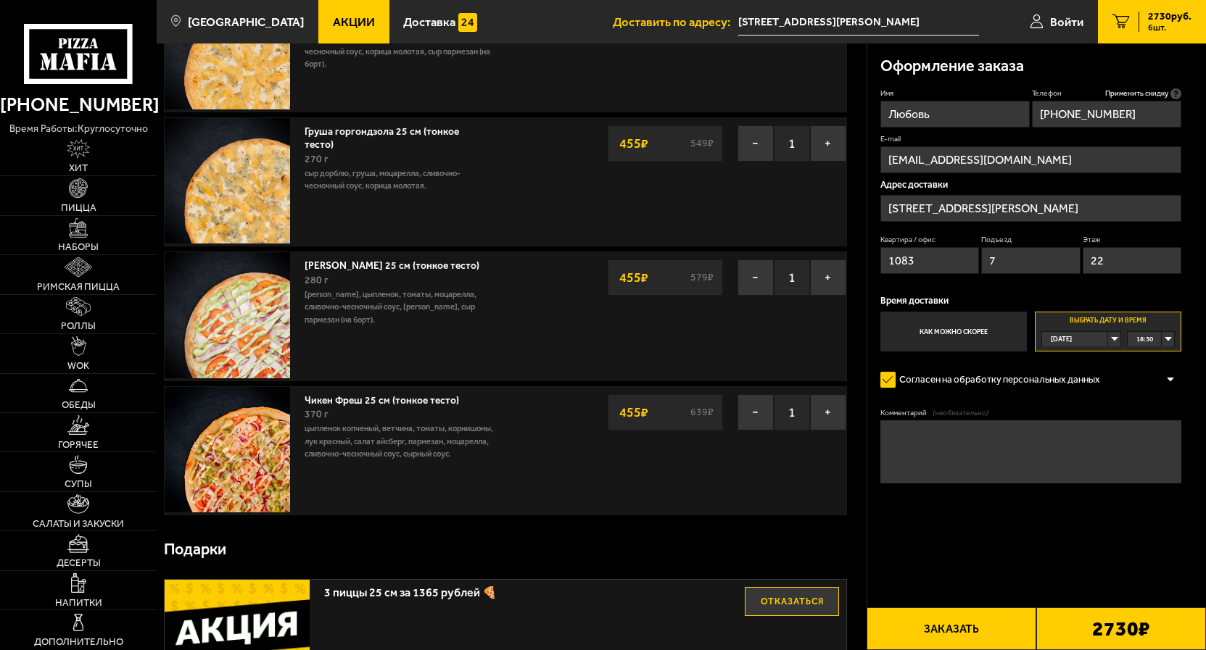
click at [1172, 378] on div at bounding box center [1170, 380] width 22 height 11
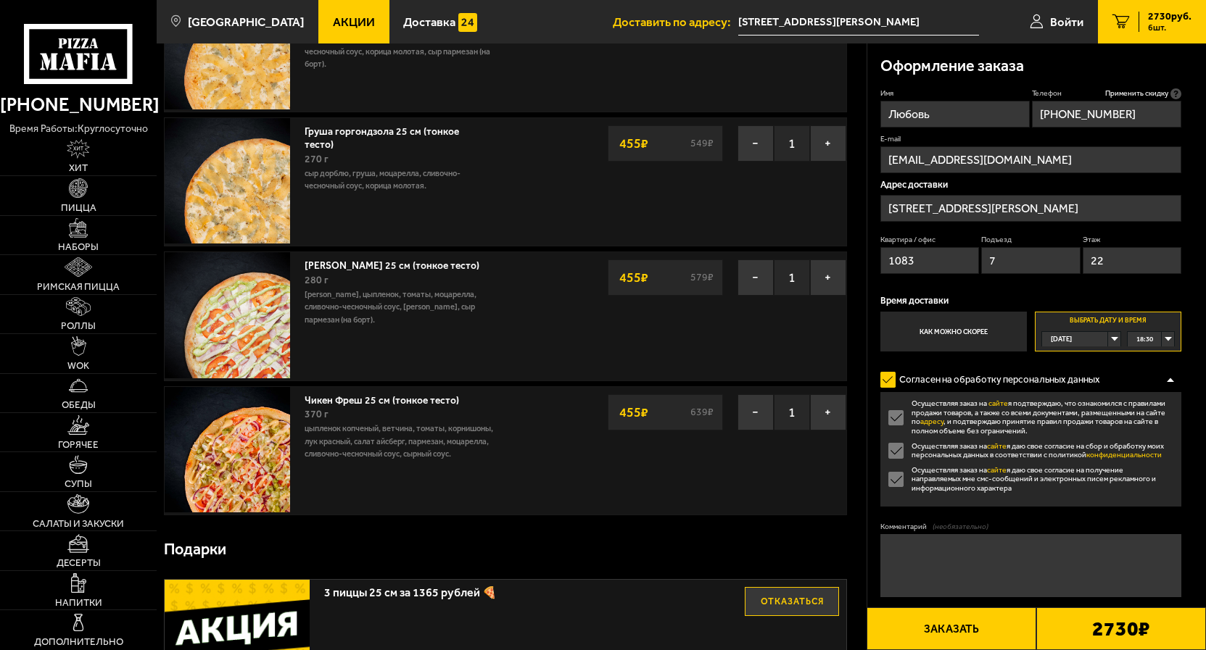
click at [1172, 378] on div at bounding box center [1170, 380] width 22 height 11
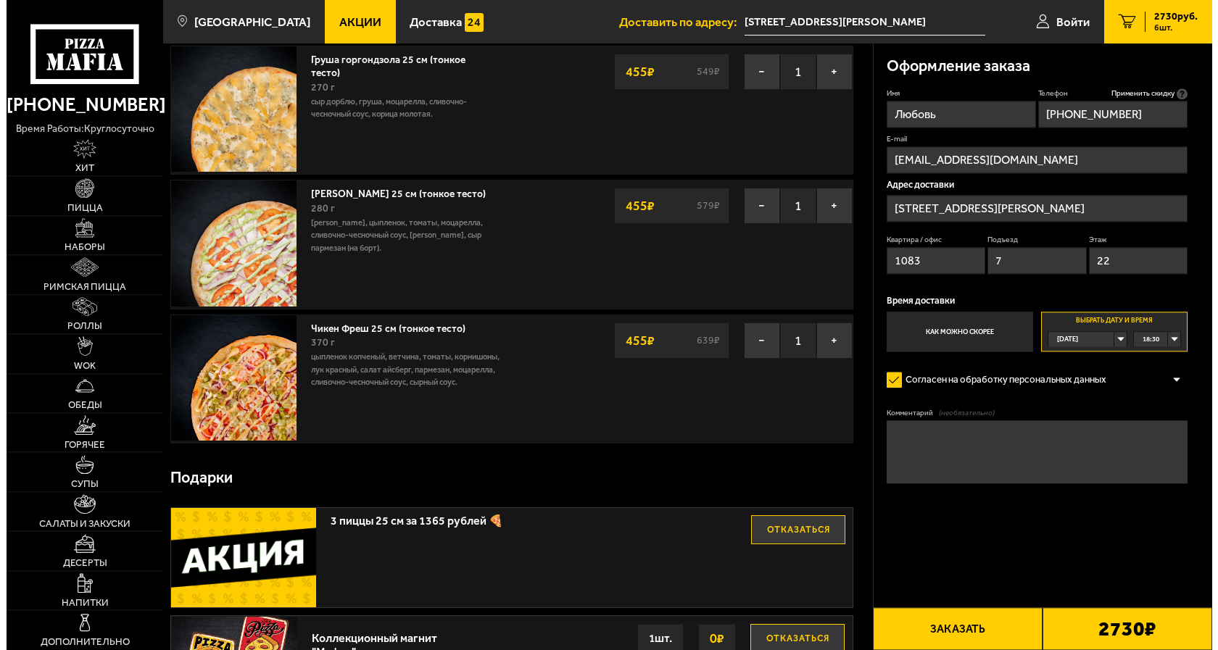
scroll to position [631, 0]
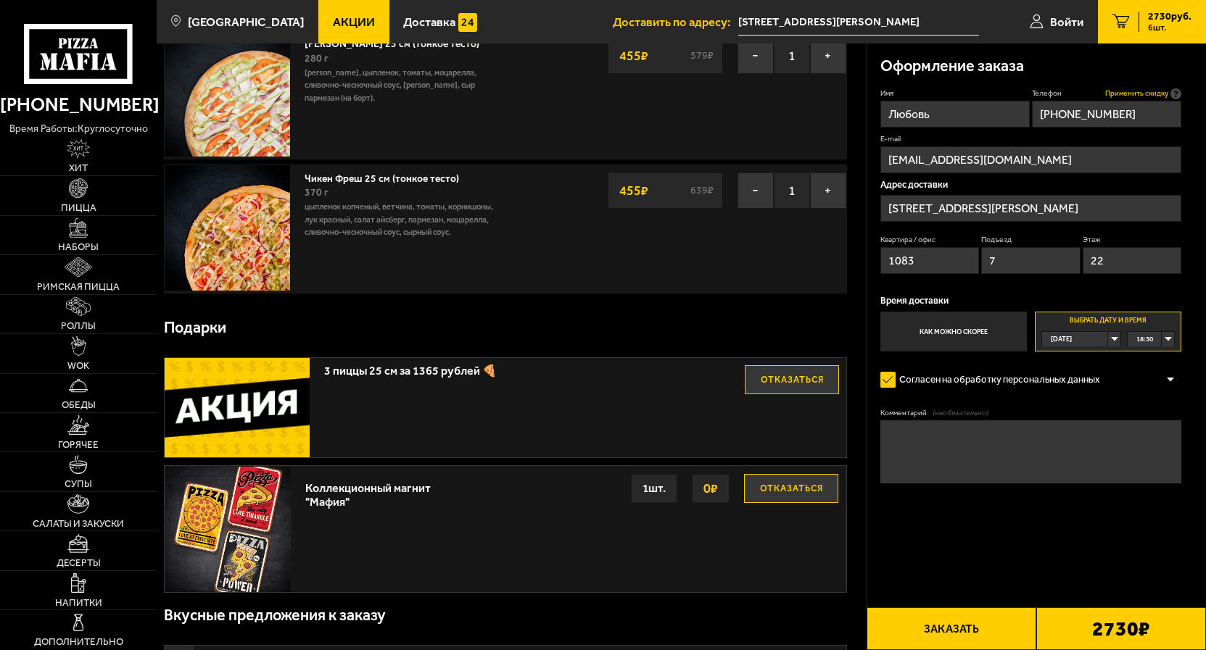
click at [1156, 92] on span "Применить скидку" at bounding box center [1136, 93] width 63 height 11
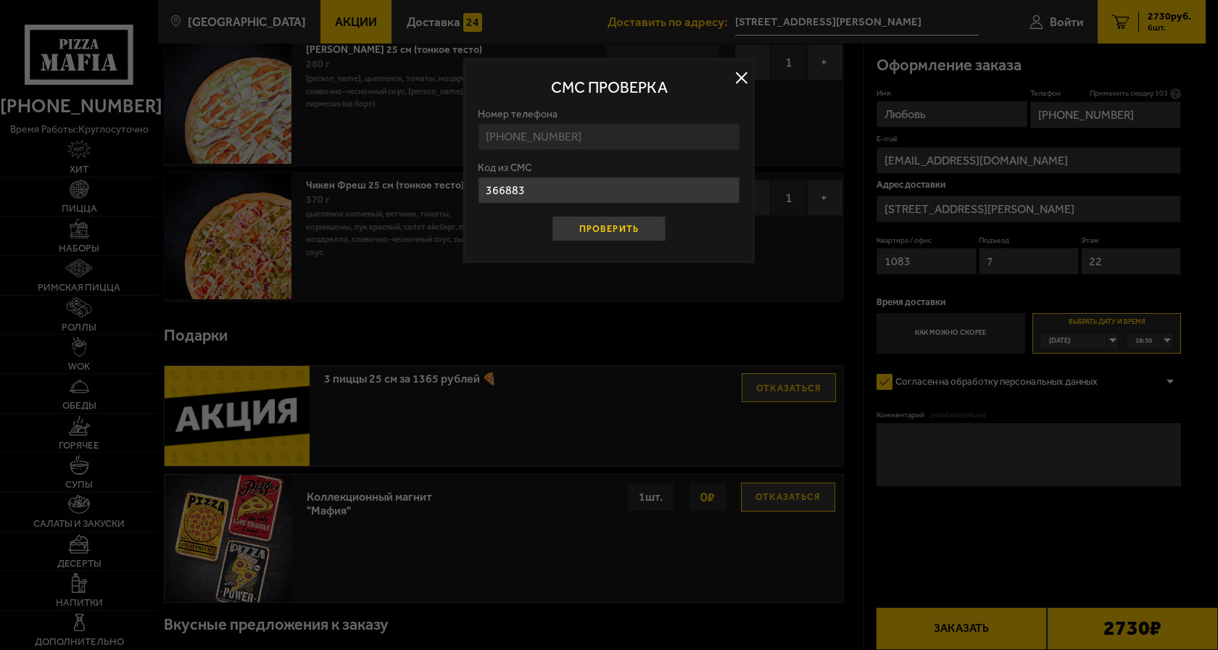
type input "366883"
click at [609, 228] on button "Проверить" at bounding box center [609, 228] width 115 height 25
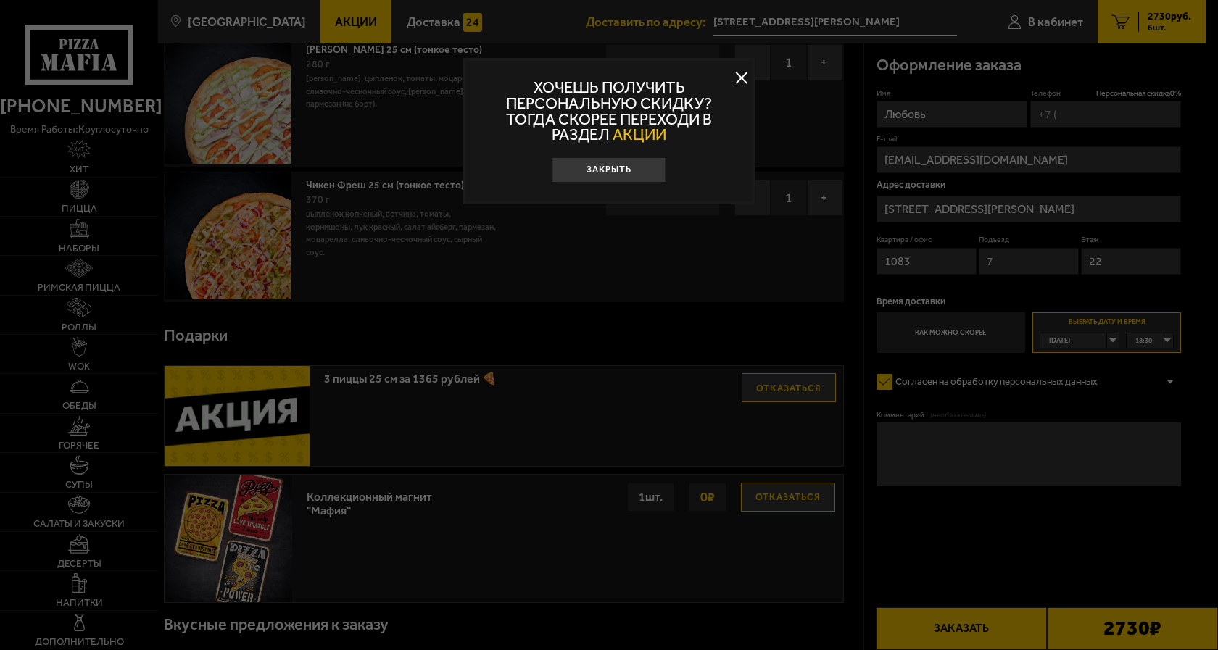
click at [637, 133] on span "АКЦИИ" at bounding box center [640, 134] width 54 height 19
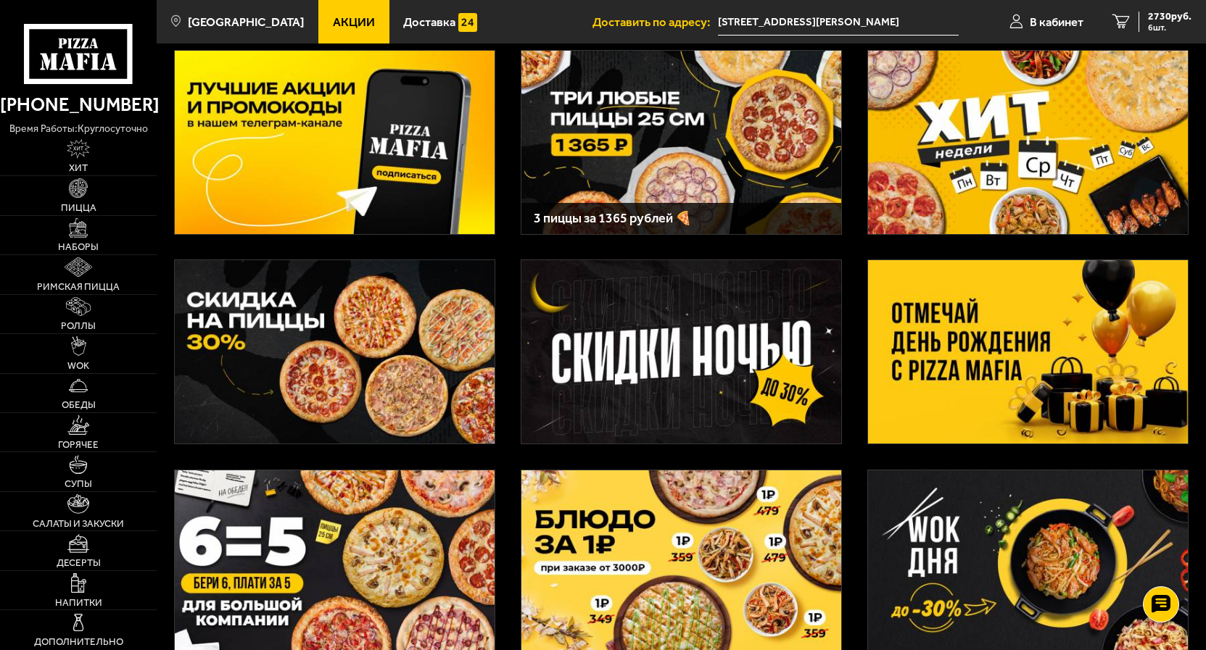
scroll to position [148, 0]
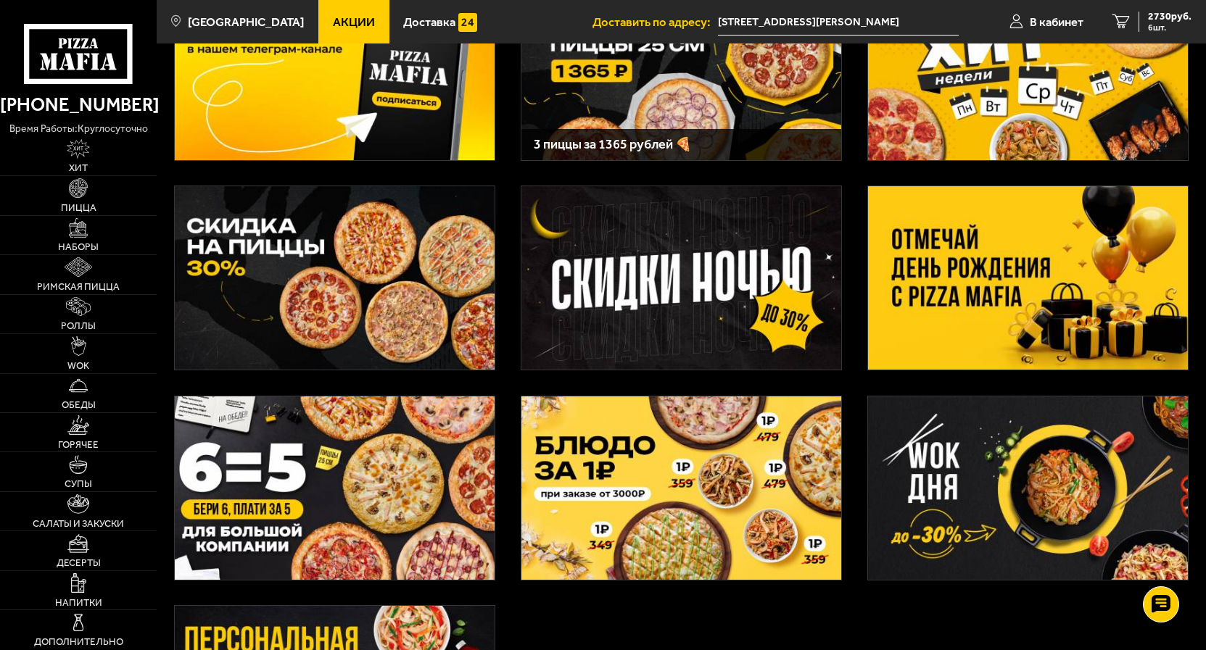
click at [321, 536] on img at bounding box center [335, 488] width 320 height 183
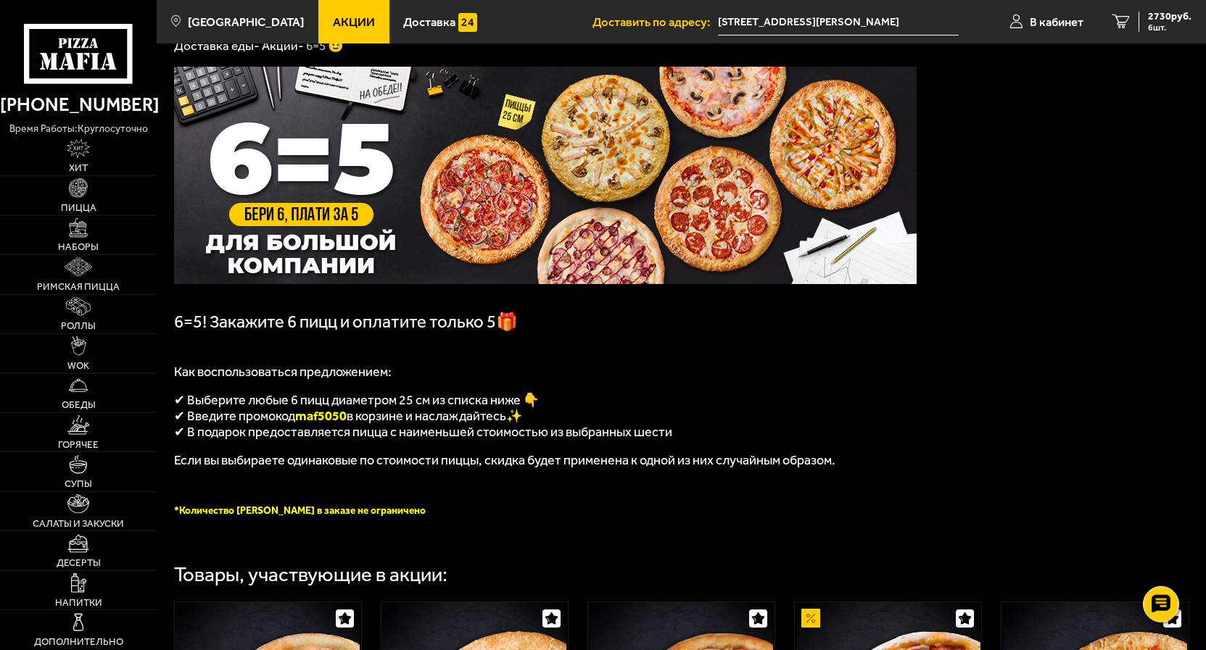
scroll to position [74, 0]
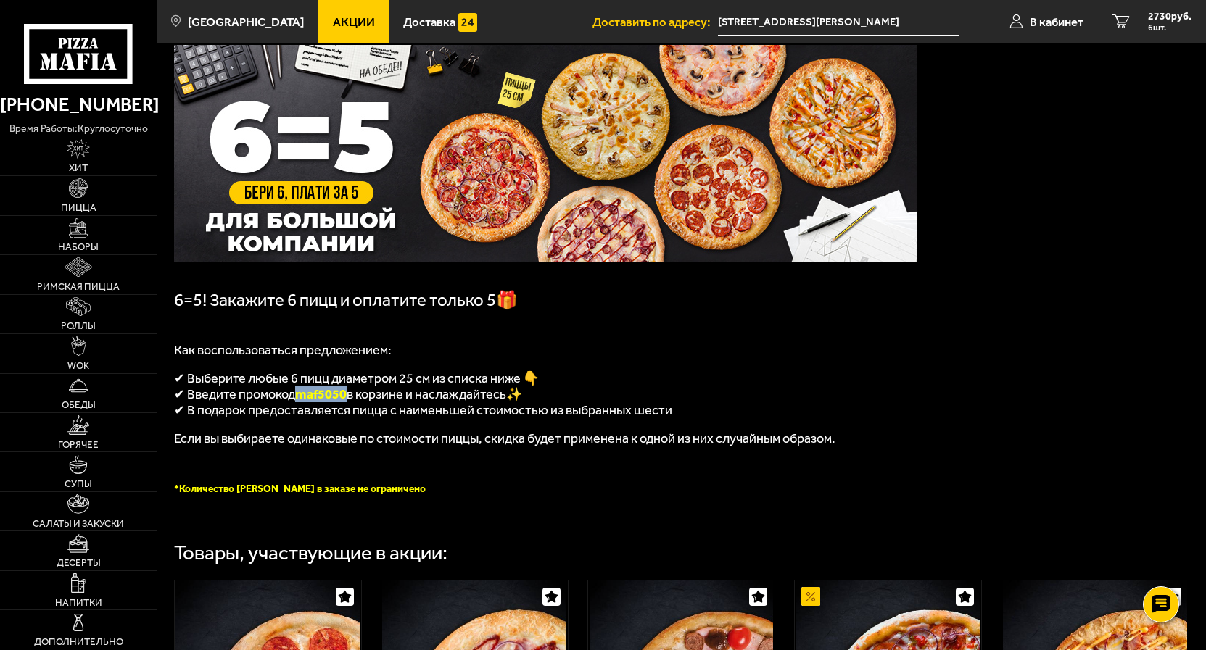
drag, startPoint x: 300, startPoint y: 399, endPoint x: 353, endPoint y: 398, distance: 52.9
click at [347, 398] on span "maf5050" at bounding box center [320, 394] width 51 height 16
copy span "maf5050"
click at [1171, 18] on span "2730 руб." at bounding box center [1169, 17] width 43 height 10
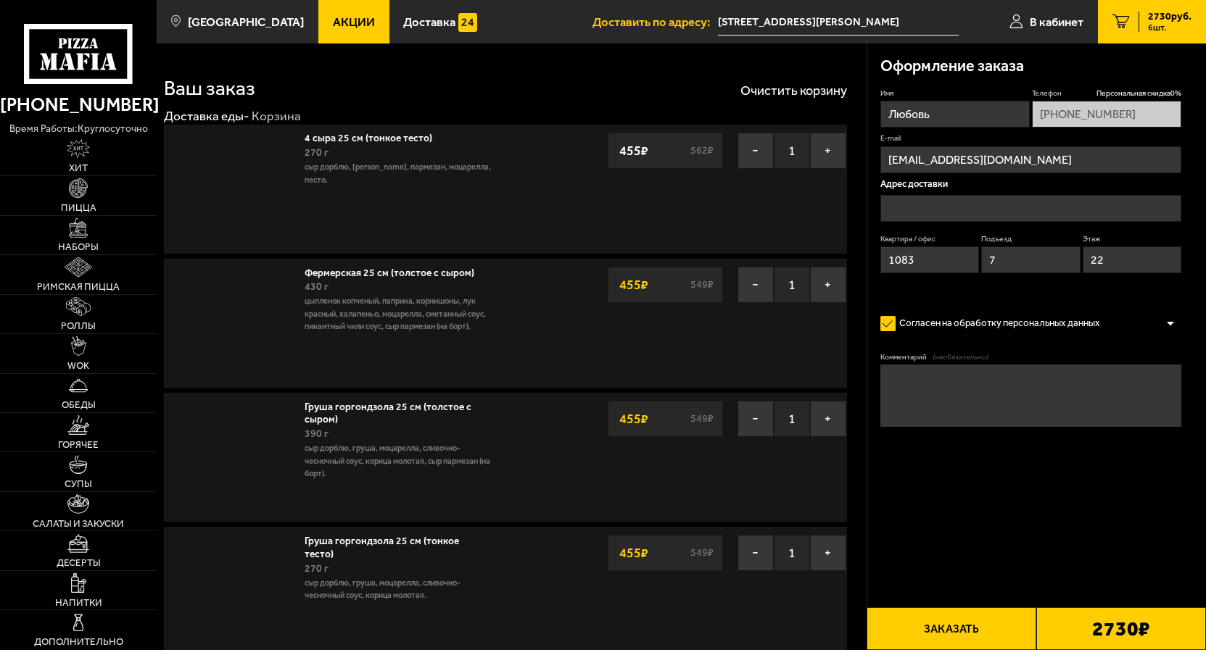
type input "[STREET_ADDRESS][PERSON_NAME]"
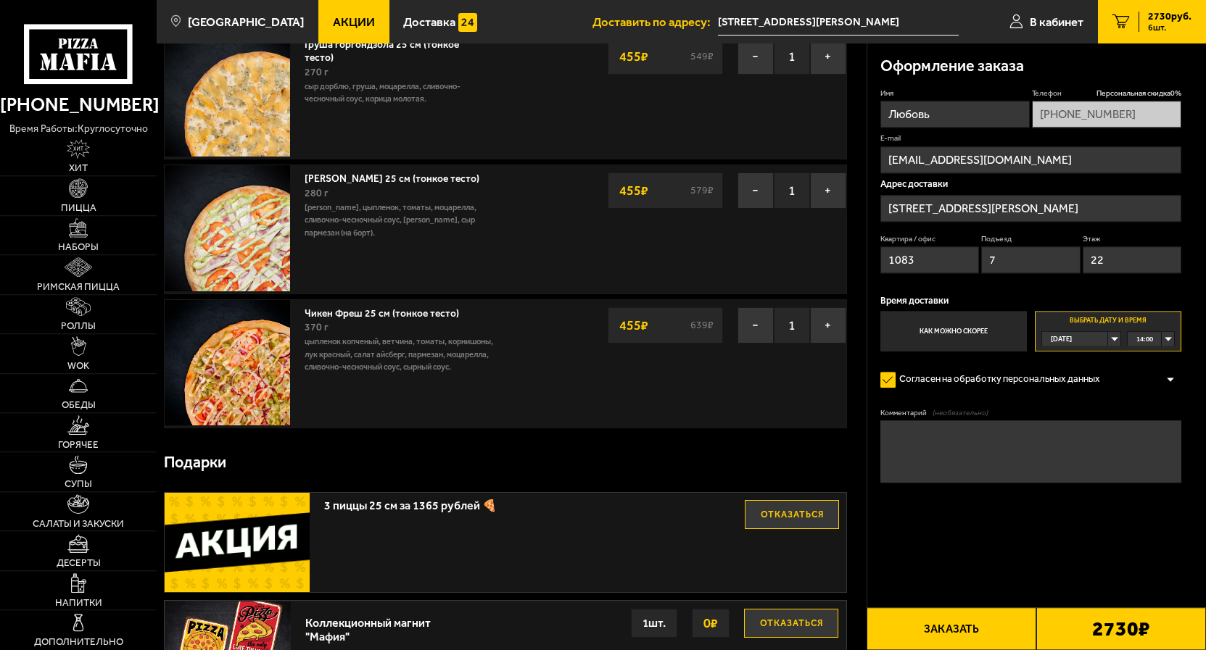
scroll to position [444, 0]
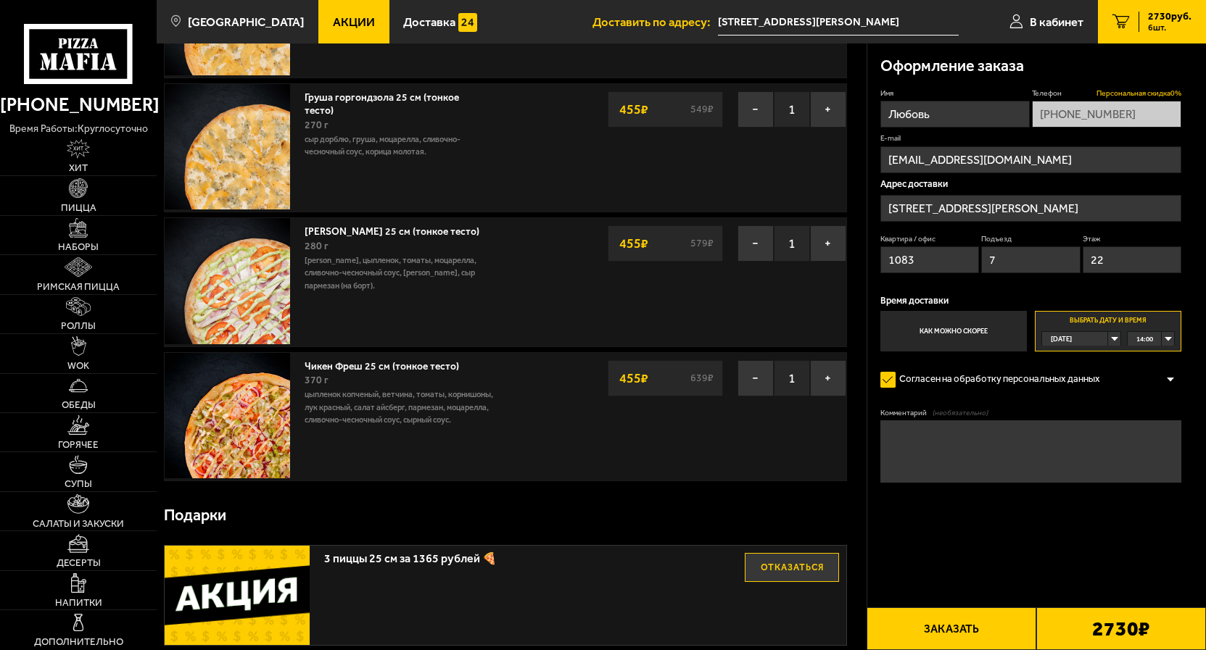
click at [1166, 92] on span "Персональная скидка 0 %" at bounding box center [1138, 93] width 85 height 11
click at [1108, 339] on div "[DATE]" at bounding box center [1075, 339] width 66 height 14
click at [1064, 369] on span "[DATE]" at bounding box center [1061, 369] width 21 height 14
click at [1166, 339] on div "00:00" at bounding box center [1150, 339] width 46 height 14
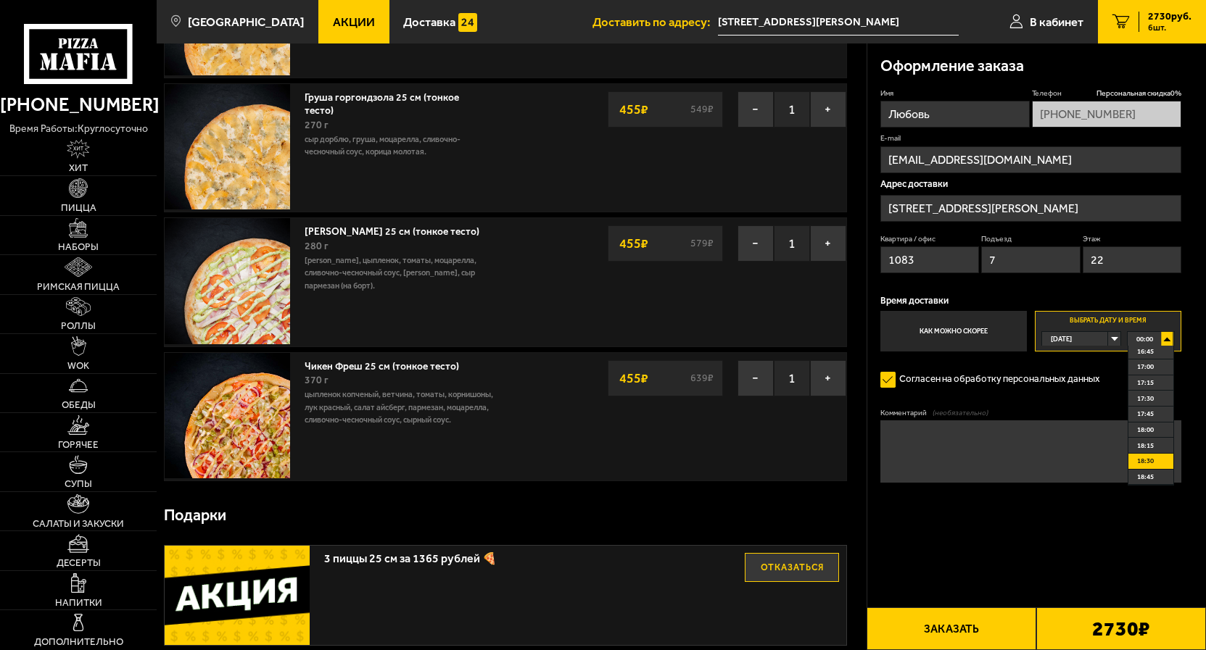
click at [1153, 470] on li "18:30" at bounding box center [1150, 462] width 44 height 16
click at [968, 534] on form "Имя Любовь Телефон Персональная скидка 0 % [PHONE_NUMBER] E-mail [EMAIL_ADDRESS…" at bounding box center [1031, 322] width 302 height 469
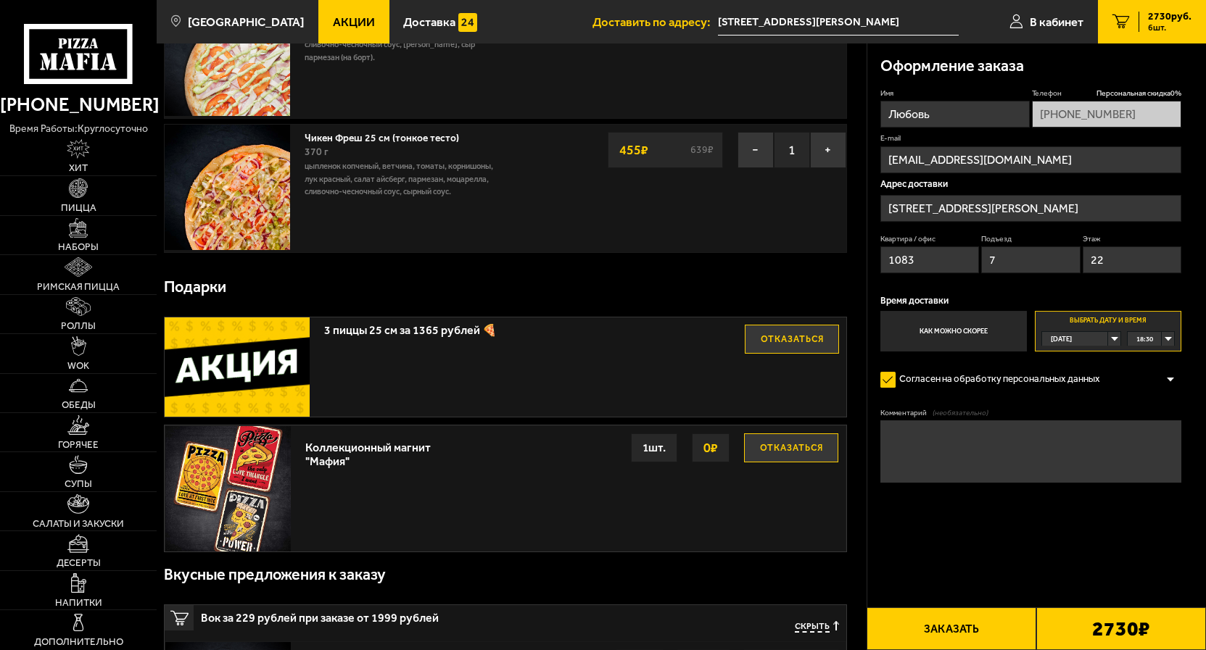
scroll to position [665, 0]
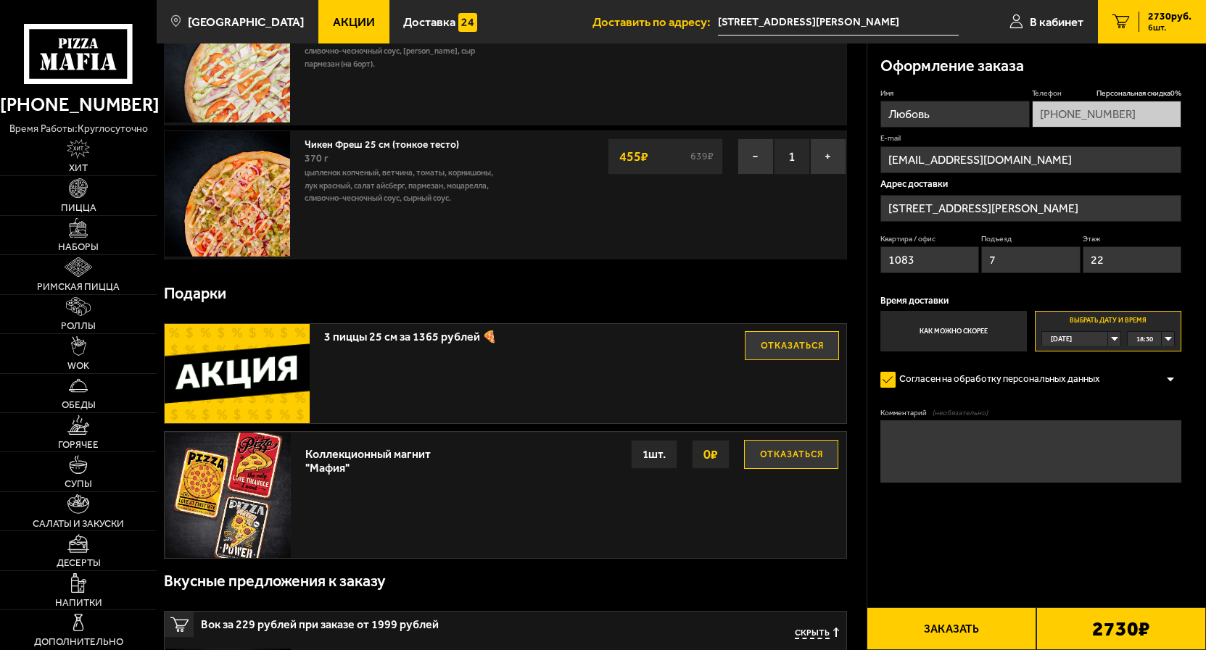
click at [196, 285] on div "Подарки" at bounding box center [505, 293] width 683 height 45
click at [1108, 339] on div "[DATE]" at bounding box center [1075, 339] width 66 height 14
click at [1078, 370] on li "[DATE]" at bounding box center [1080, 370] width 76 height 16
click at [1165, 339] on div "00:00" at bounding box center [1150, 339] width 46 height 14
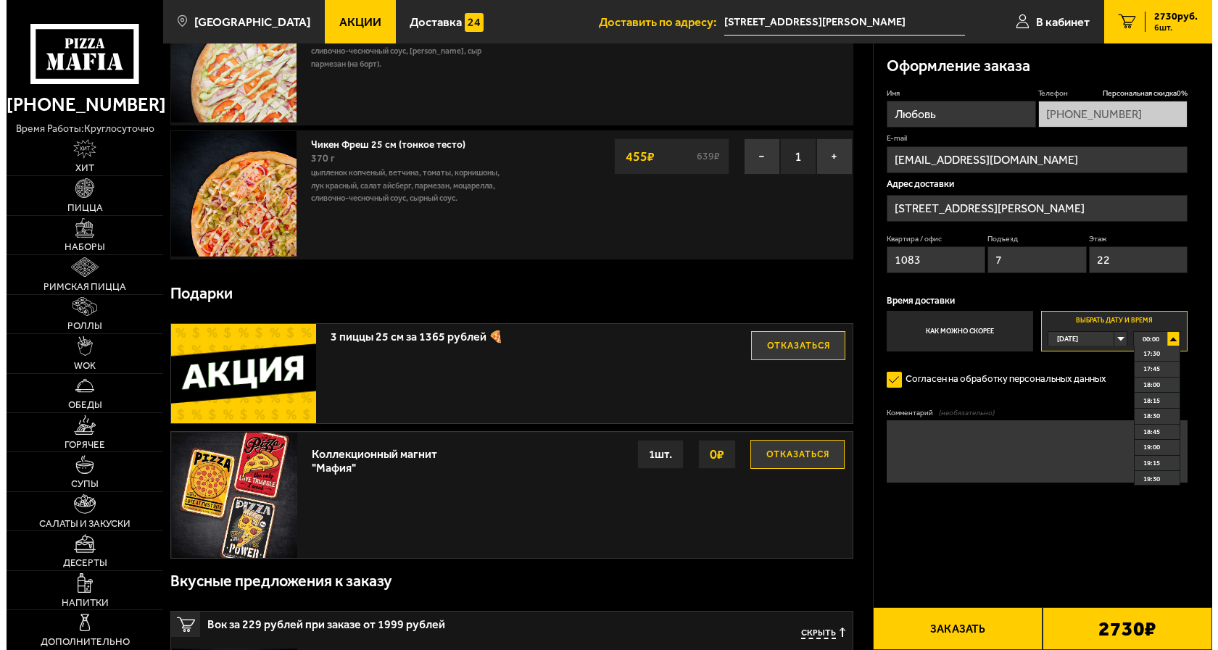
scroll to position [1108, 0]
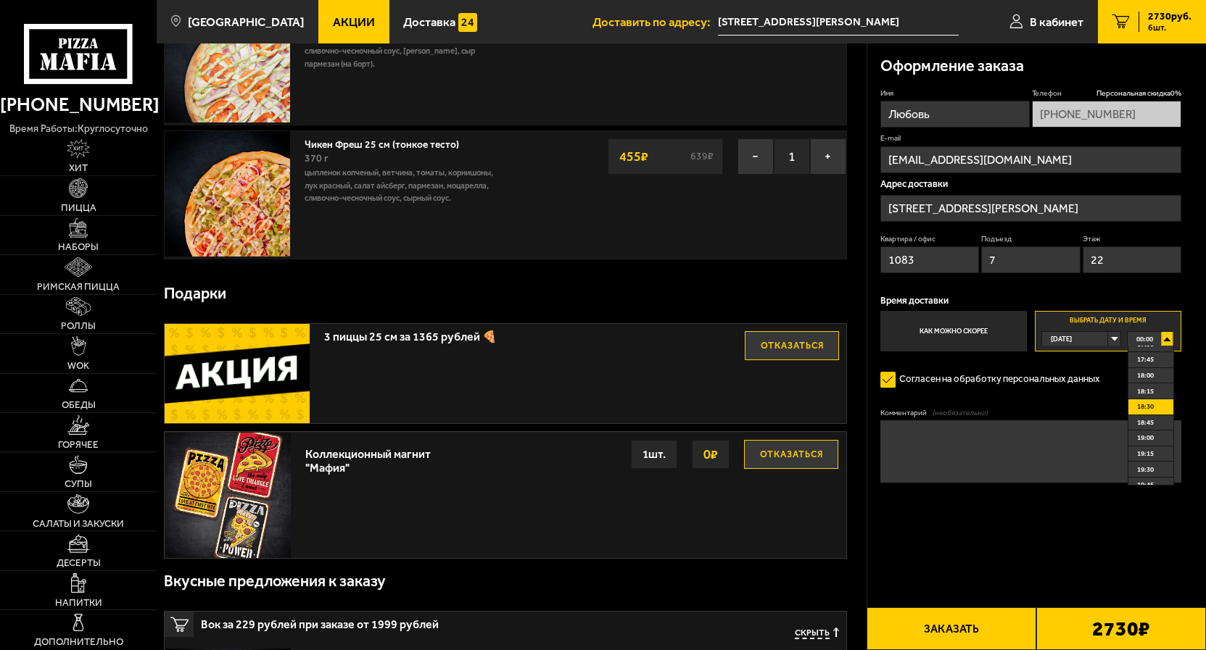
click at [1142, 414] on span "18:30" at bounding box center [1145, 406] width 17 height 14
click at [1058, 22] on span "В кабинет" at bounding box center [1056, 22] width 54 height 12
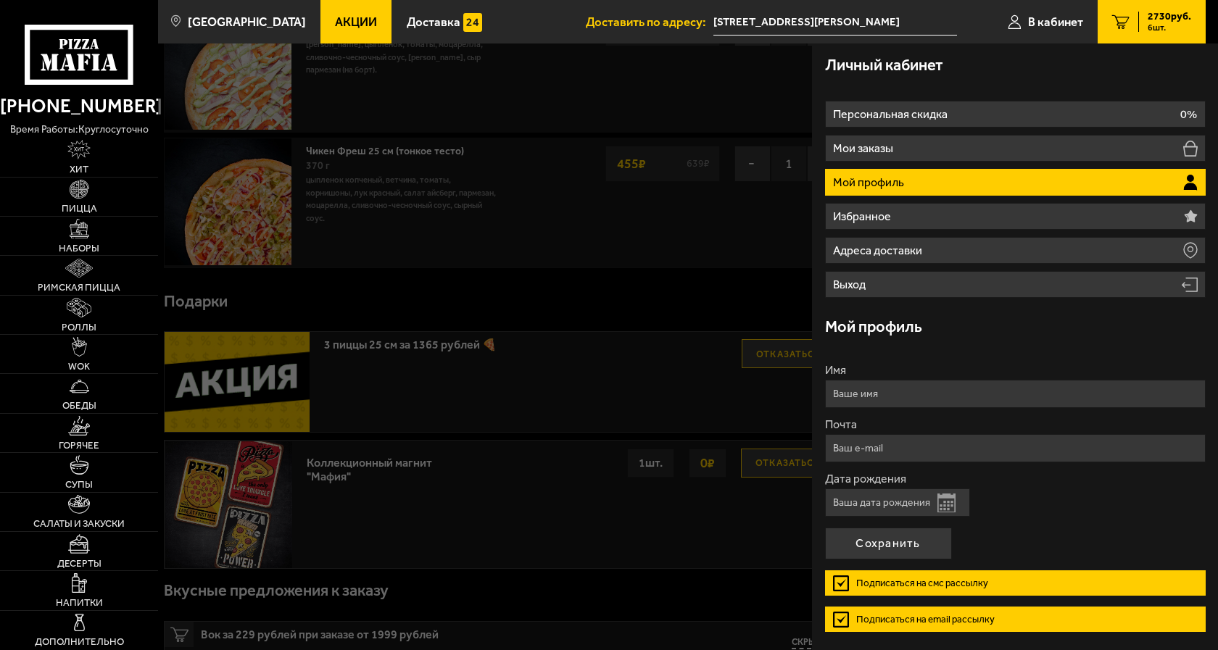
click at [848, 391] on input "Имя" at bounding box center [1015, 394] width 381 height 28
type input "Любовь"
click at [859, 447] on input "Почта" at bounding box center [1015, 448] width 381 height 28
type input "[EMAIL_ADDRESS][DOMAIN_NAME]"
click at [847, 502] on input "Дата рождения" at bounding box center [897, 503] width 145 height 28
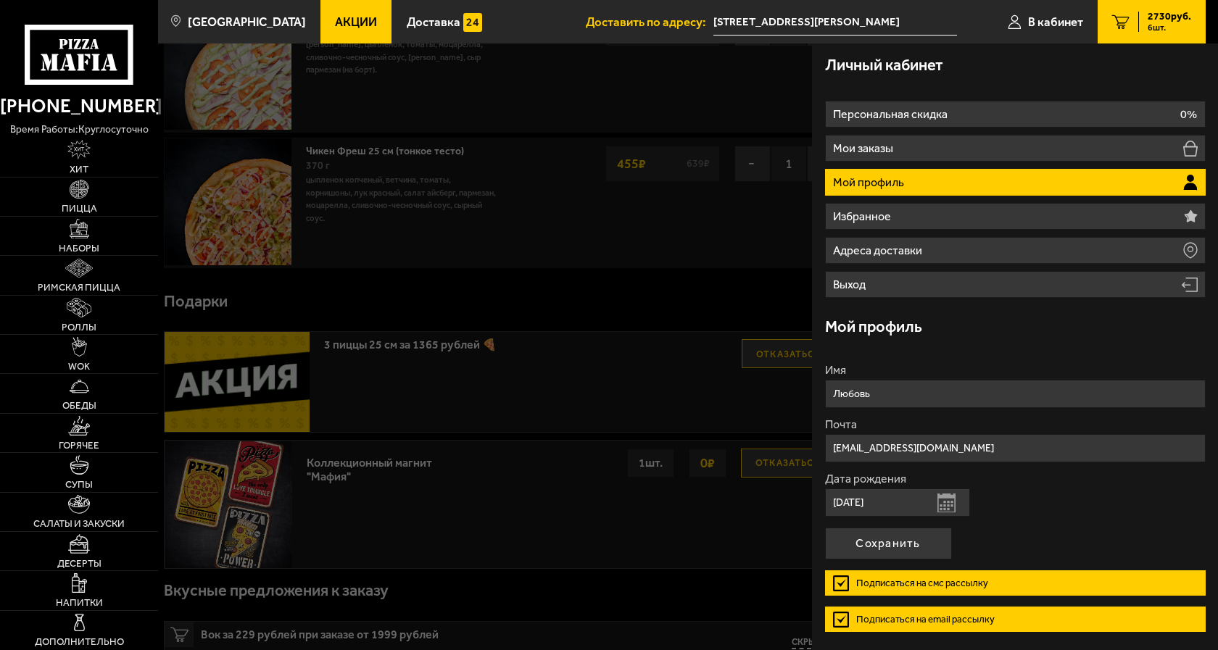
type input "[DATE]"
click at [841, 585] on label "Подписаться на смс рассылку" at bounding box center [1015, 583] width 381 height 25
click at [0, 0] on input "Подписаться на смс рассылку" at bounding box center [0, 0] width 0 height 0
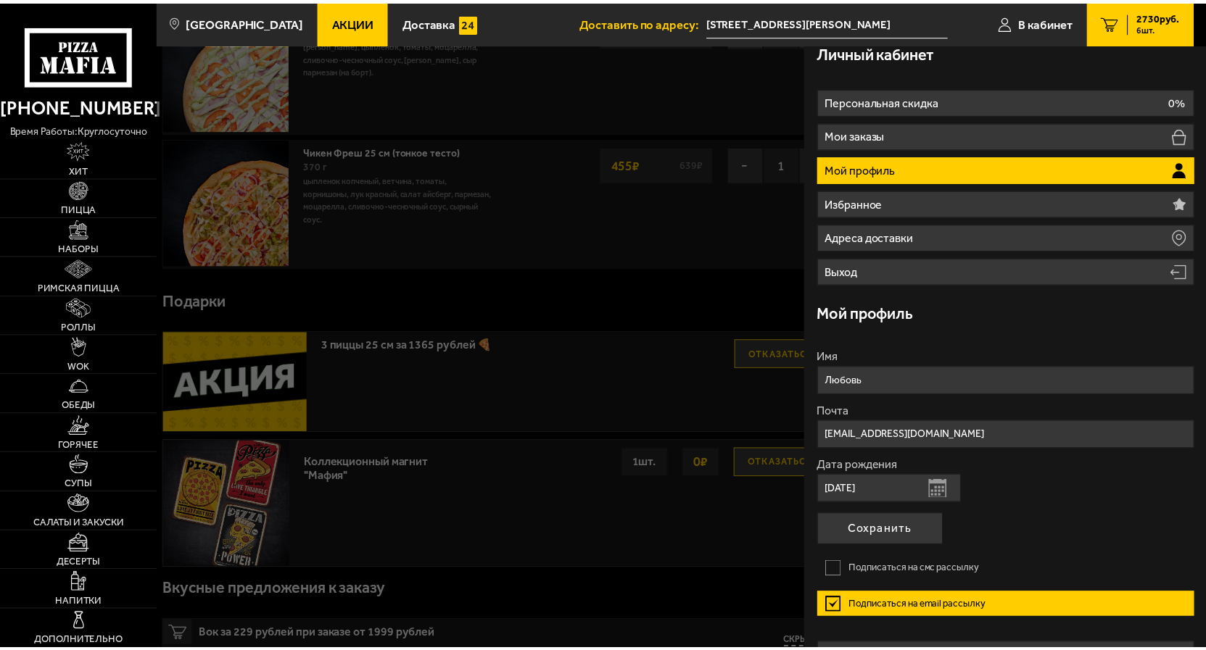
scroll to position [0, 0]
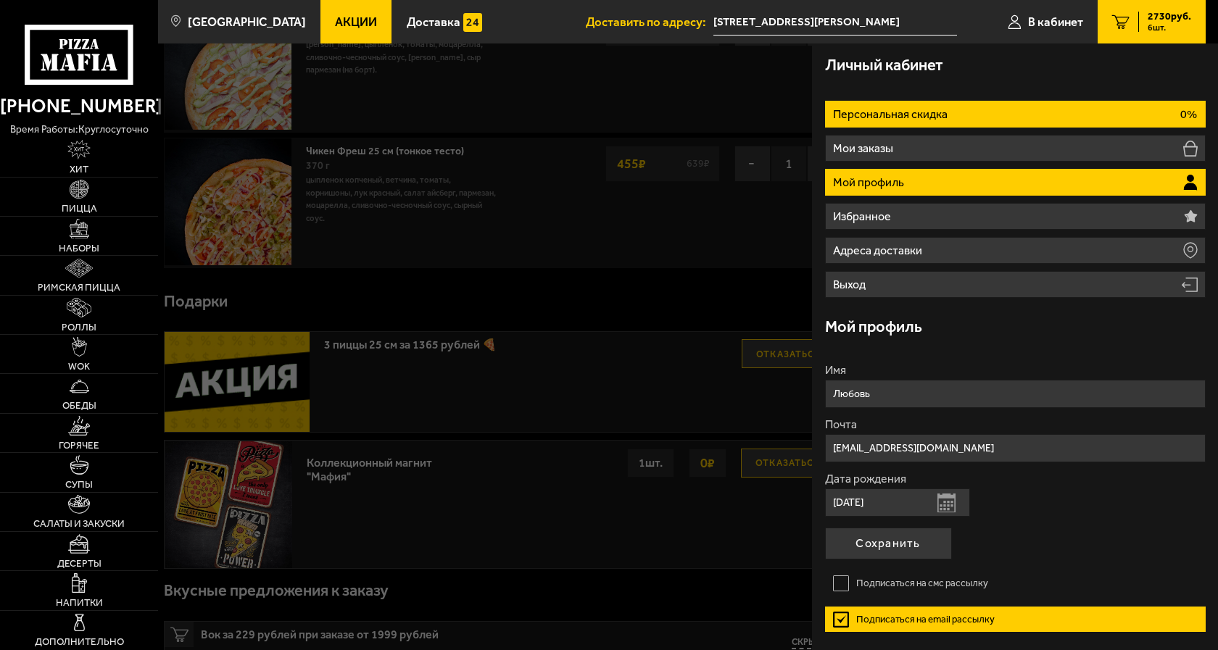
click at [910, 112] on p "Персональная скидка" at bounding box center [891, 115] width 117 height 12
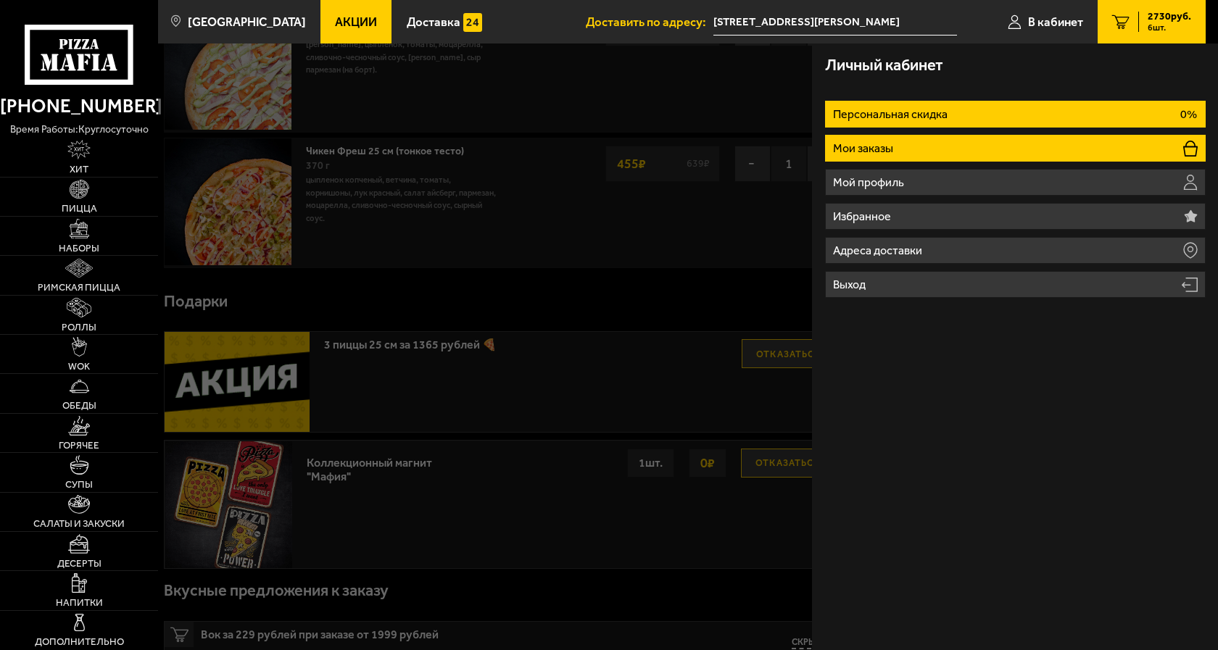
click at [904, 153] on li "Мои заказы" at bounding box center [1015, 148] width 381 height 27
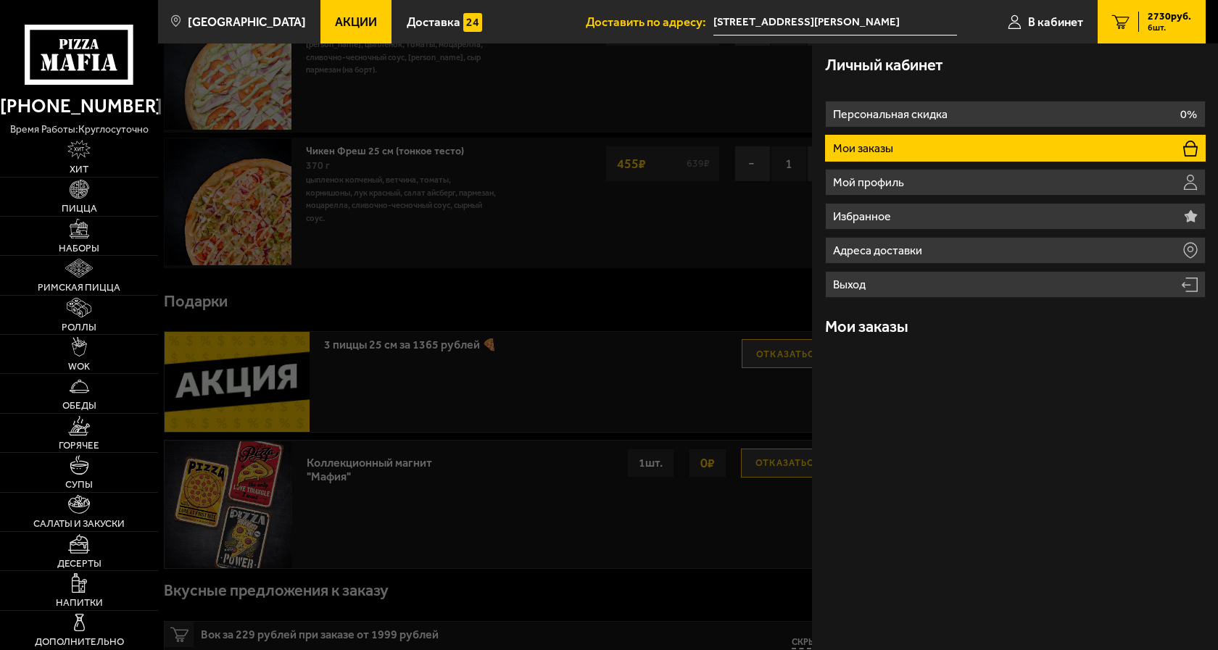
click at [1162, 16] on span "2730 руб." at bounding box center [1169, 17] width 43 height 10
click at [920, 63] on h3 "Личный кабинет" at bounding box center [884, 66] width 118 height 16
click at [1039, 38] on link "В кабинет" at bounding box center [1045, 21] width 104 height 43
click at [1052, 17] on span "В кабинет" at bounding box center [1055, 22] width 55 height 12
click at [879, 332] on h3 "Мои заказы" at bounding box center [866, 328] width 83 height 16
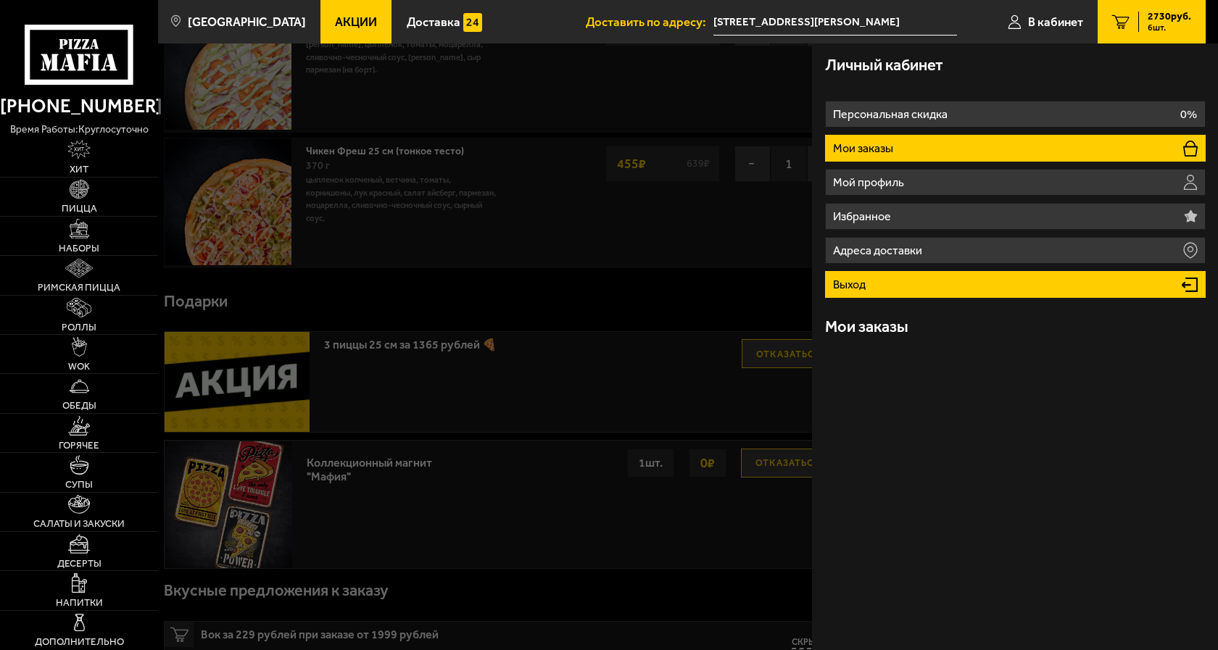
click at [1180, 291] on li "Выход" at bounding box center [1015, 284] width 381 height 27
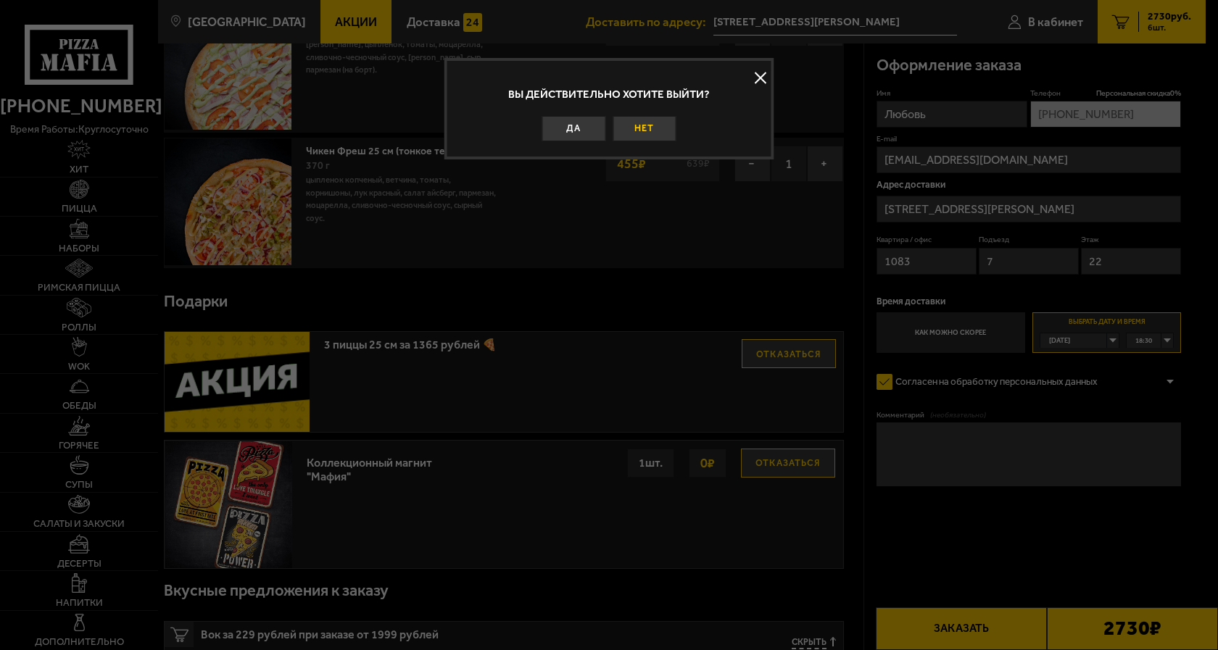
click at [643, 128] on button "Нет" at bounding box center [645, 128] width 64 height 25
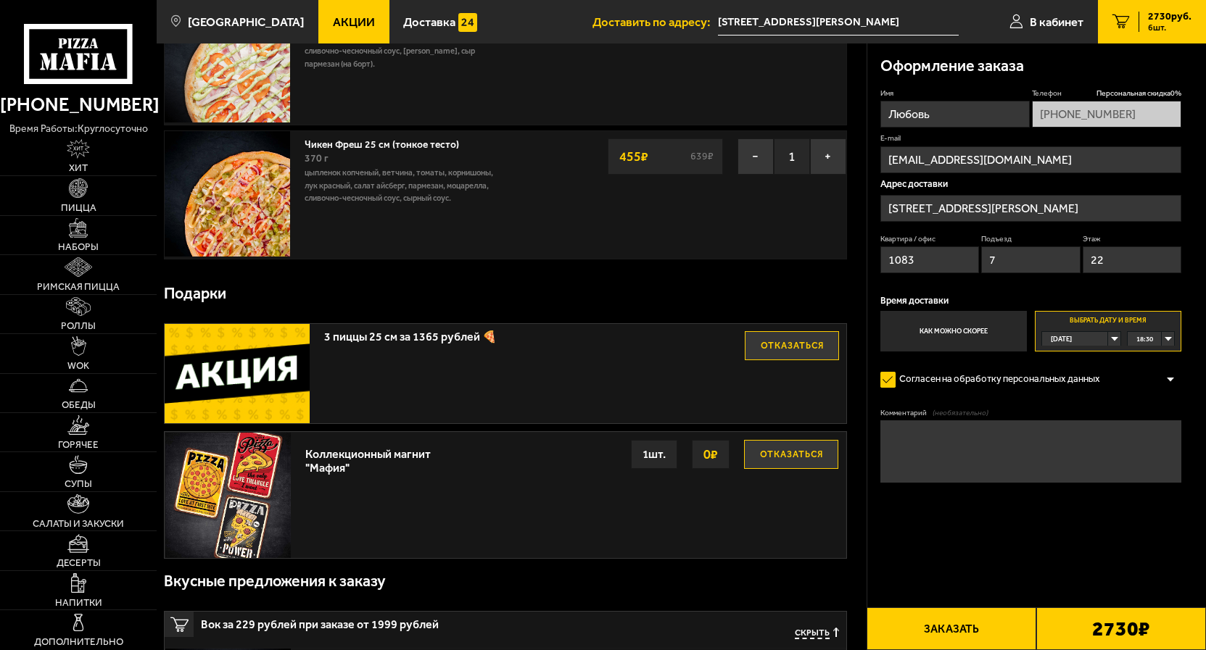
click at [1166, 17] on span "2730 руб." at bounding box center [1169, 17] width 43 height 10
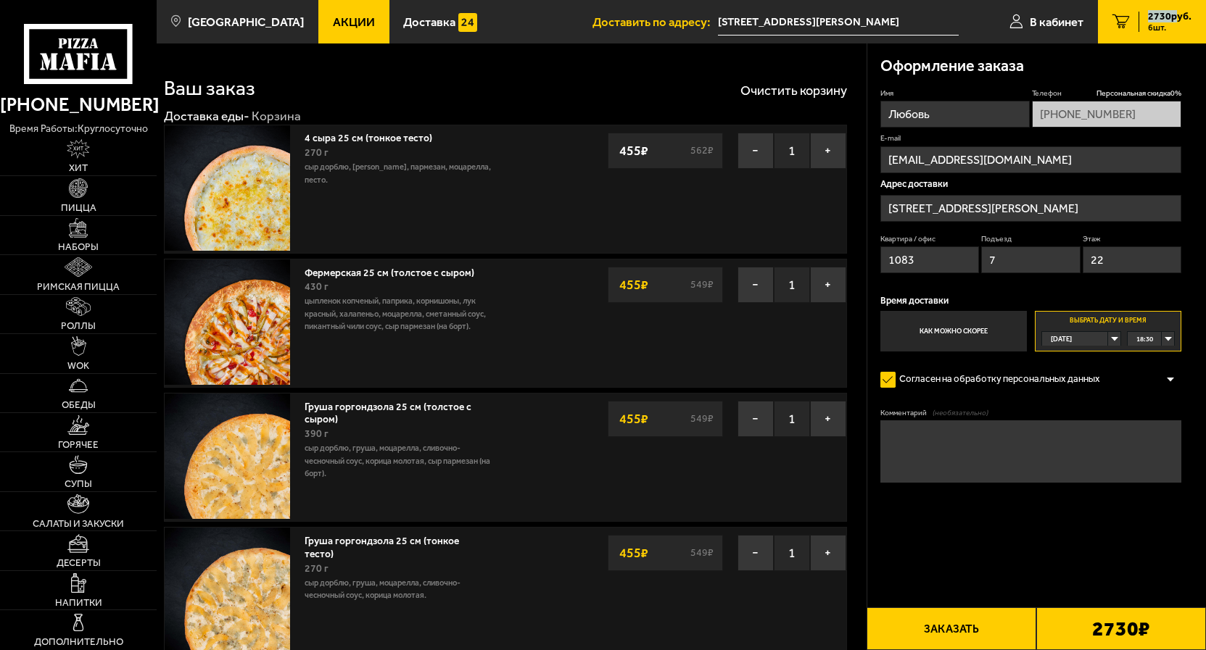
click at [341, 21] on span "Акции" at bounding box center [354, 22] width 42 height 12
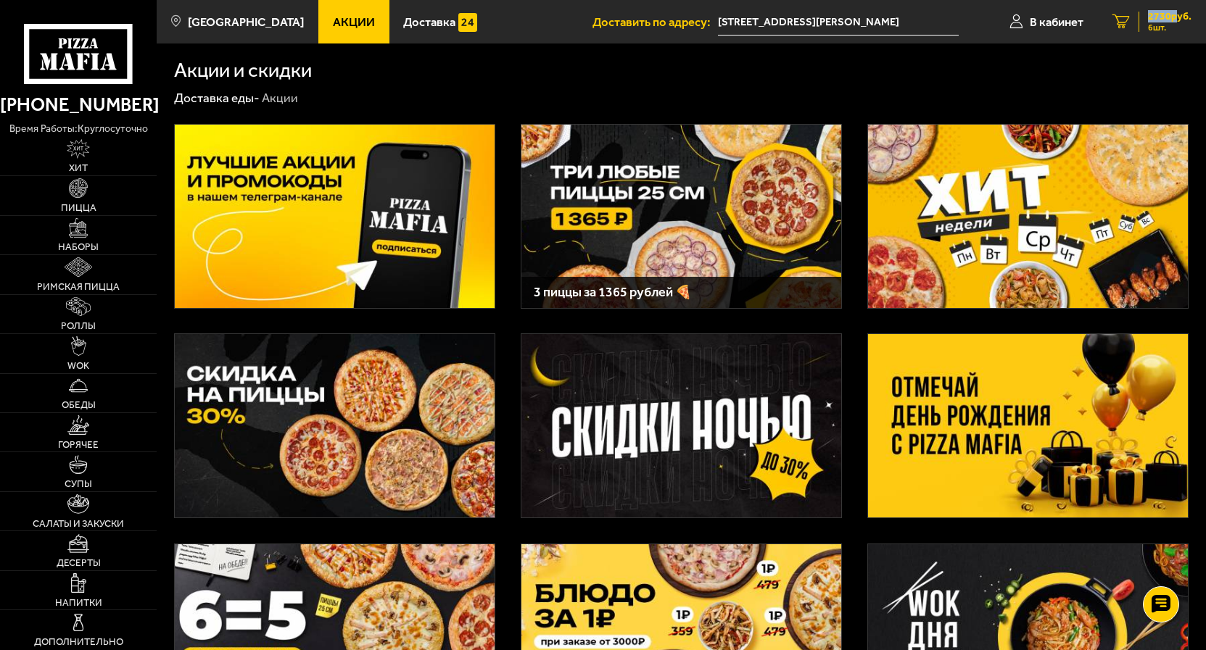
click at [1171, 17] on span "2730 руб." at bounding box center [1169, 17] width 43 height 10
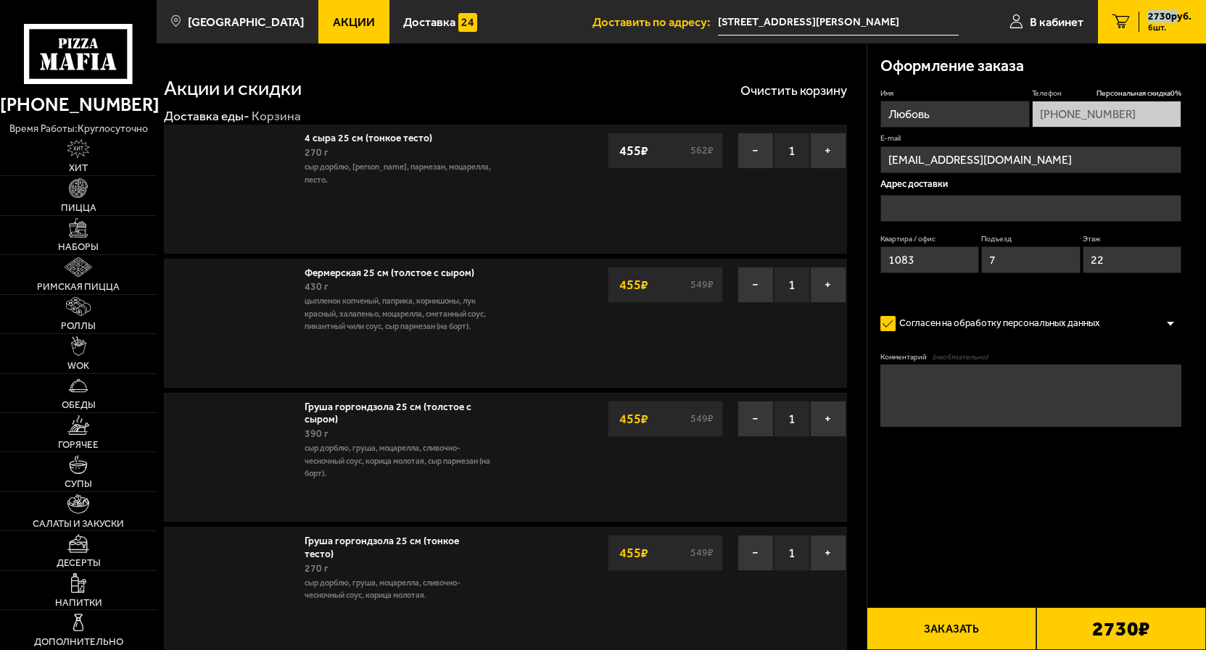
type input "[STREET_ADDRESS][PERSON_NAME]"
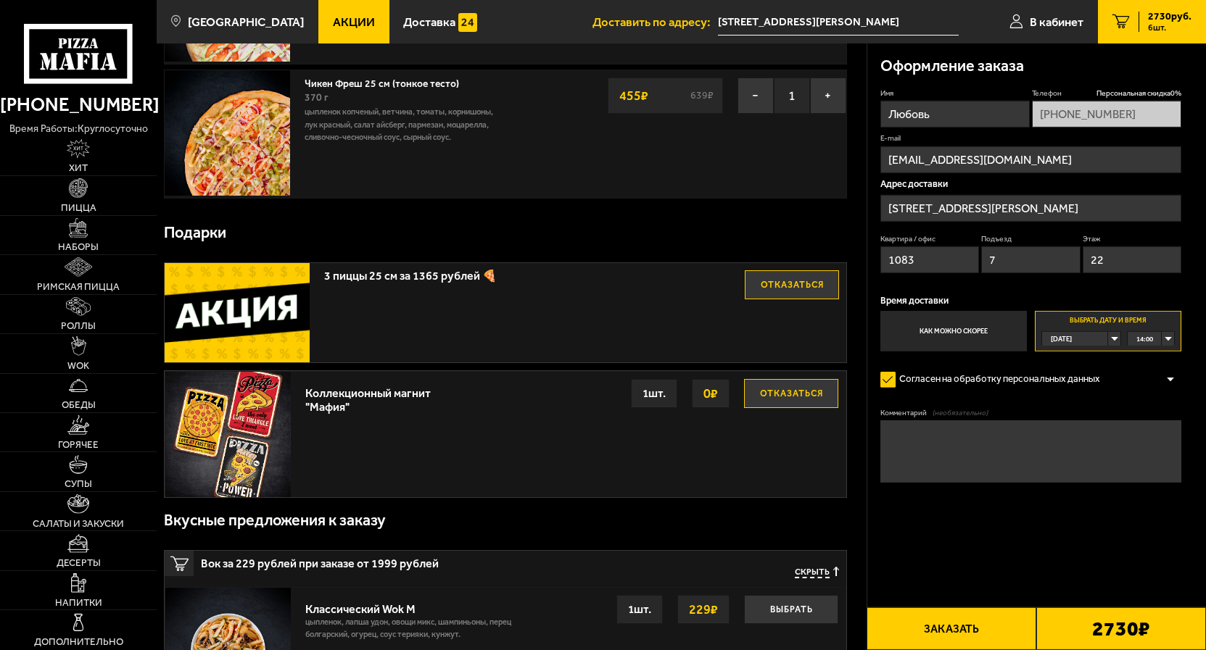
scroll to position [813, 0]
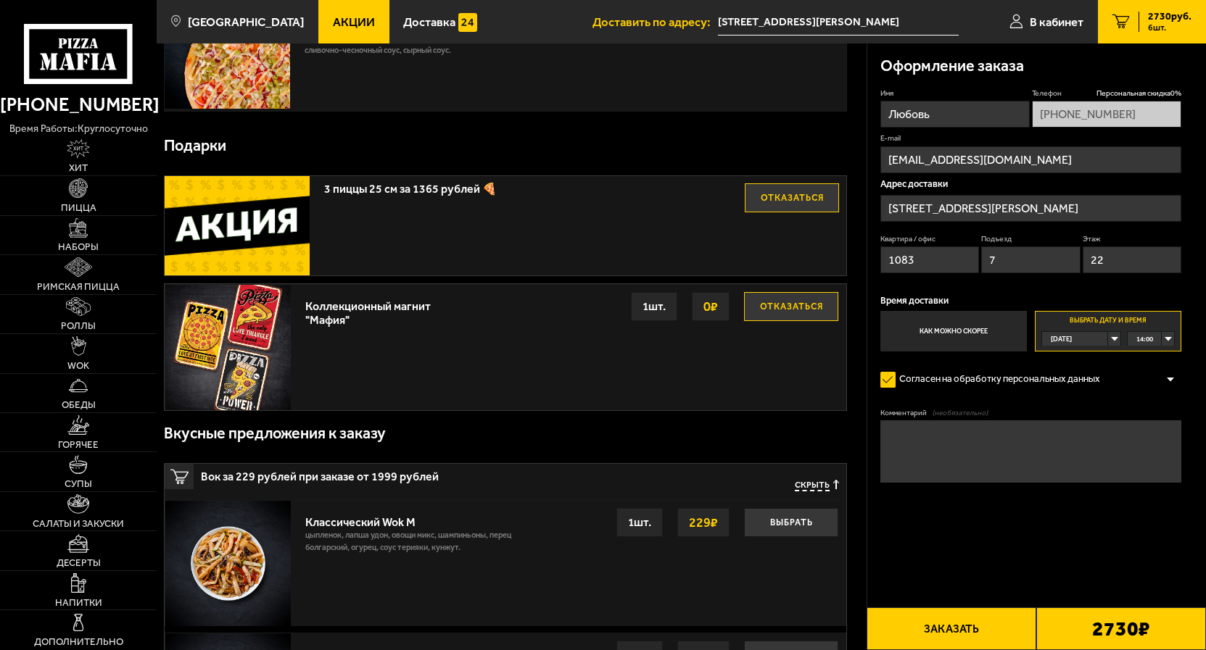
click at [1108, 341] on div "[DATE]" at bounding box center [1075, 339] width 66 height 14
click at [1087, 369] on li "[DATE]" at bounding box center [1080, 370] width 76 height 16
click at [1169, 341] on div "00:00" at bounding box center [1150, 339] width 46 height 14
click at [1145, 394] on span "18:30" at bounding box center [1145, 387] width 17 height 14
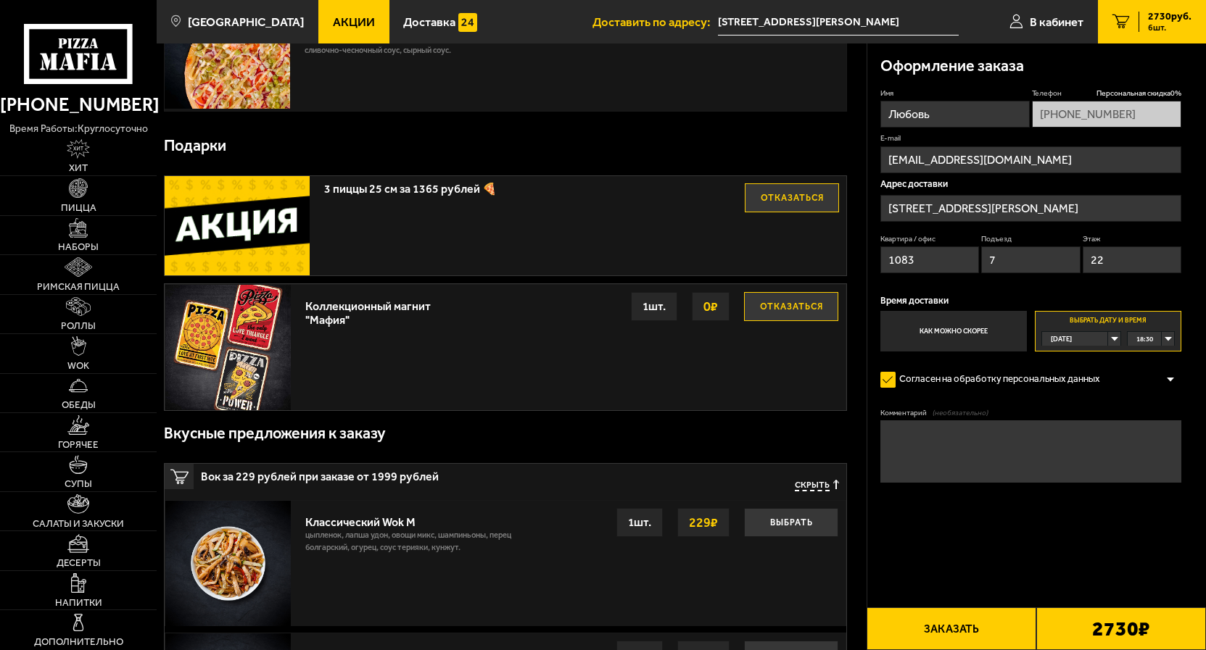
click at [1108, 340] on div "[DATE]" at bounding box center [1075, 339] width 66 height 14
click at [1089, 370] on li "[DATE]" at bounding box center [1080, 370] width 76 height 16
click at [1166, 339] on div "00:00" at bounding box center [1150, 339] width 46 height 14
click at [1148, 373] on span "18:30" at bounding box center [1145, 366] width 17 height 14
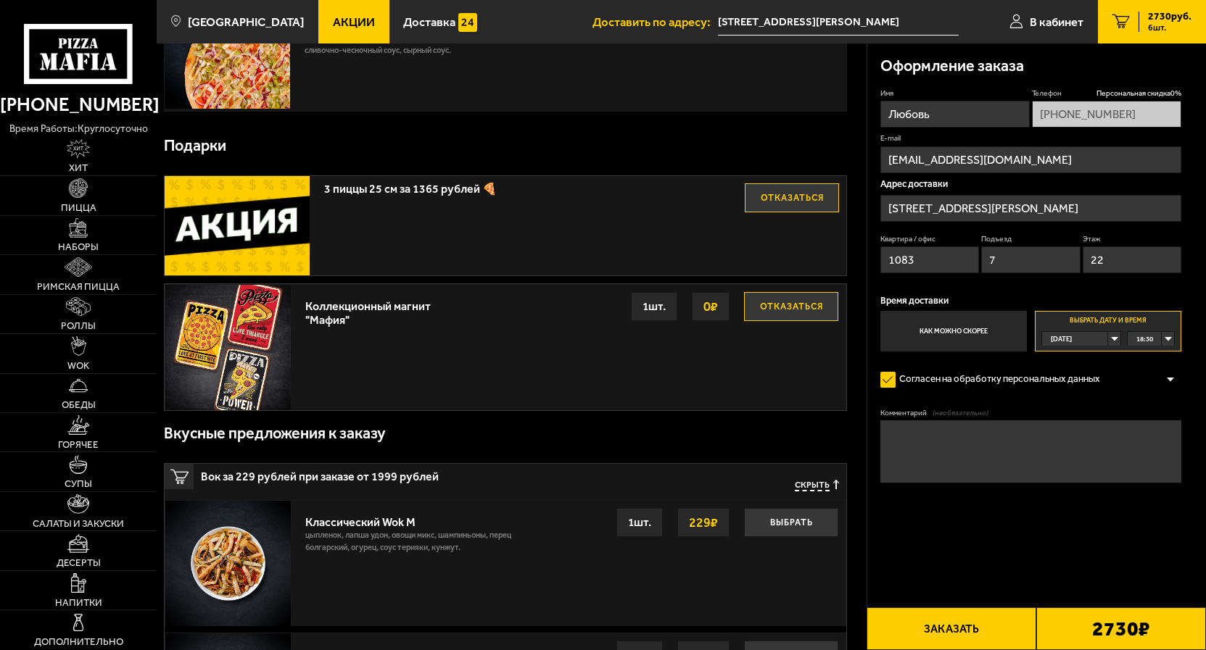
click at [935, 447] on textarea "Комментарий (необязательно)" at bounding box center [1031, 451] width 302 height 63
type textarea "Созвон за минут 30"
click at [949, 629] on button "Заказать" at bounding box center [951, 628] width 170 height 43
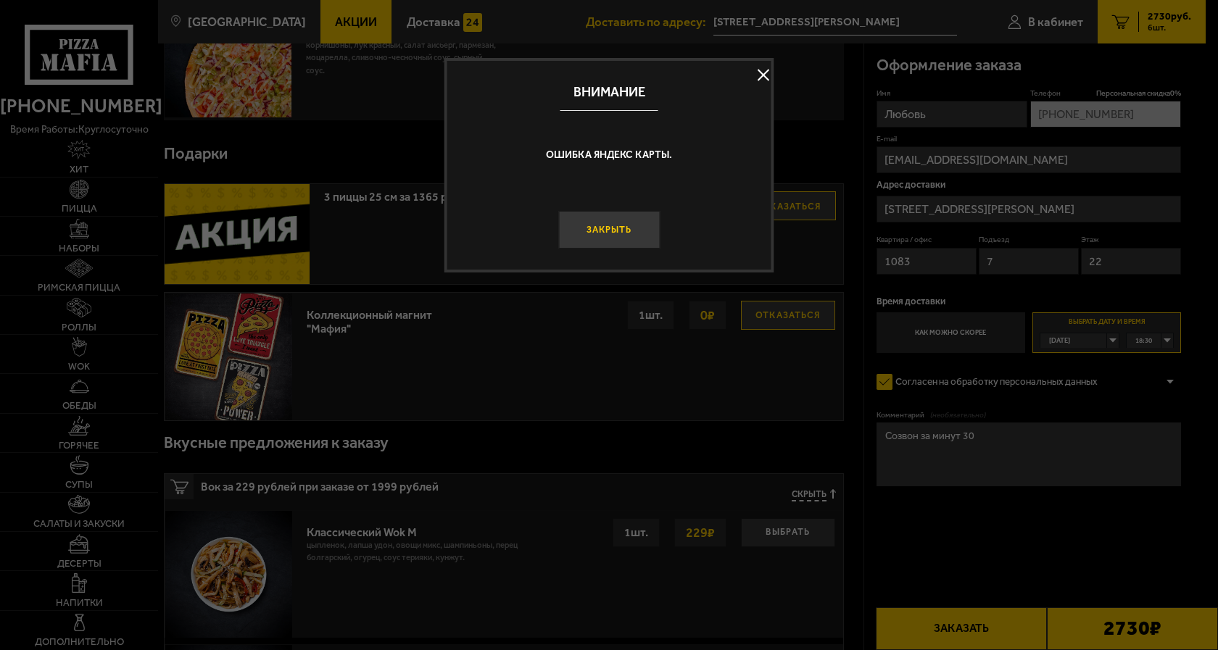
click at [602, 229] on button "Закрыть" at bounding box center [608, 230] width 101 height 38
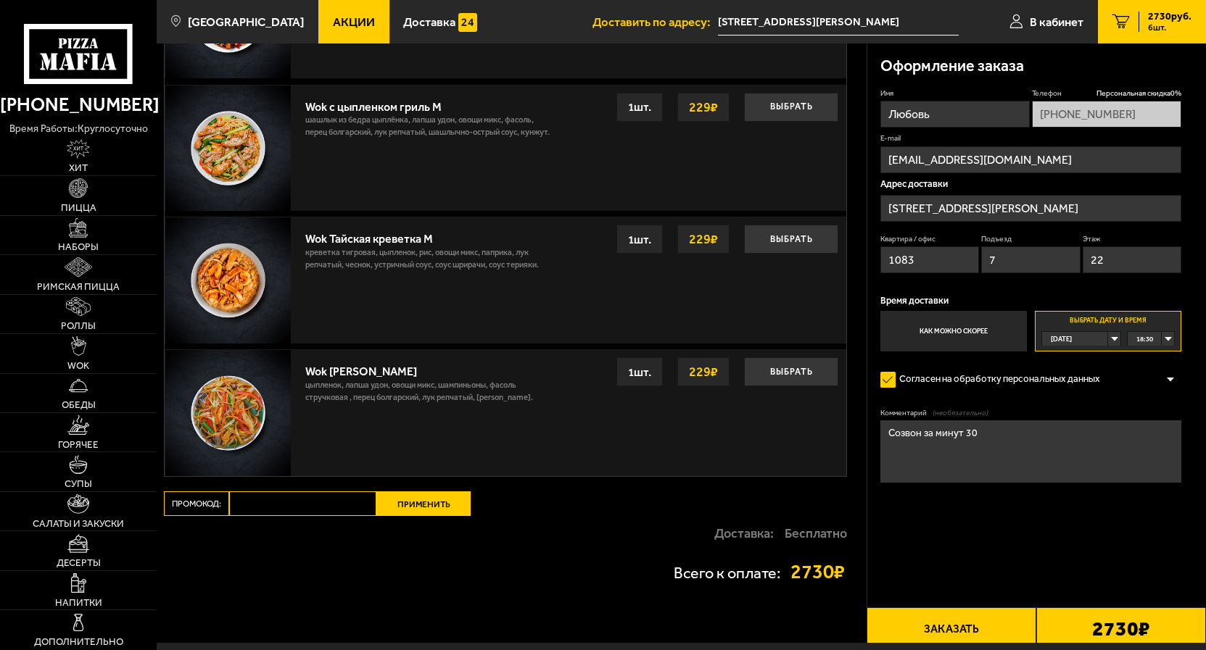
scroll to position [1729, 0]
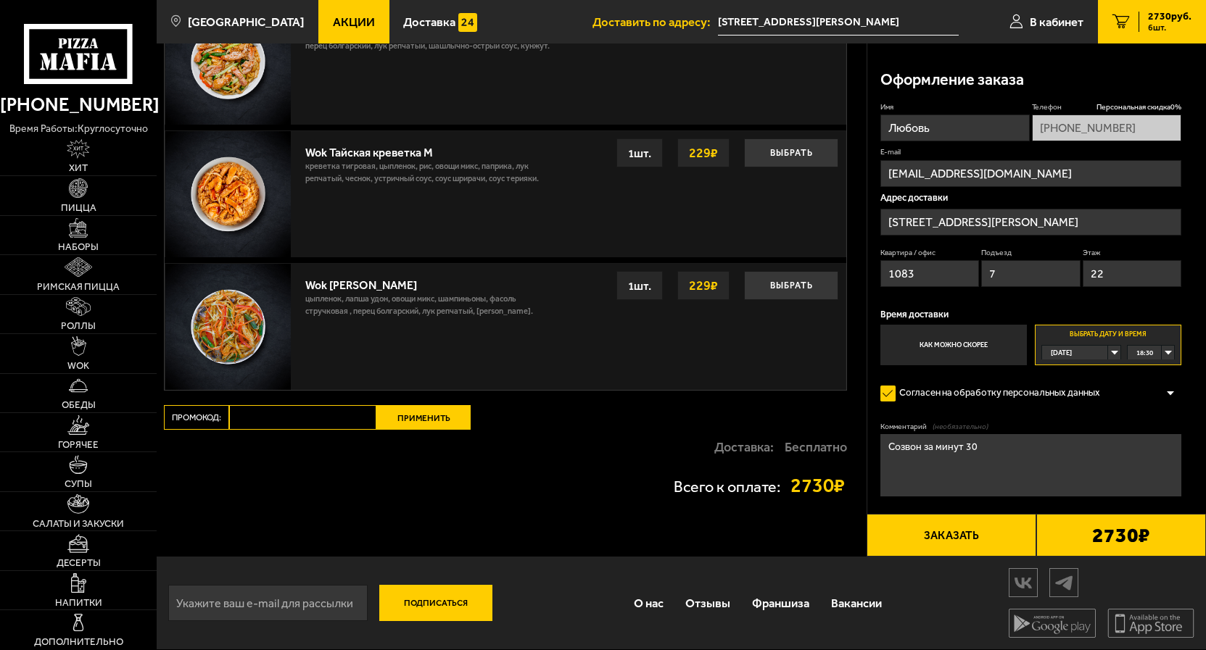
click at [274, 420] on input "Промокод:" at bounding box center [302, 417] width 147 height 25
paste input "maf5050"
type input "maf5050"
click at [422, 417] on button "Применить" at bounding box center [423, 417] width 94 height 25
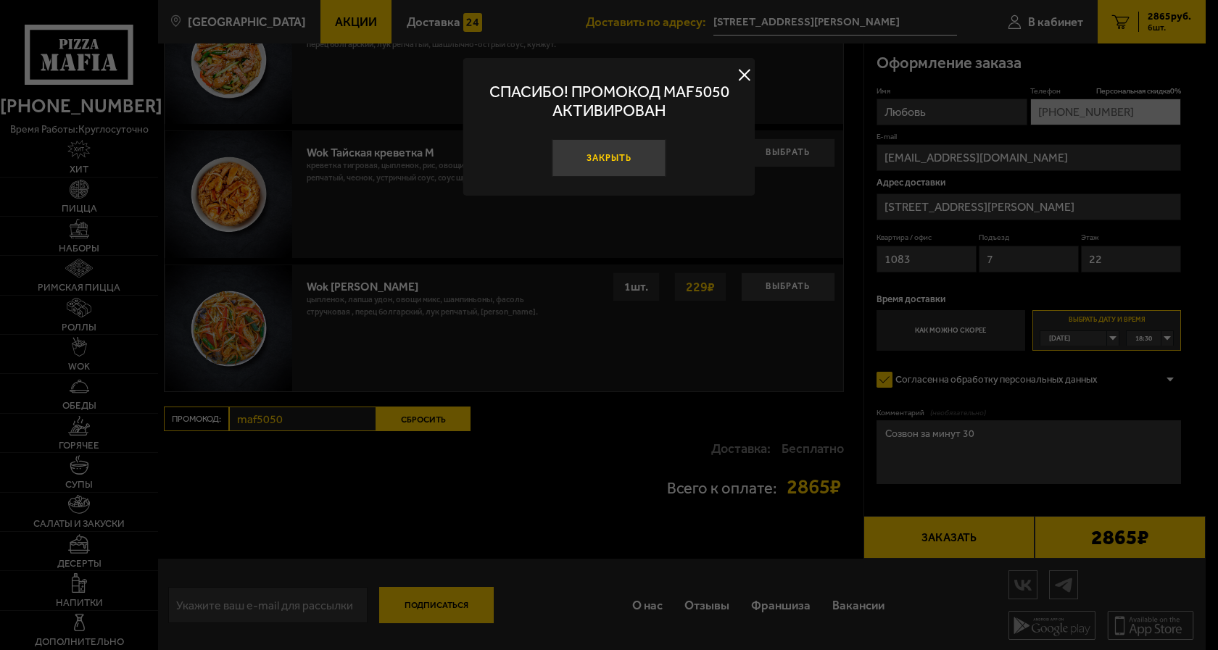
click at [592, 158] on button "Закрыть" at bounding box center [609, 158] width 115 height 38
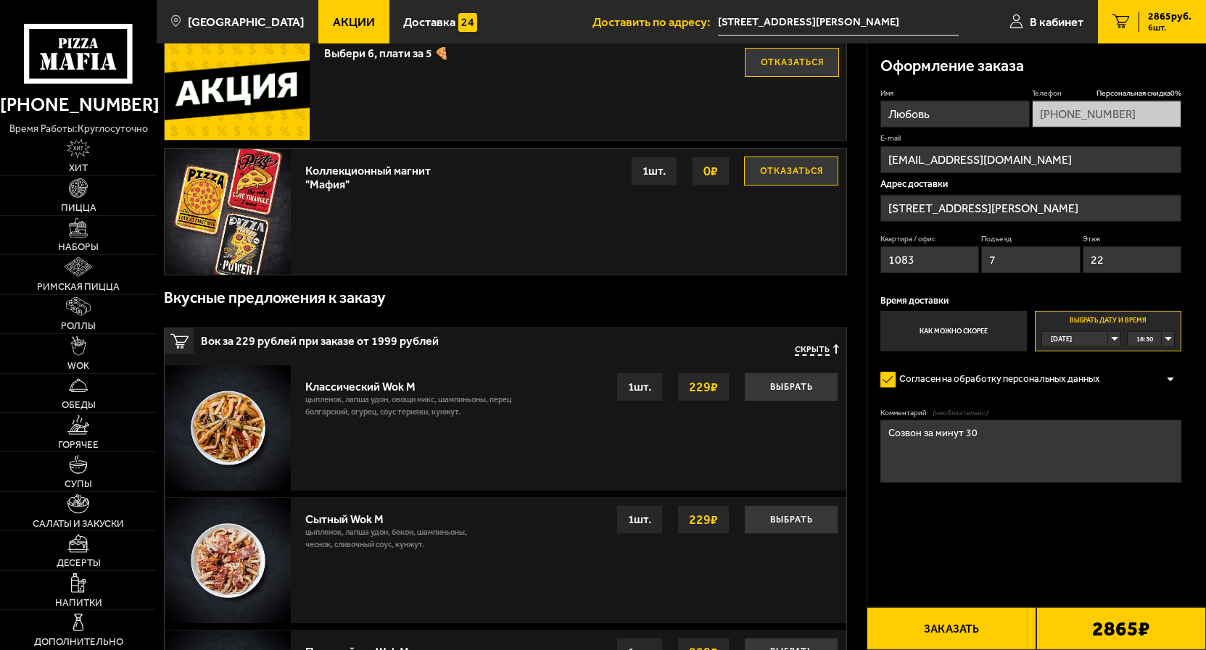
scroll to position [842, 0]
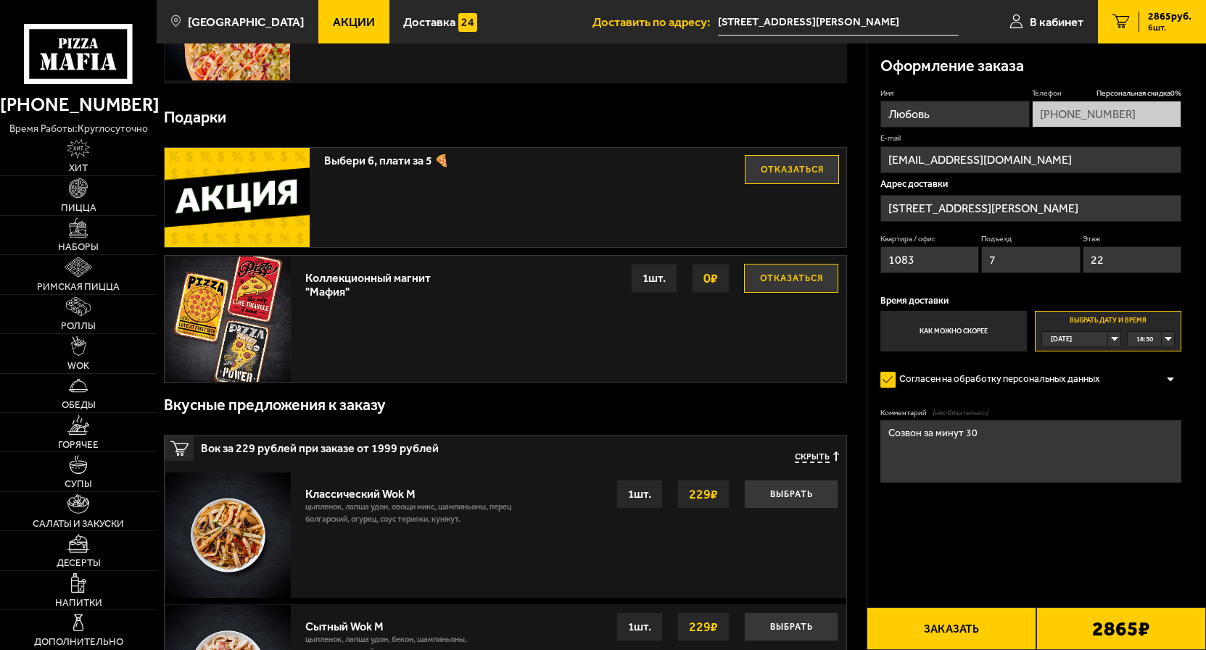
click at [1108, 340] on div "[DATE]" at bounding box center [1075, 339] width 66 height 14
click at [1090, 369] on li "[DATE]" at bounding box center [1080, 370] width 76 height 16
click at [1165, 338] on div "00:00" at bounding box center [1150, 339] width 46 height 14
click at [1145, 421] on span "18:30" at bounding box center [1145, 414] width 17 height 14
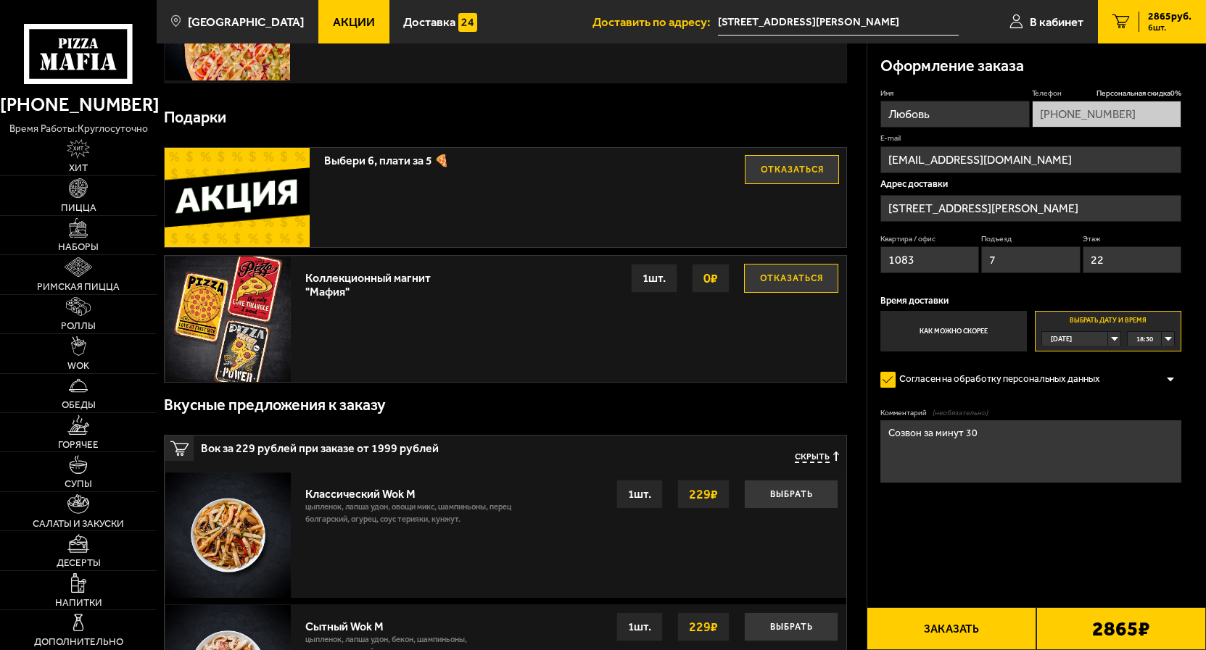
click at [766, 180] on button "Отказаться" at bounding box center [791, 169] width 94 height 29
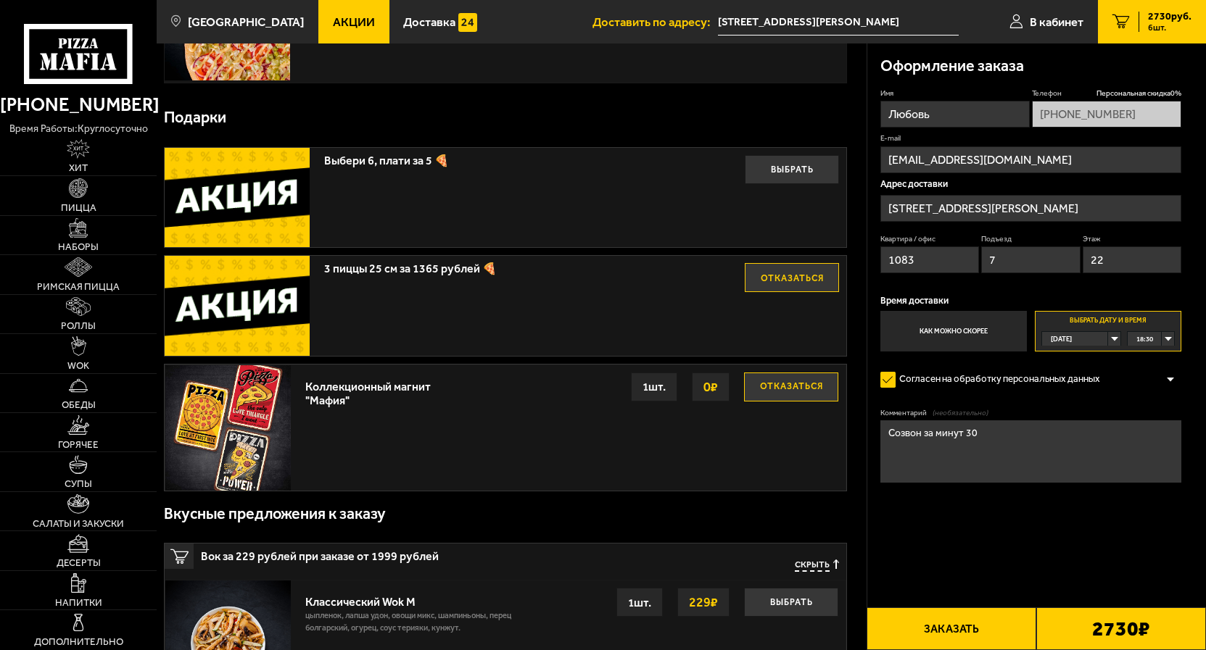
click at [1108, 339] on div "[DATE]" at bounding box center [1075, 339] width 66 height 14
click at [1070, 368] on span "[DATE]" at bounding box center [1061, 369] width 21 height 14
drag, startPoint x: 1171, startPoint y: 340, endPoint x: 1161, endPoint y: 346, distance: 11.1
click at [1169, 339] on div "00:00" at bounding box center [1150, 339] width 46 height 14
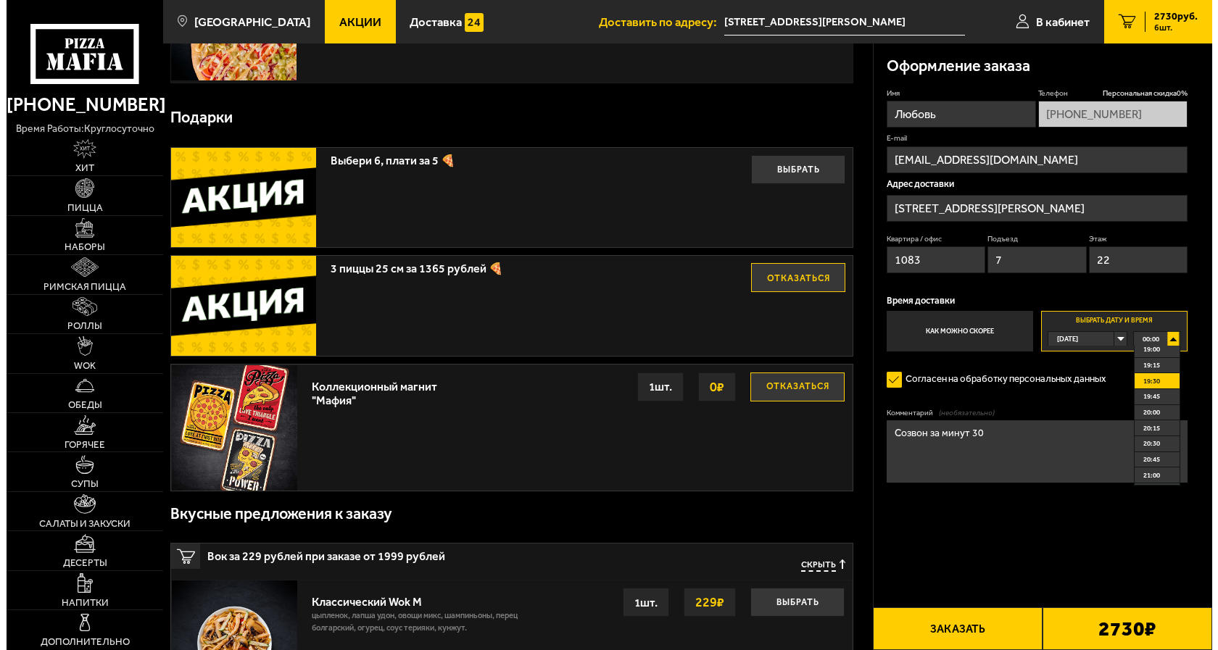
scroll to position [1148, 0]
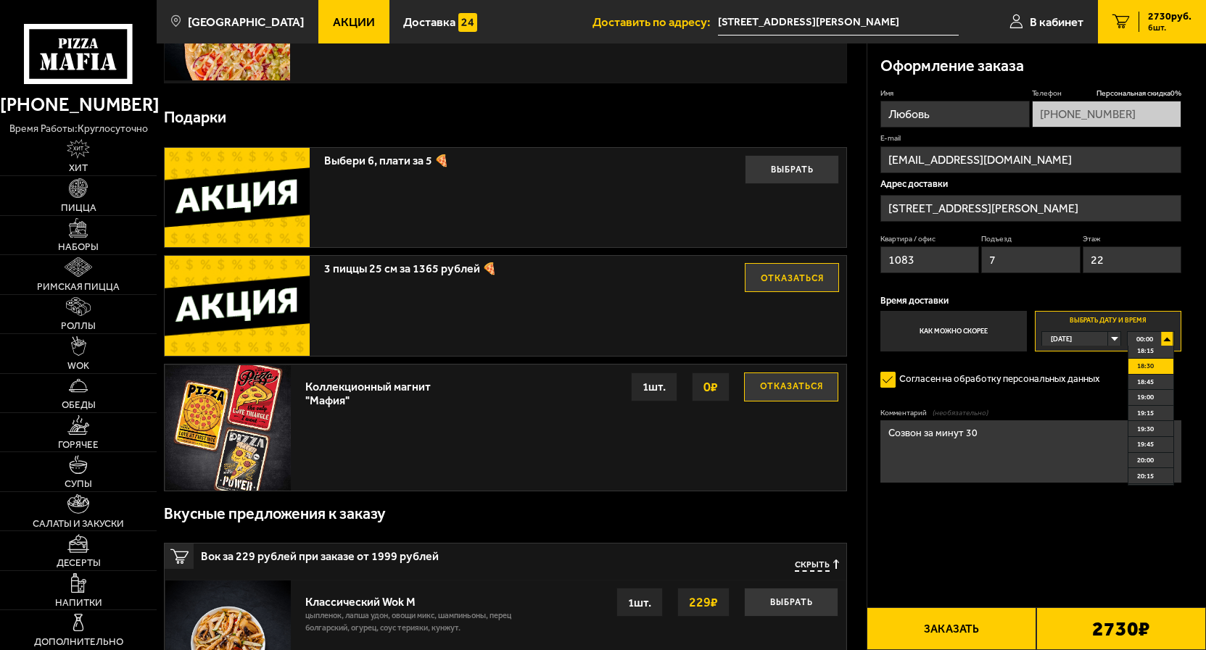
click at [1148, 373] on span "18:30" at bounding box center [1145, 366] width 17 height 14
click at [940, 623] on button "Заказать" at bounding box center [951, 628] width 170 height 43
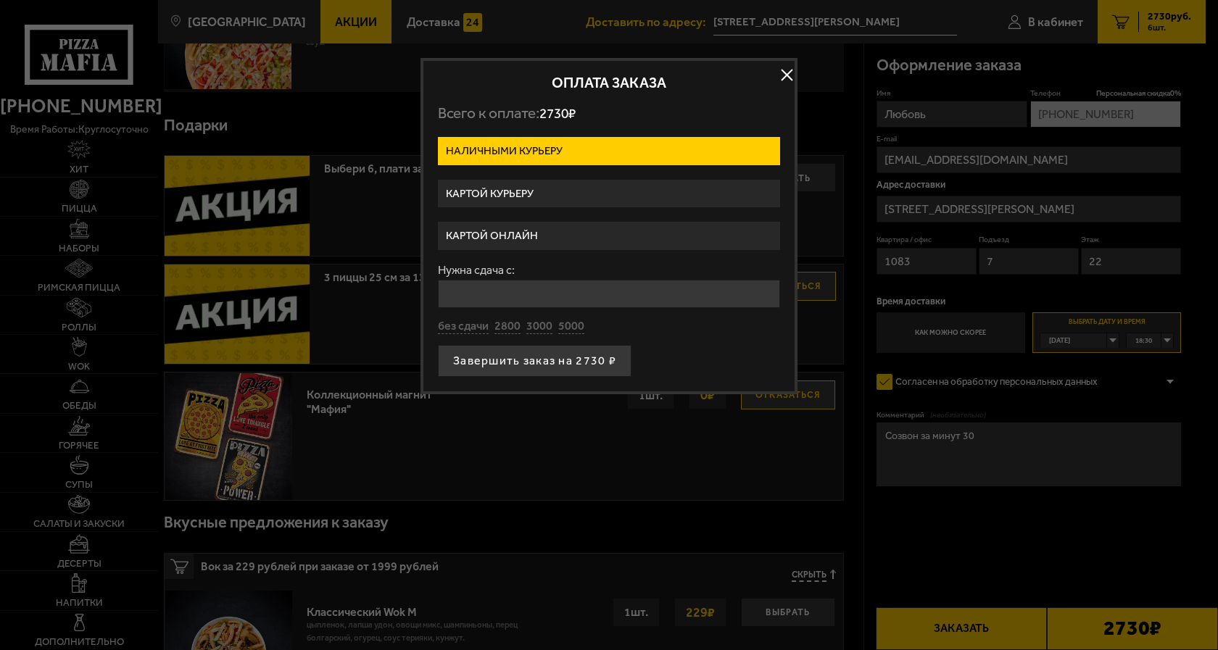
click at [504, 191] on label "Картой курьеру" at bounding box center [609, 194] width 342 height 28
click at [0, 0] on input "Картой курьеру" at bounding box center [0, 0] width 0 height 0
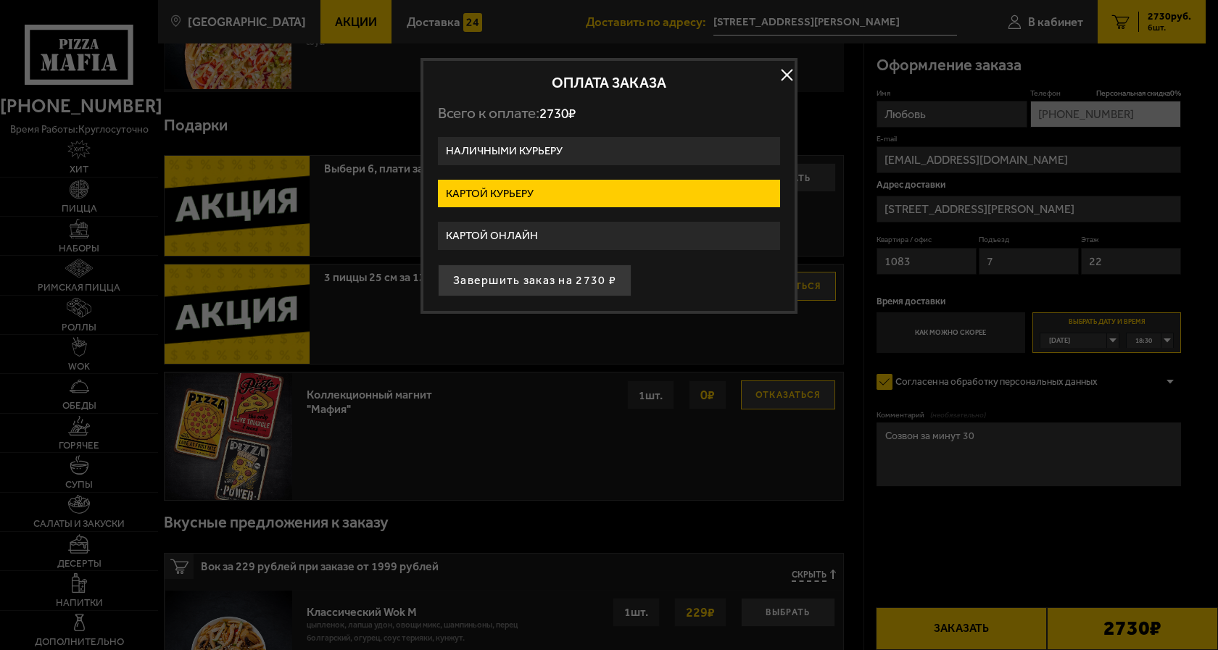
click at [486, 191] on label "Картой курьеру" at bounding box center [609, 194] width 342 height 28
click at [0, 0] on input "Картой курьеру" at bounding box center [0, 0] width 0 height 0
click at [484, 281] on button "Завершить заказ на 2730 ₽" at bounding box center [535, 281] width 194 height 32
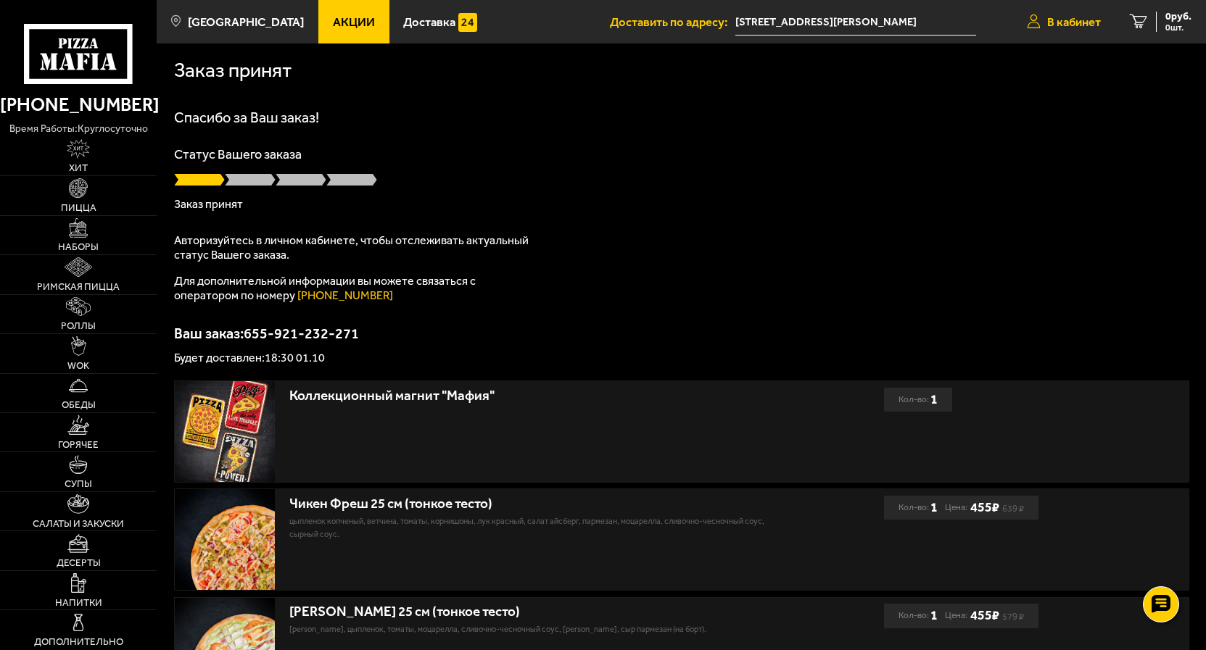
click at [1079, 25] on span "В кабинет" at bounding box center [1074, 22] width 54 height 12
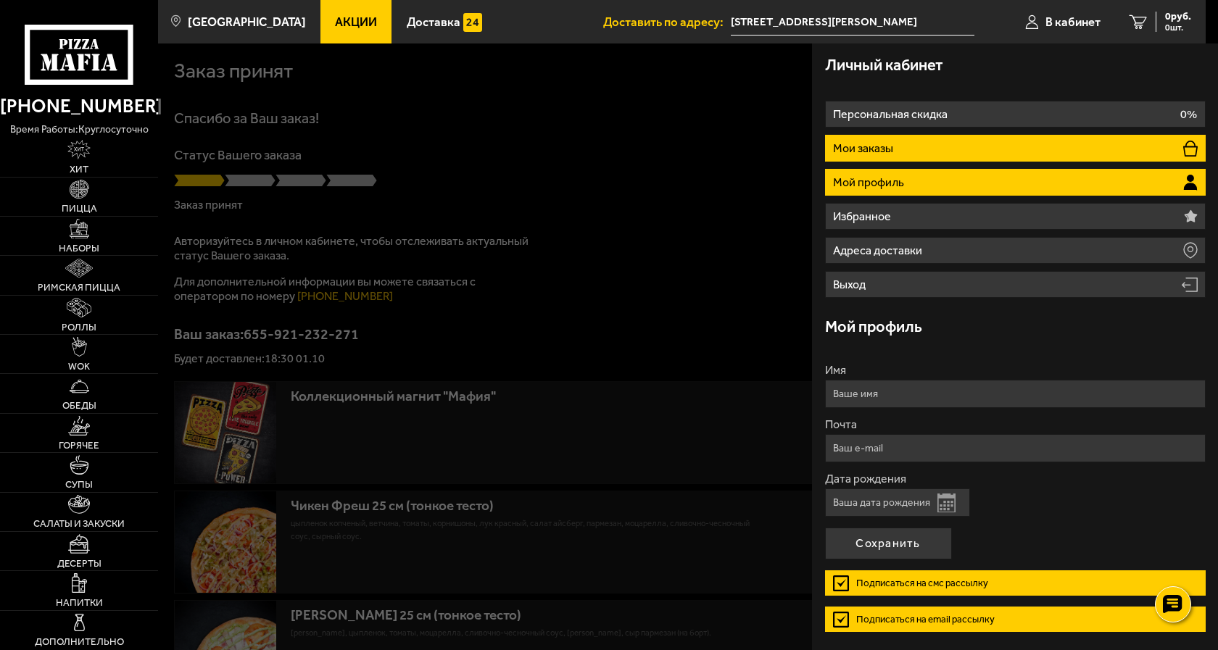
click at [863, 147] on p "Мои заказы" at bounding box center [864, 149] width 63 height 12
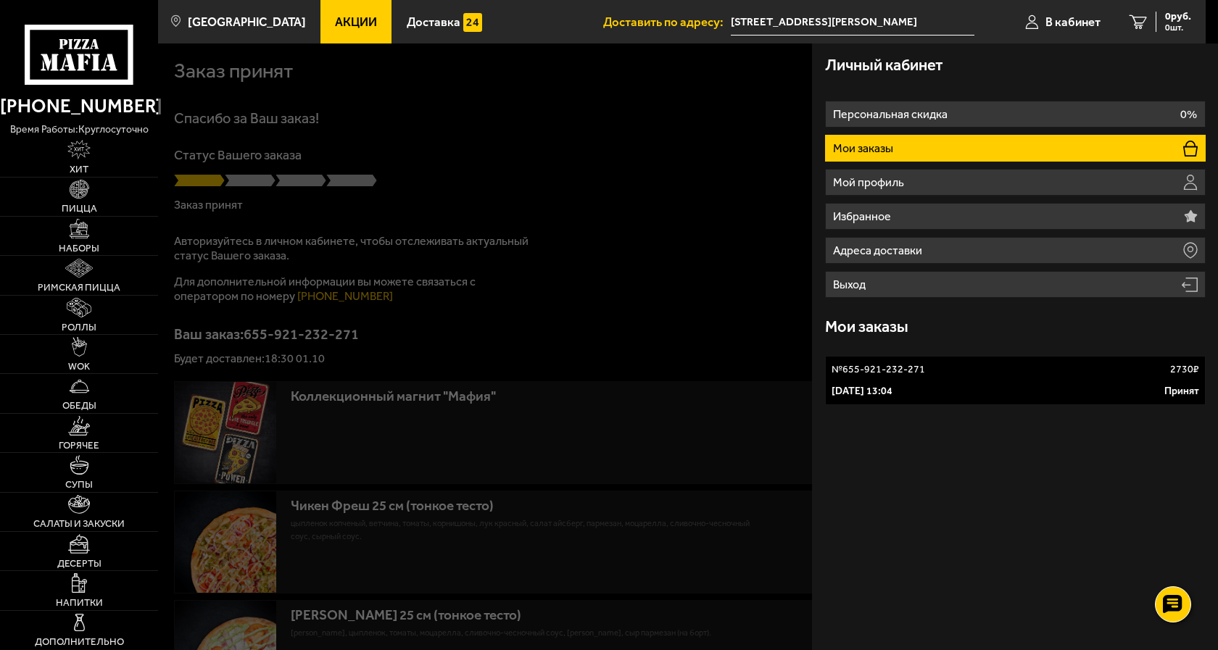
click at [905, 376] on p "№ 655-921-232-271" at bounding box center [878, 369] width 94 height 14
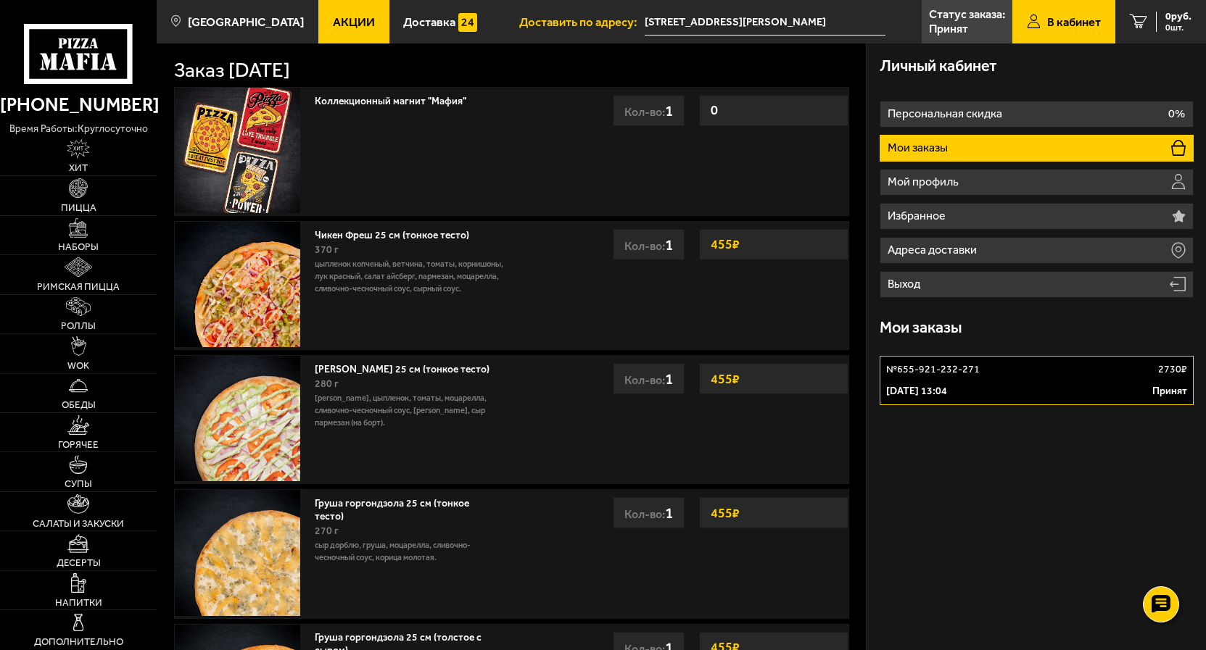
click at [945, 375] on p "№ 655-921-232-271" at bounding box center [933, 369] width 94 height 14
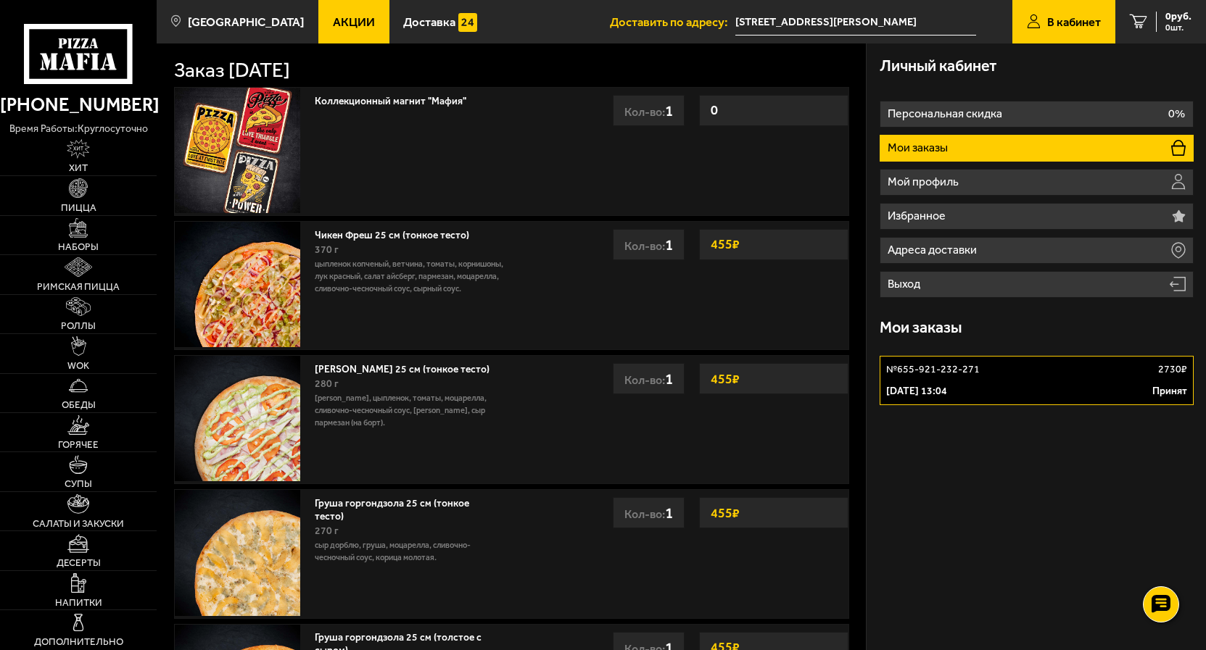
click at [947, 390] on p "[DATE] 13:04" at bounding box center [916, 391] width 61 height 14
click at [955, 370] on p "№ 655-921-232-271" at bounding box center [933, 369] width 94 height 14
